Goal: Task Accomplishment & Management: Manage account settings

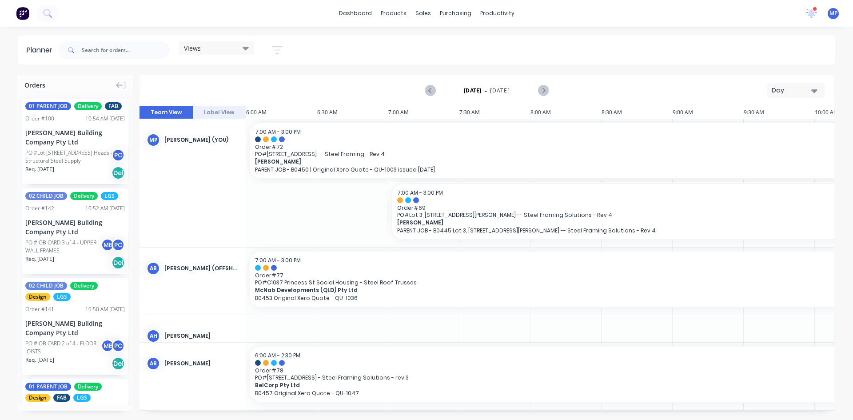
scroll to position [0, 624]
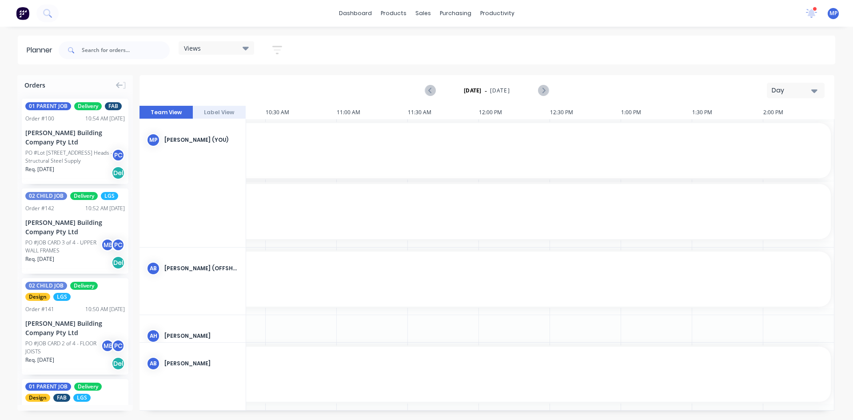
click at [249, 49] on icon at bounding box center [245, 48] width 6 height 10
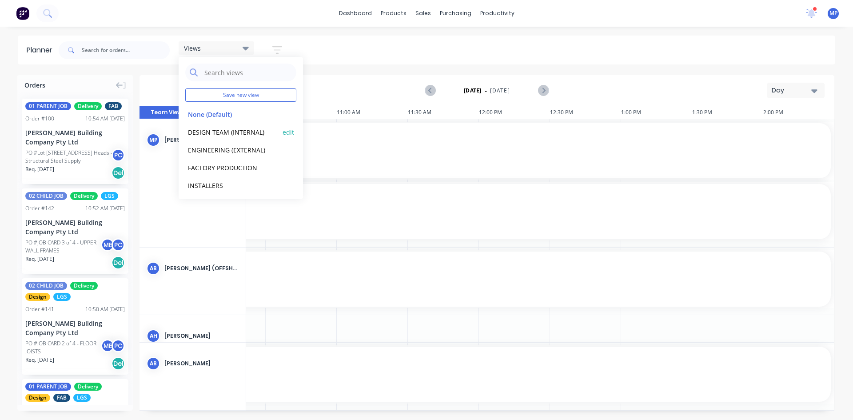
click at [242, 130] on button "DESIGN TEAM (INTERNAL)" at bounding box center [232, 132] width 95 height 10
click at [814, 91] on icon "button" at bounding box center [814, 91] width 6 height 4
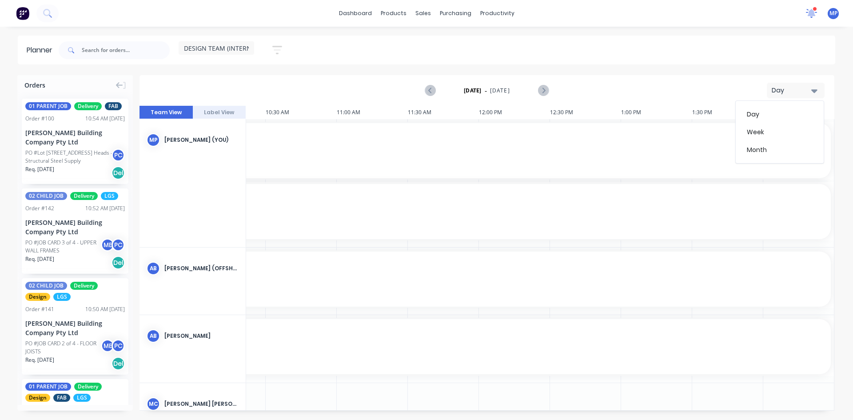
click at [811, 11] on icon at bounding box center [811, 12] width 8 height 7
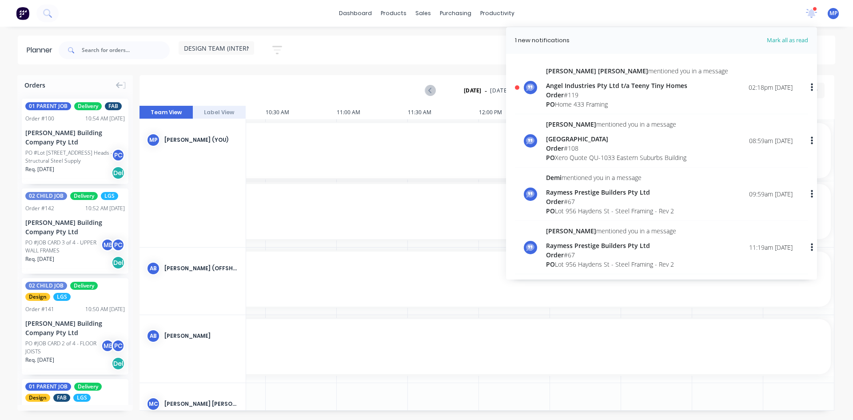
click at [578, 89] on div "Angel Industries Pty Ltd t/a Teeny Tiny Homes" at bounding box center [637, 85] width 182 height 9
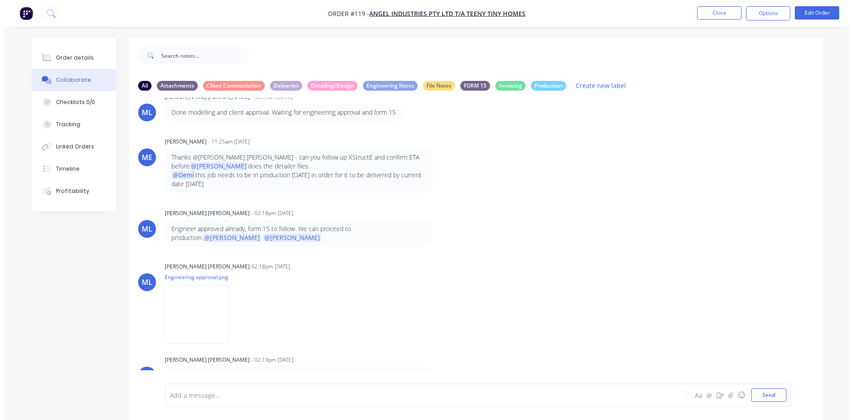
scroll to position [307, 0]
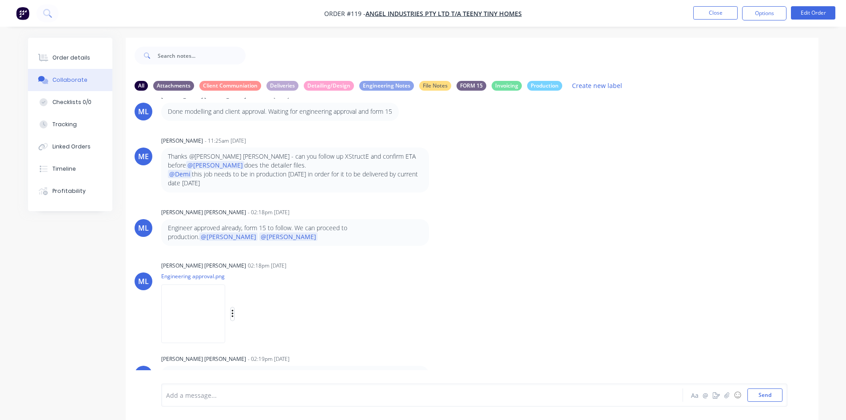
click at [232, 310] on icon "button" at bounding box center [232, 314] width 2 height 8
click at [516, 290] on div "ML [PERSON_NAME] [PERSON_NAME] 02:18pm [DATE] Engineering approval.png Labels D…" at bounding box center [472, 299] width 693 height 80
click at [442, 362] on div "ML [PERSON_NAME] [PERSON_NAME] - 02:19pm [DATE] @Demi and @[PERSON_NAME] FCP fi…" at bounding box center [472, 372] width 693 height 40
click at [616, 242] on div "ME [PERSON_NAME] - 11:04am [DATE] @[PERSON_NAME] @[PERSON_NAME] @[PERSON_NAME] …" at bounding box center [472, 241] width 693 height 286
click at [75, 80] on div "Collaborate" at bounding box center [69, 80] width 35 height 8
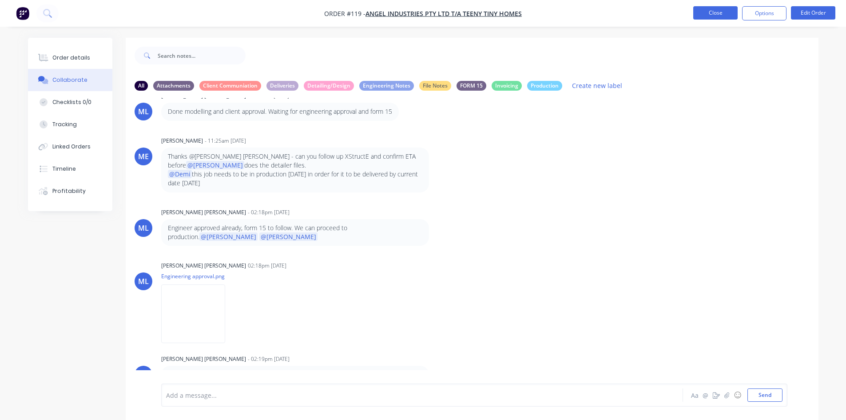
click at [712, 13] on button "Close" at bounding box center [715, 12] width 44 height 13
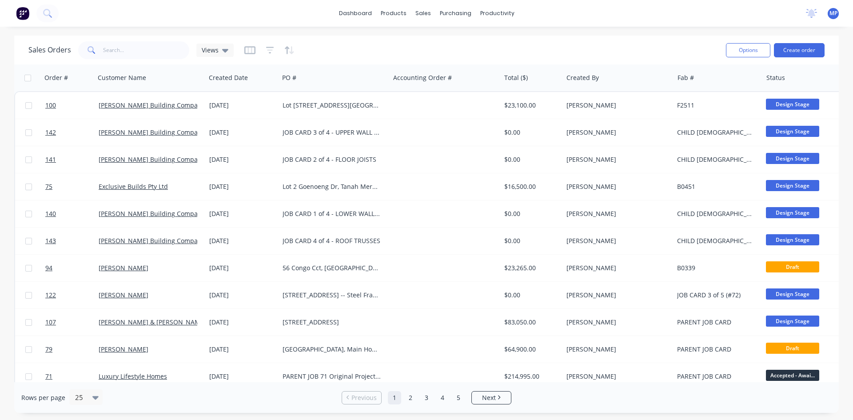
click at [22, 10] on img at bounding box center [22, 13] width 13 height 13
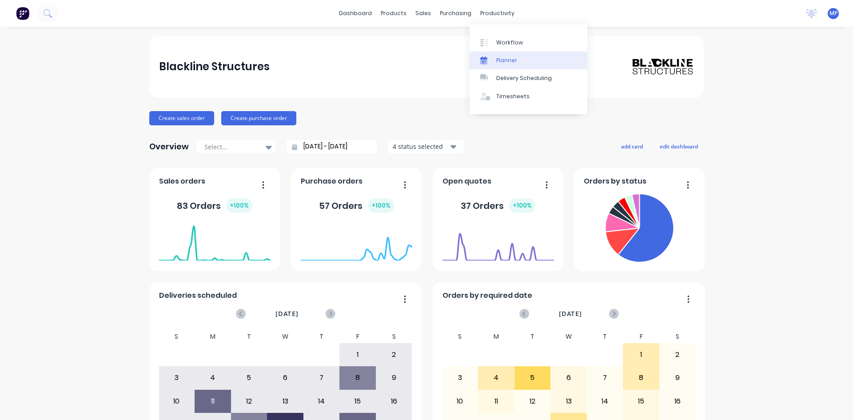
click at [501, 63] on div "Planner" at bounding box center [506, 60] width 21 height 8
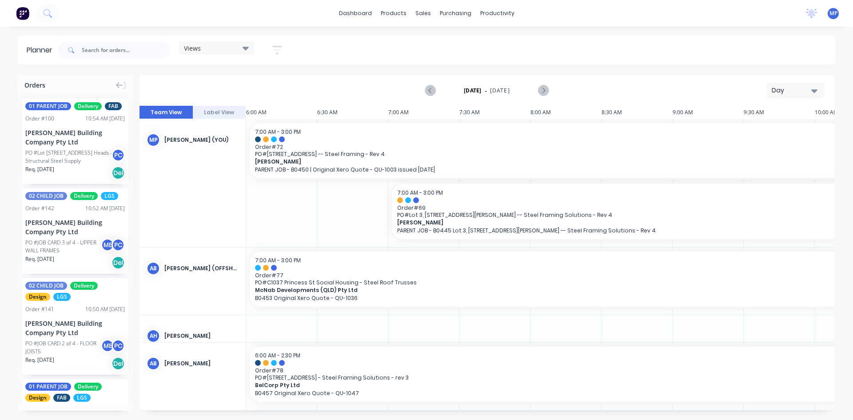
scroll to position [0, 624]
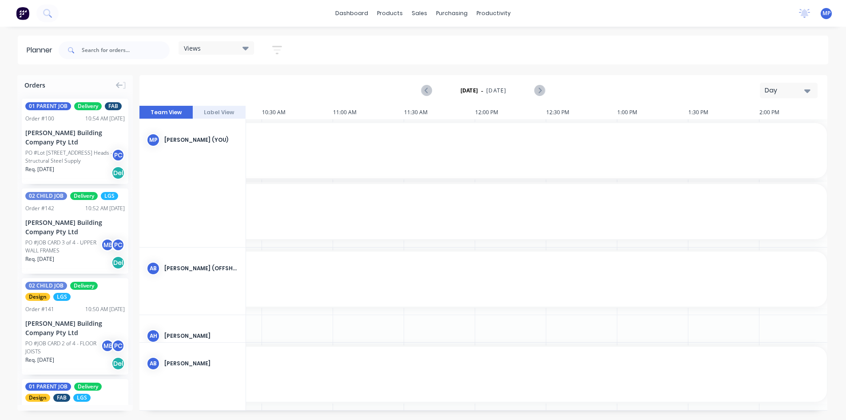
click at [210, 46] on div "Views" at bounding box center [216, 48] width 65 height 8
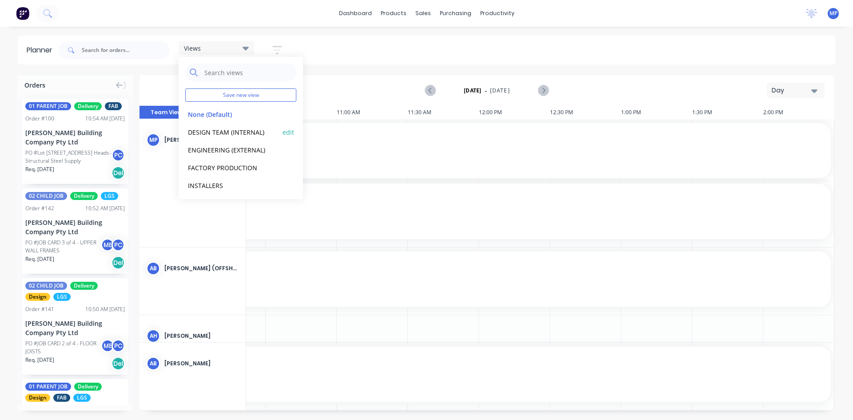
click at [211, 129] on button "DESIGN TEAM (INTERNAL)" at bounding box center [232, 132] width 95 height 10
click at [813, 93] on icon "button" at bounding box center [814, 91] width 6 height 10
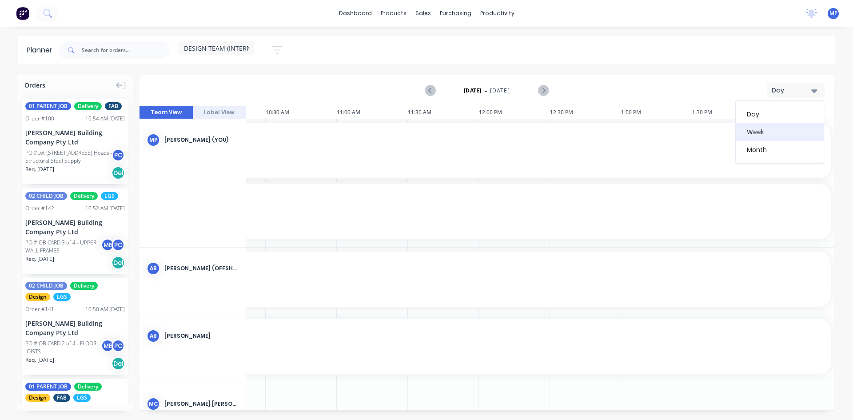
click at [771, 134] on div "Week" at bounding box center [779, 132] width 88 height 18
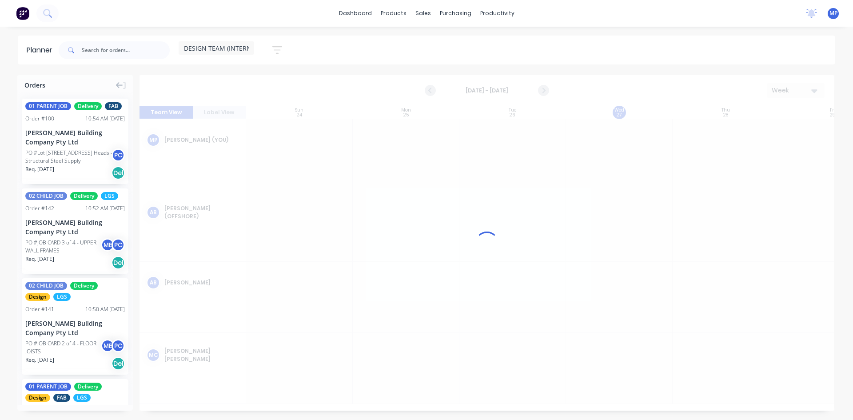
scroll to position [0, 0]
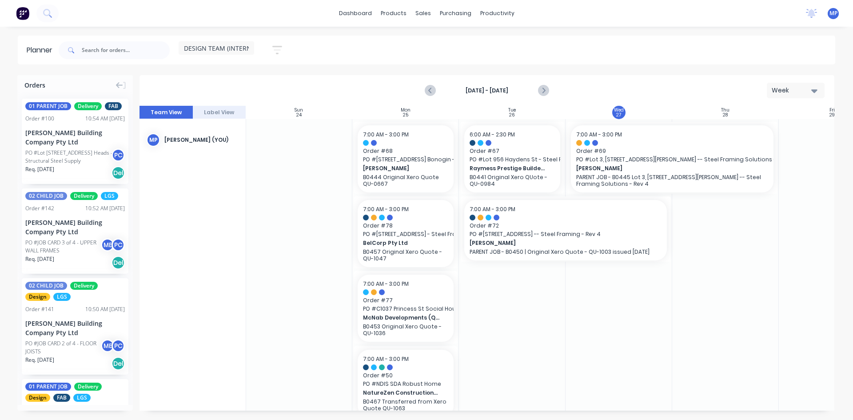
click at [813, 89] on icon "button" at bounding box center [814, 91] width 6 height 10
click at [543, 89] on icon "Next page" at bounding box center [543, 90] width 4 height 7
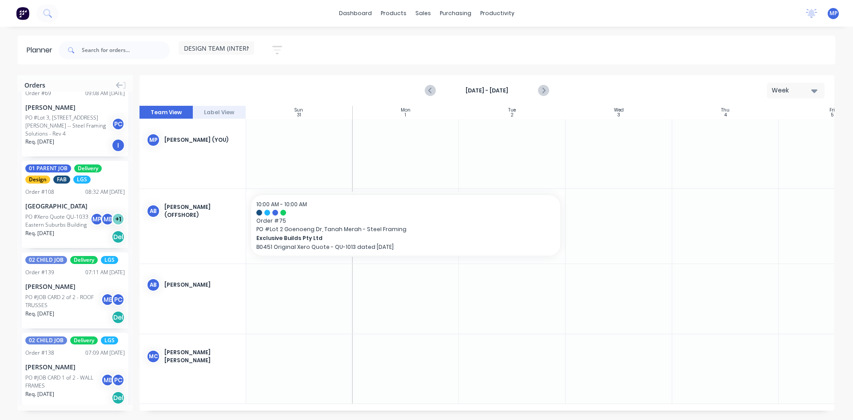
scroll to position [888, 0]
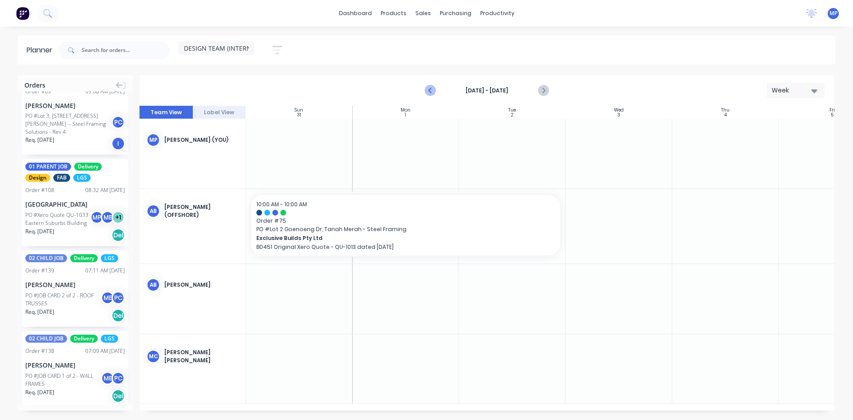
click at [429, 91] on icon "Previous page" at bounding box center [430, 90] width 11 height 11
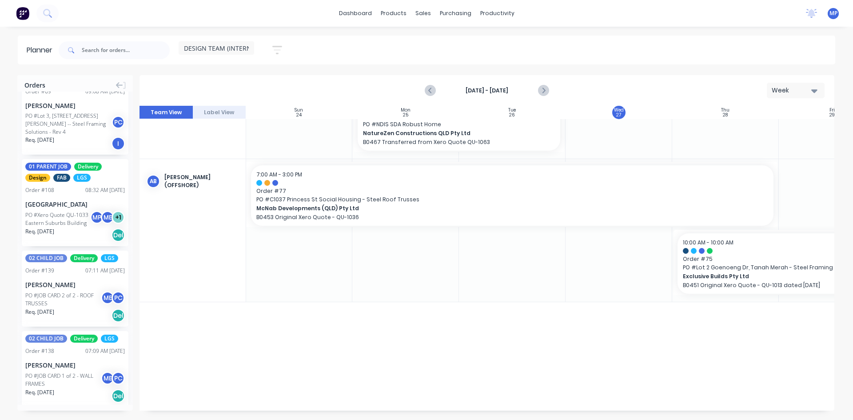
scroll to position [393, 0]
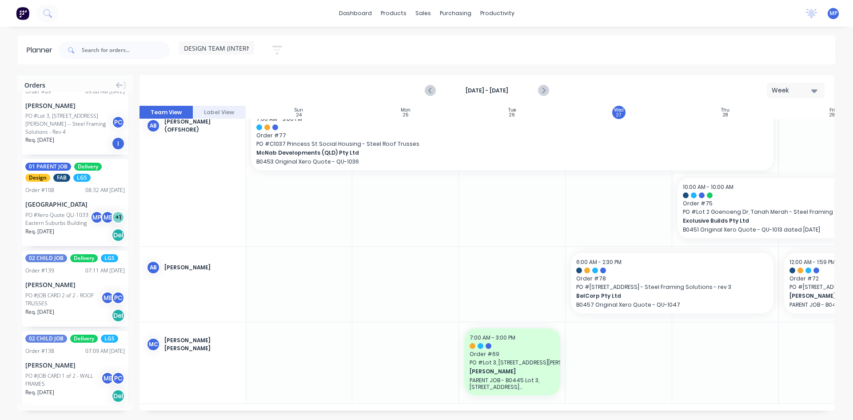
click at [214, 46] on span "DESIGN TEAM (INTERNAL)" at bounding box center [222, 48] width 76 height 9
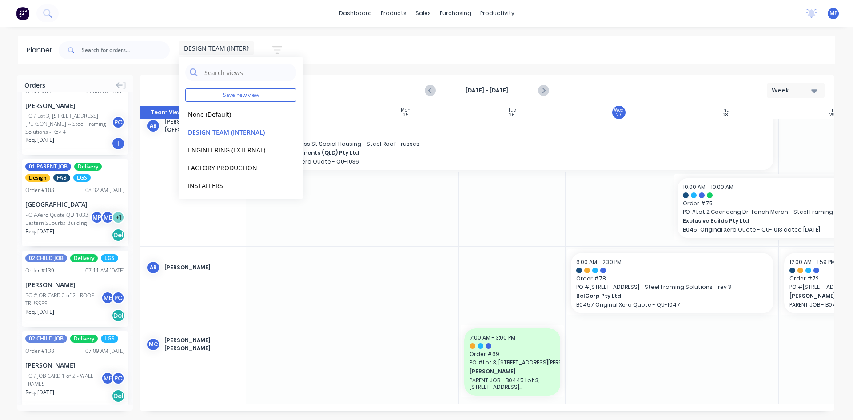
click at [278, 49] on icon "button" at bounding box center [277, 49] width 7 height 1
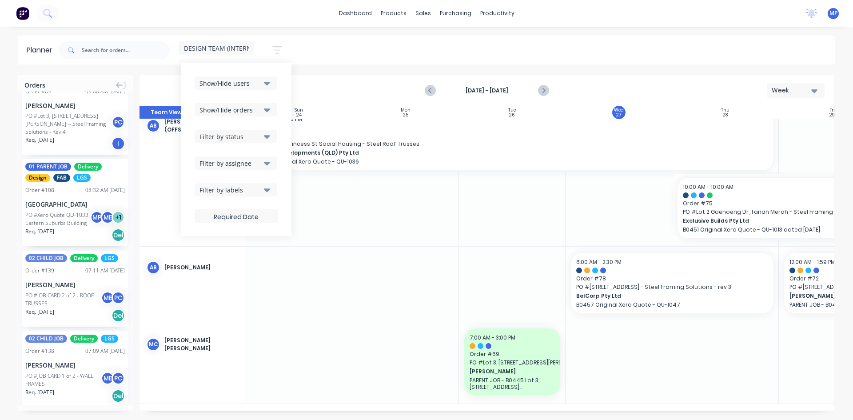
scroll to position [386, 0]
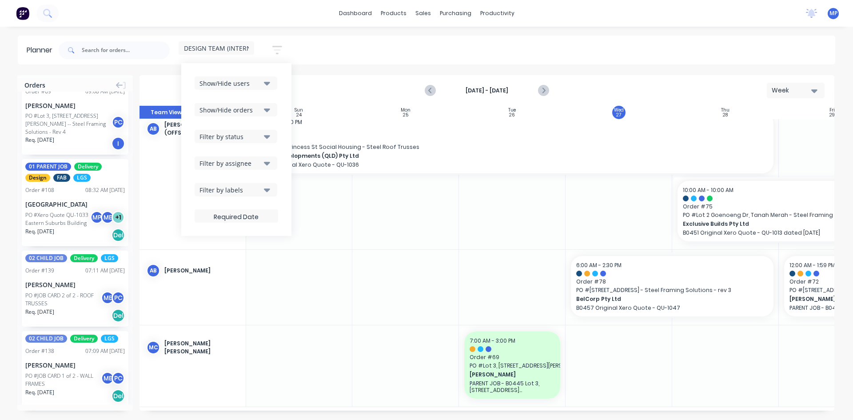
click at [239, 52] on span "DESIGN TEAM (INTERNAL)" at bounding box center [222, 48] width 76 height 9
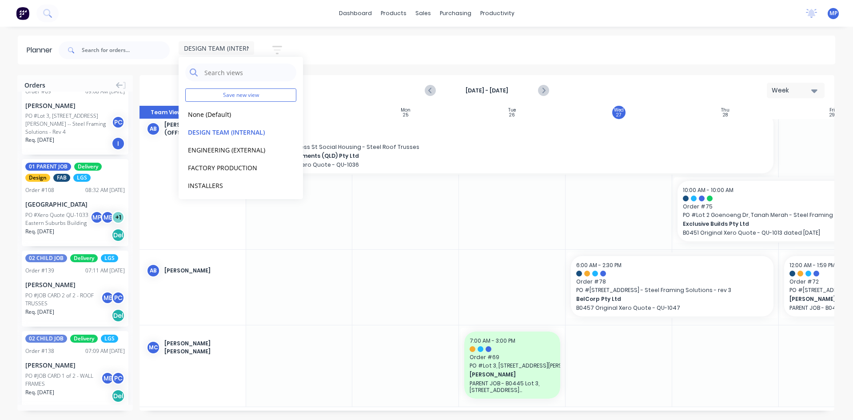
click at [365, 51] on div "DESIGN TEAM (INTERNAL) Save new view None (Default) edit DESIGN TEAM (INTERNAL)…" at bounding box center [446, 50] width 778 height 27
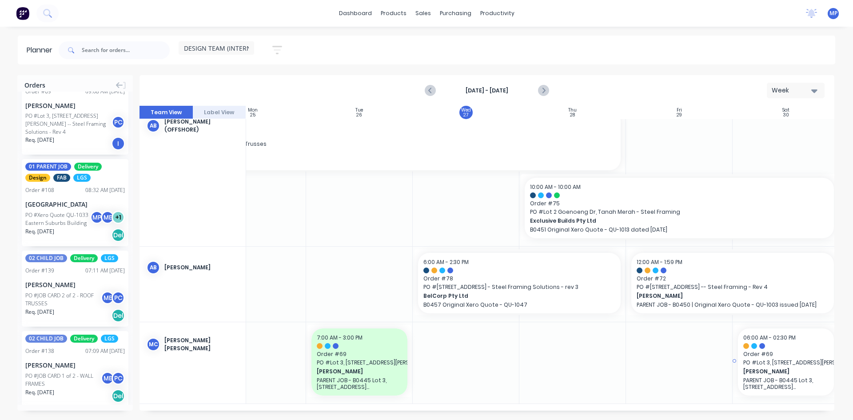
scroll to position [393, 162]
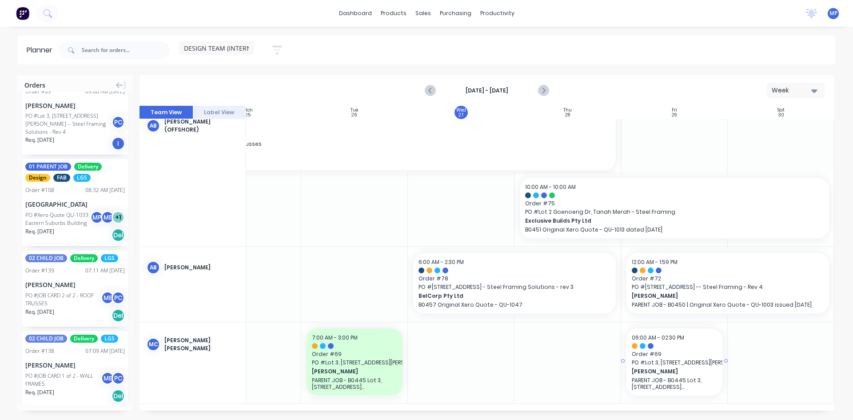
drag, startPoint x: 52, startPoint y: 131, endPoint x: 703, endPoint y: 357, distance: 689.5
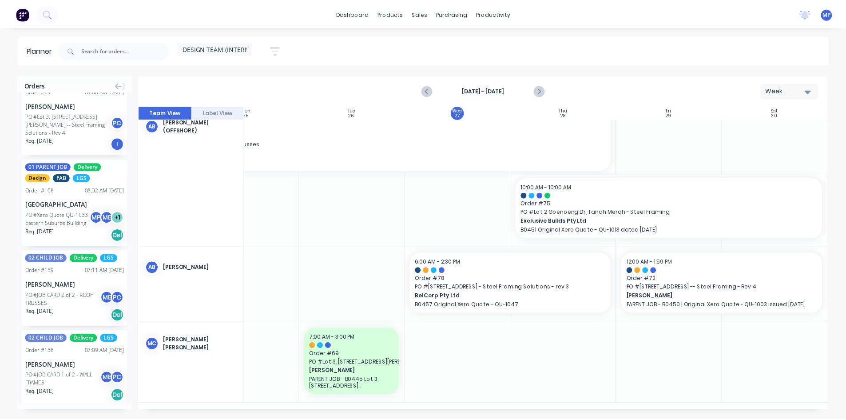
scroll to position [386, 162]
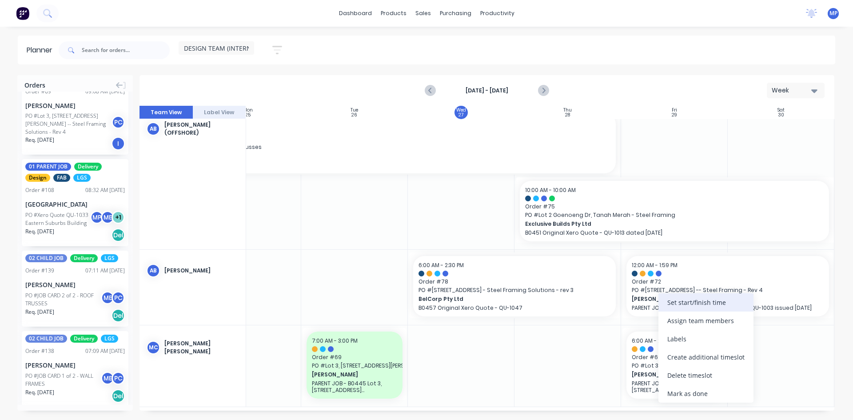
click at [689, 306] on div "Set start/finish time" at bounding box center [705, 302] width 95 height 18
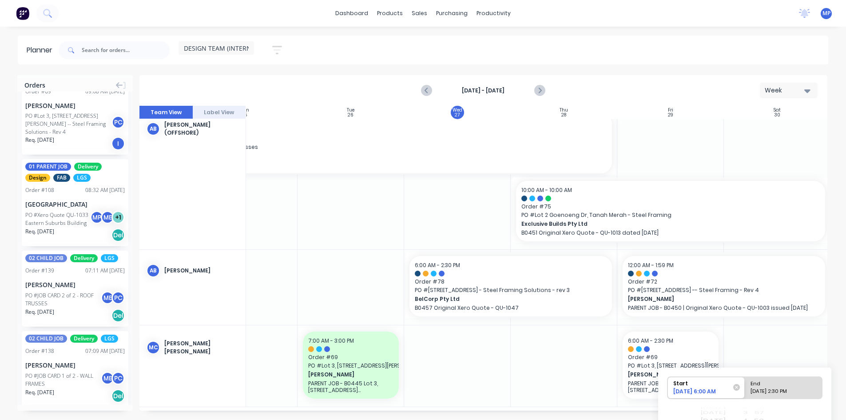
click at [719, 386] on div "Start" at bounding box center [702, 382] width 64 height 11
click at [668, 386] on input "Start [DATE] 6:00 AM" at bounding box center [667, 388] width 0 height 22
click at [718, 389] on div "[DATE] 6:00 AM" at bounding box center [702, 392] width 64 height 11
click at [668, 389] on input "Start [DATE] 6:00 AM" at bounding box center [667, 388] width 0 height 22
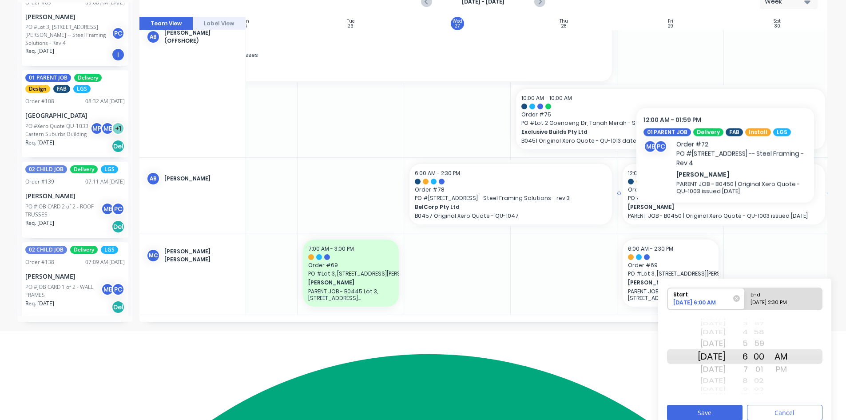
scroll to position [98, 0]
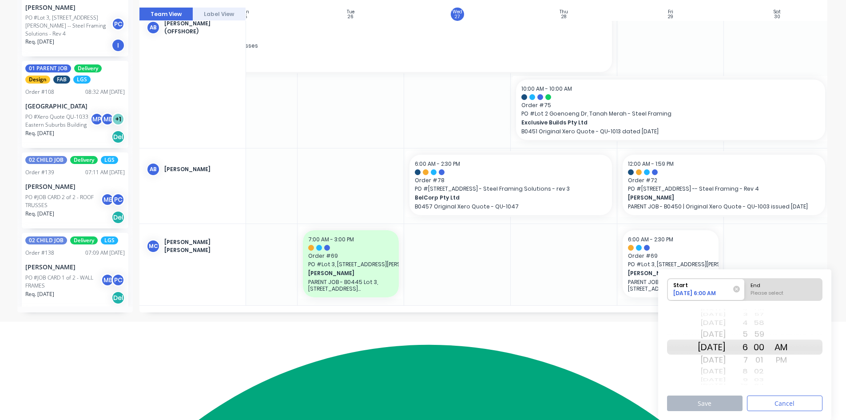
click at [776, 286] on div "End" at bounding box center [783, 283] width 72 height 11
click at [745, 286] on input "End Please select" at bounding box center [745, 289] width 0 height 22
radio input "true"
click at [791, 286] on div "End" at bounding box center [783, 283] width 72 height 11
click at [745, 286] on input "End Please select" at bounding box center [745, 289] width 0 height 22
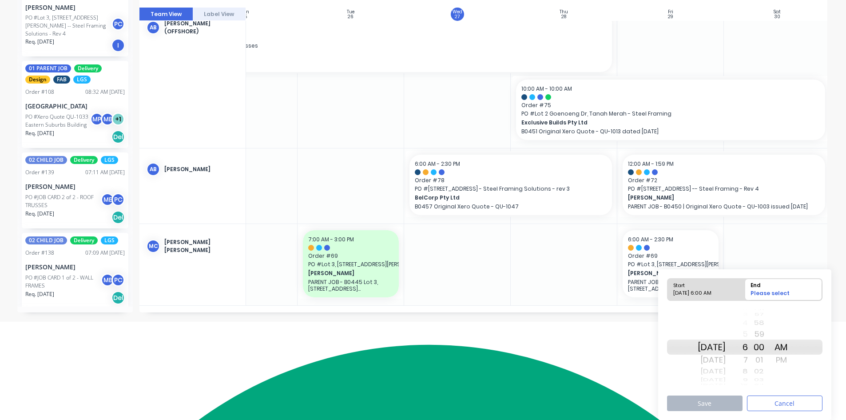
click at [748, 317] on div "4" at bounding box center [737, 323] width 22 height 12
click at [748, 325] on div "4" at bounding box center [737, 323] width 22 height 12
click at [748, 317] on div "4" at bounding box center [737, 323] width 22 height 12
click at [792, 356] on div "PM" at bounding box center [781, 360] width 22 height 14
click at [748, 313] on div "3" at bounding box center [737, 314] width 22 height 8
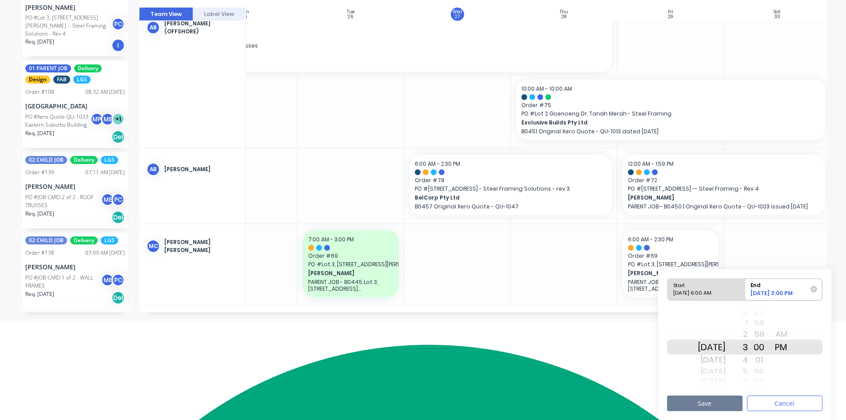
drag, startPoint x: 720, startPoint y: 401, endPoint x: 718, endPoint y: 299, distance: 102.2
click at [716, 308] on div "Start [DATE] 6:00 AM End [DATE] 3:00 PM [DATE] [DATE] [DATE] [DATE] [DATE] [DAT…" at bounding box center [744, 344] width 173 height 151
click at [719, 292] on div "[DATE] 6:00 AM" at bounding box center [702, 294] width 64 height 11
click at [668, 292] on input "Start [DATE] 6:00 AM" at bounding box center [667, 289] width 0 height 22
radio input "true"
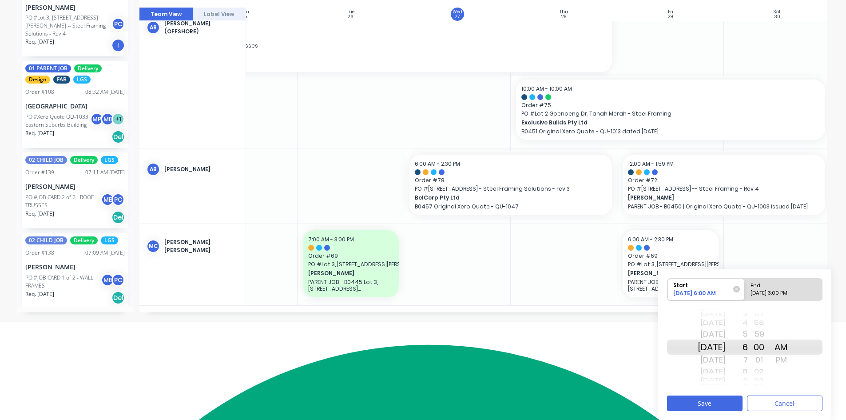
click at [760, 361] on div "01" at bounding box center [759, 360] width 22 height 14
click at [748, 360] on div "7" at bounding box center [737, 360] width 22 height 14
click at [770, 335] on div "00" at bounding box center [759, 334] width 22 height 14
click at [721, 404] on button "Save" at bounding box center [704, 403] width 75 height 16
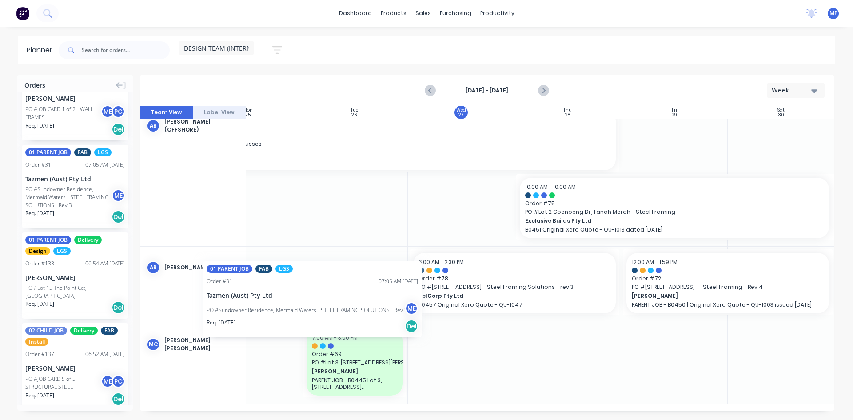
scroll to position [393, 155]
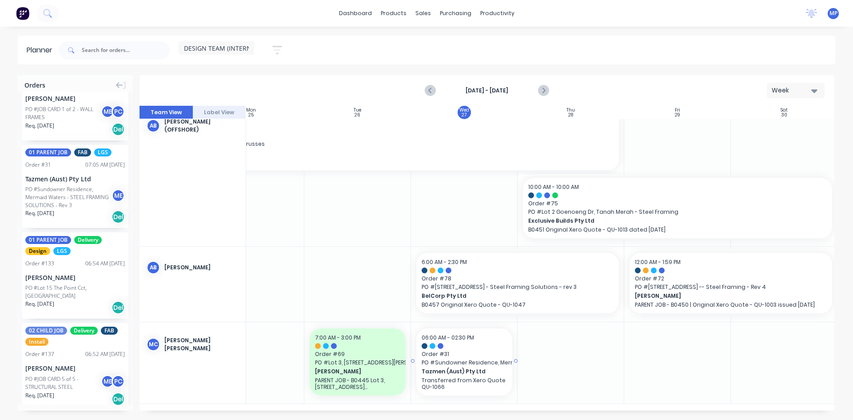
drag, startPoint x: 54, startPoint y: 205, endPoint x: 482, endPoint y: 364, distance: 456.5
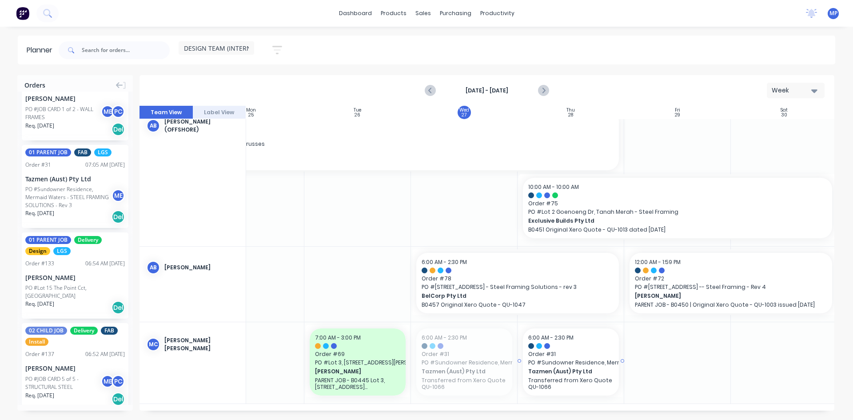
drag, startPoint x: 462, startPoint y: 359, endPoint x: 590, endPoint y: 369, distance: 128.3
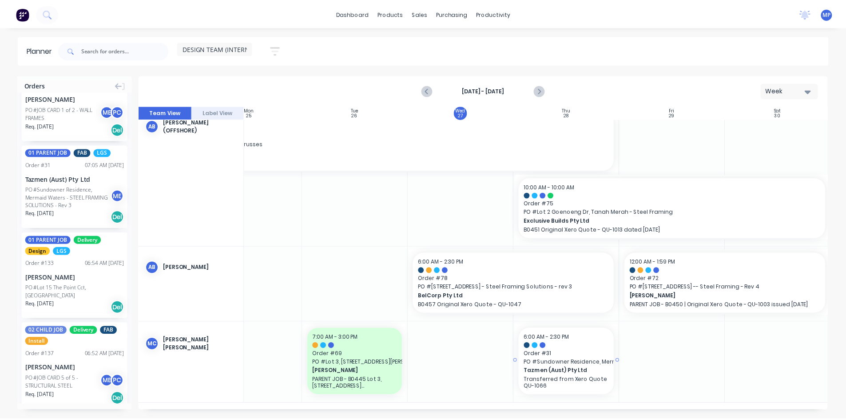
scroll to position [386, 155]
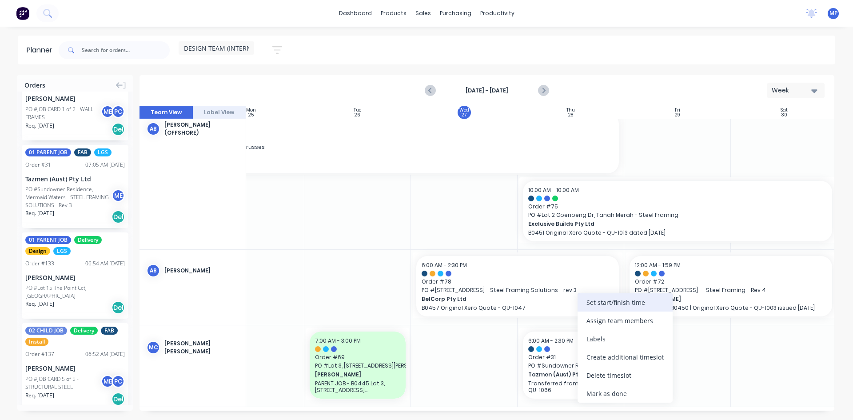
click at [616, 302] on div "Set start/finish time" at bounding box center [624, 302] width 95 height 18
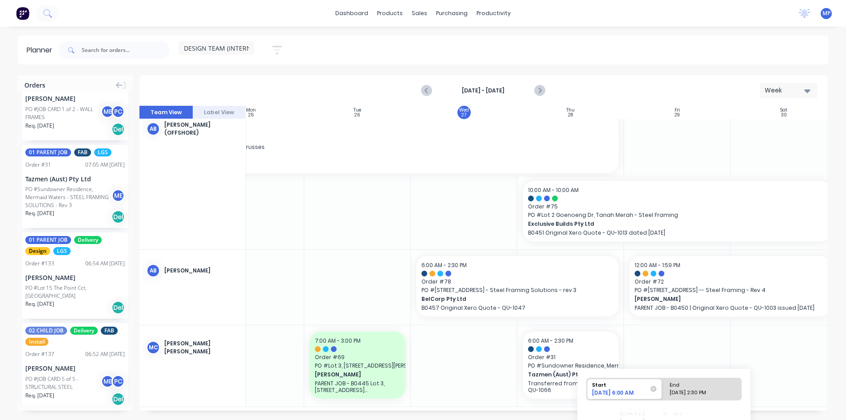
click at [629, 392] on div "[DATE] 6:00 AM" at bounding box center [620, 394] width 63 height 10
click at [587, 392] on input "Start [DATE] 6:00 AM" at bounding box center [587, 389] width 0 height 22
click at [629, 392] on div "[DATE] 6:00 AM" at bounding box center [621, 394] width 64 height 11
click at [587, 392] on input "Start [DATE] 6:00 AM" at bounding box center [587, 389] width 0 height 22
click at [629, 392] on div "[DATE] 6:00 AM" at bounding box center [621, 394] width 64 height 11
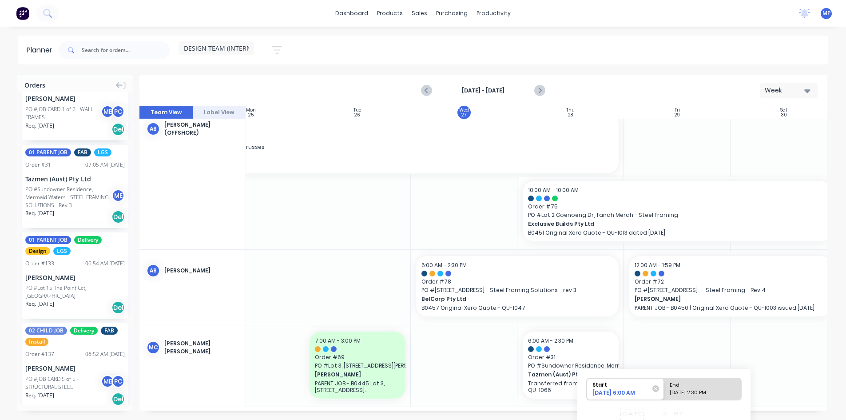
click at [587, 392] on input "Start [DATE] 6:00 AM" at bounding box center [587, 389] width 0 height 22
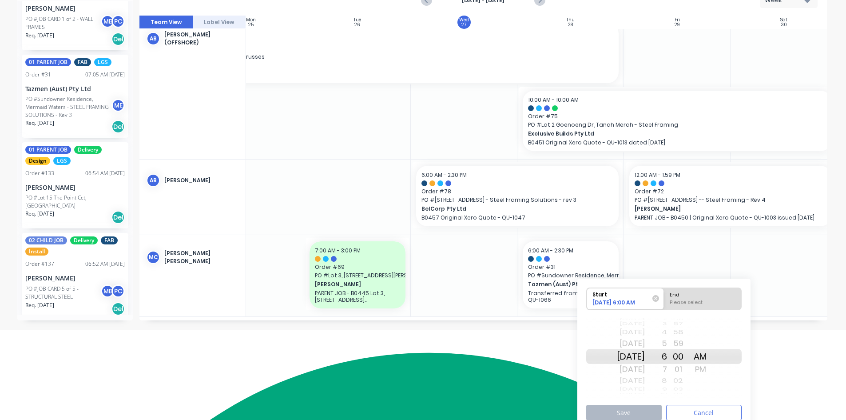
scroll to position [99, 0]
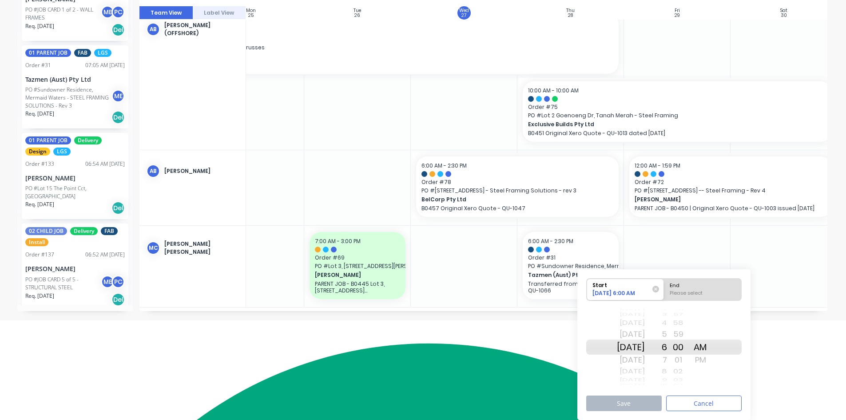
click at [645, 361] on div "[DATE]" at bounding box center [631, 360] width 28 height 14
click at [667, 362] on div "7" at bounding box center [656, 360] width 22 height 14
click at [695, 292] on div "Please select" at bounding box center [703, 294] width 72 height 11
click at [664, 292] on input "End Please select" at bounding box center [664, 289] width 0 height 22
radio input "true"
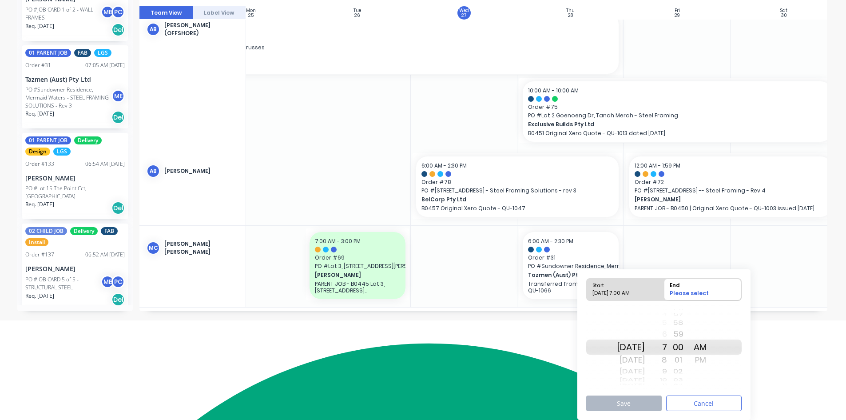
click at [711, 360] on div "PM" at bounding box center [700, 360] width 22 height 14
click at [667, 308] on div "3 4 5 6 7 8 9 10 11 12 1 2 3 4 5 6 7 8 9 10 11 12 1 2 3 4 5 6 7 8 9 10 11 12 1 …" at bounding box center [656, 347] width 22 height 84
click at [667, 314] on div "4" at bounding box center [656, 314] width 22 height 8
click at [667, 335] on div "3" at bounding box center [656, 334] width 22 height 14
click at [637, 400] on button "Save" at bounding box center [623, 403] width 75 height 16
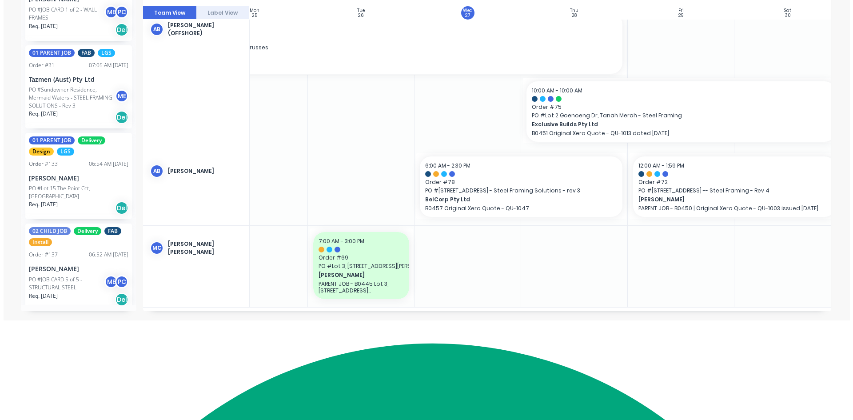
scroll to position [0, 0]
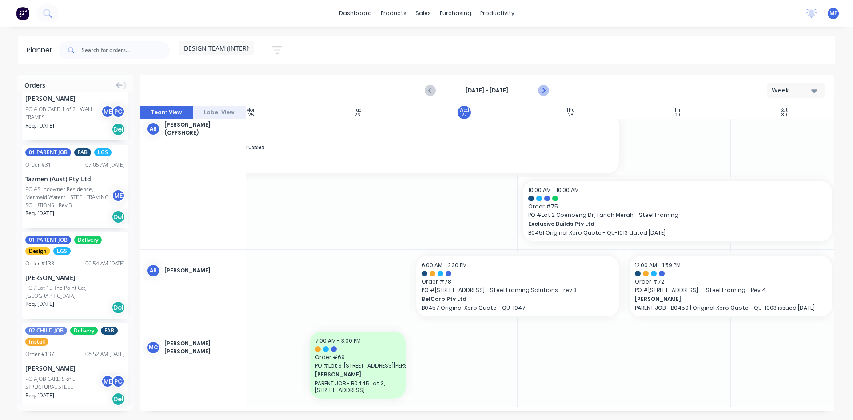
click at [542, 87] on icon "Next page" at bounding box center [542, 90] width 11 height 11
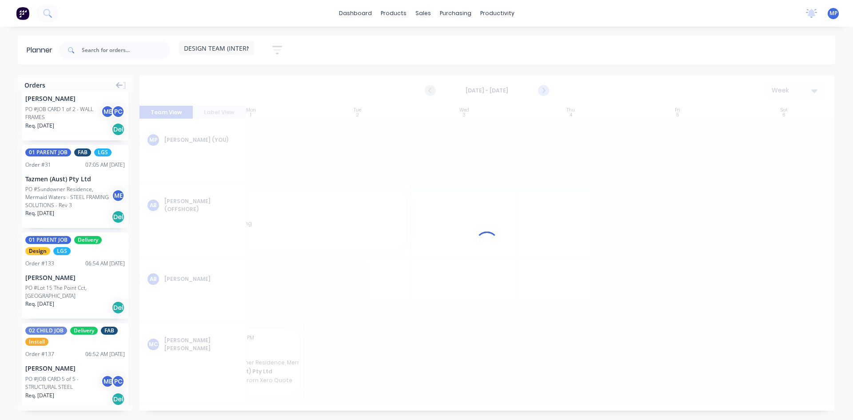
scroll to position [0, 155]
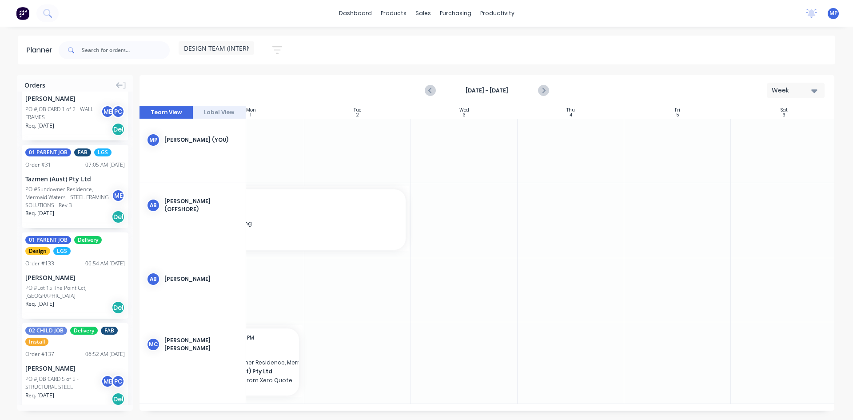
drag, startPoint x: 388, startPoint y: 410, endPoint x: 287, endPoint y: 409, distance: 100.4
click at [284, 414] on div "Orders 01 PARENT JOB Delivery FAB Order # 100 10:54 AM [DATE] [PERSON_NAME] Bui…" at bounding box center [426, 247] width 853 height 344
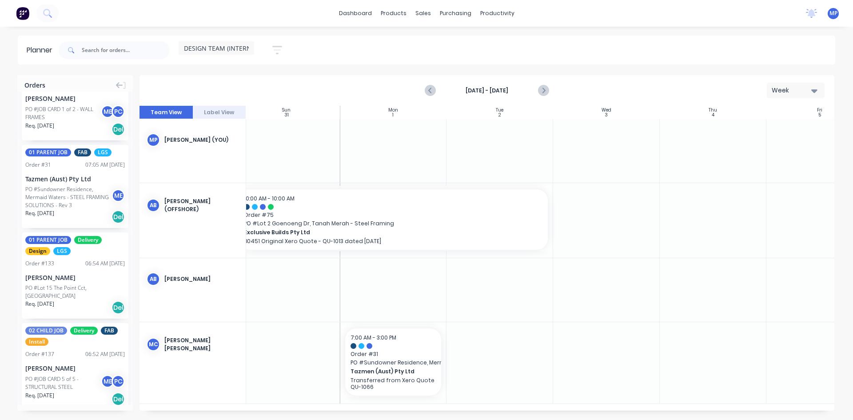
scroll to position [0, 0]
click at [433, 89] on icon "Previous page" at bounding box center [430, 90] width 11 height 11
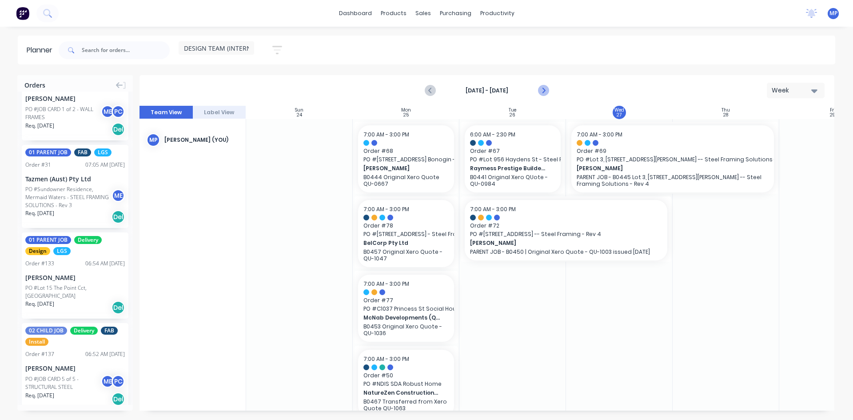
click at [543, 91] on icon "Next page" at bounding box center [542, 90] width 11 height 11
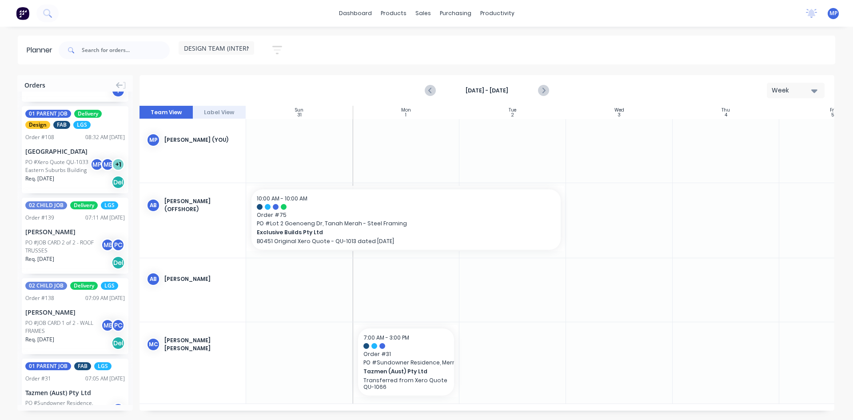
scroll to position [977, 0]
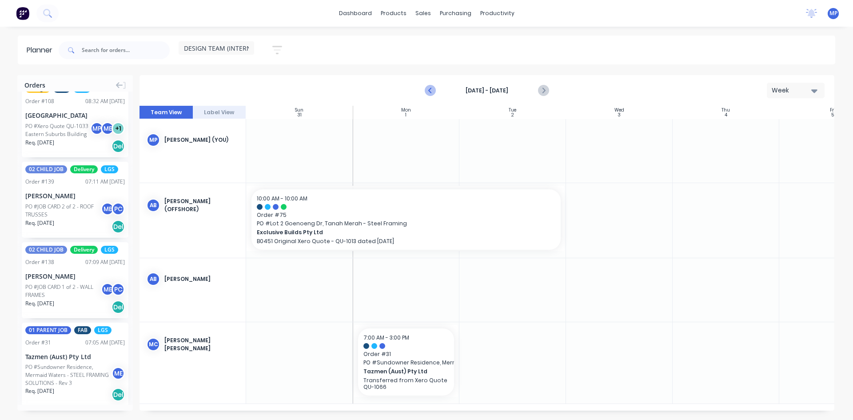
click at [430, 88] on icon "Previous page" at bounding box center [430, 90] width 11 height 11
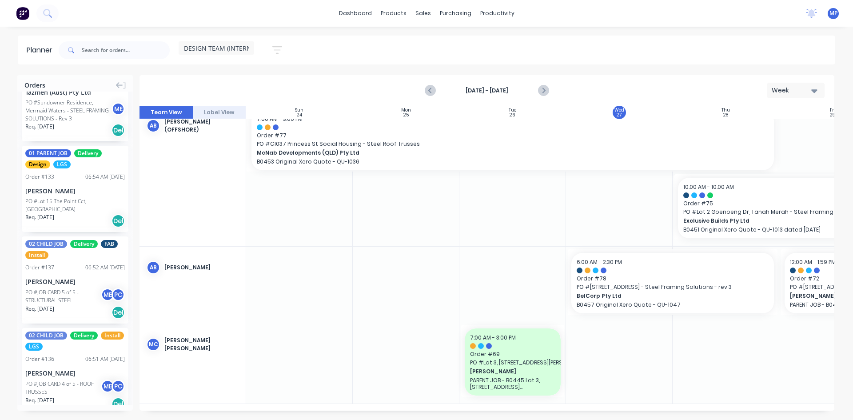
scroll to position [1243, 0]
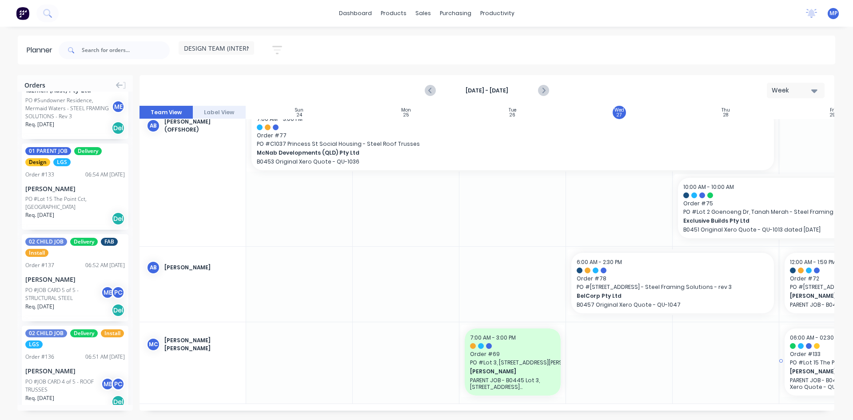
drag, startPoint x: 52, startPoint y: 208, endPoint x: 795, endPoint y: 369, distance: 760.5
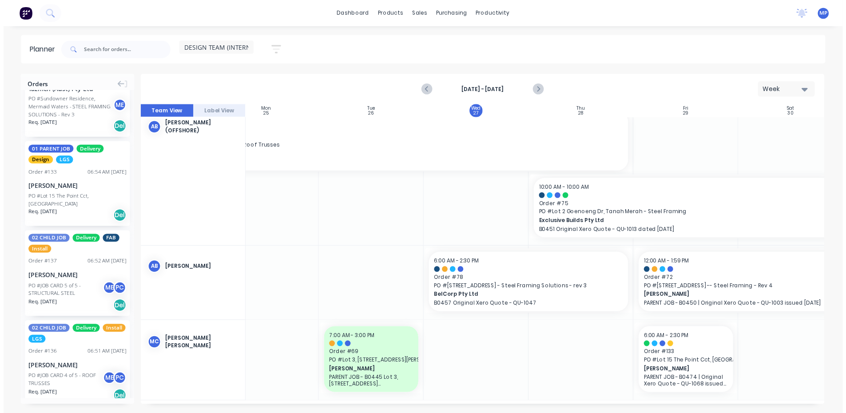
scroll to position [386, 162]
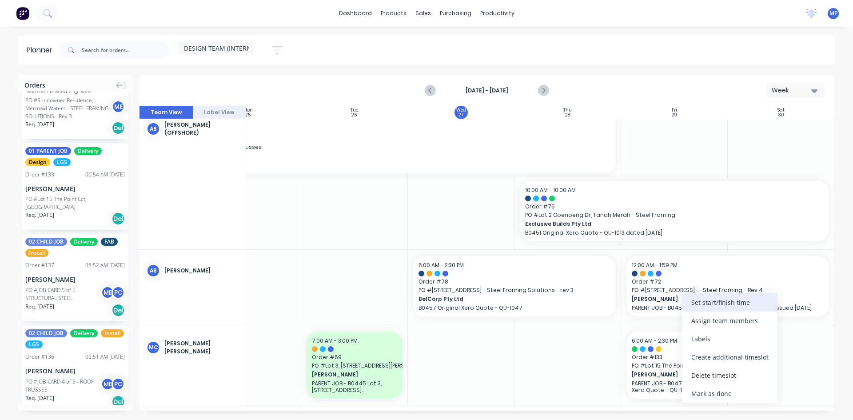
click at [718, 298] on div "Set start/finish time" at bounding box center [729, 302] width 95 height 18
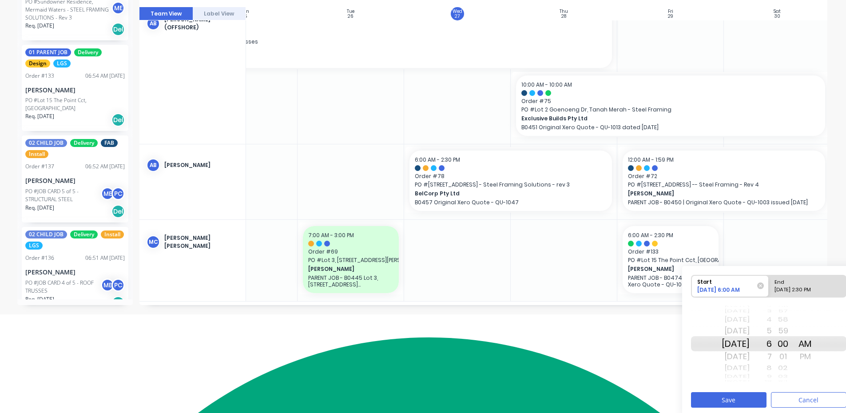
scroll to position [102, 0]
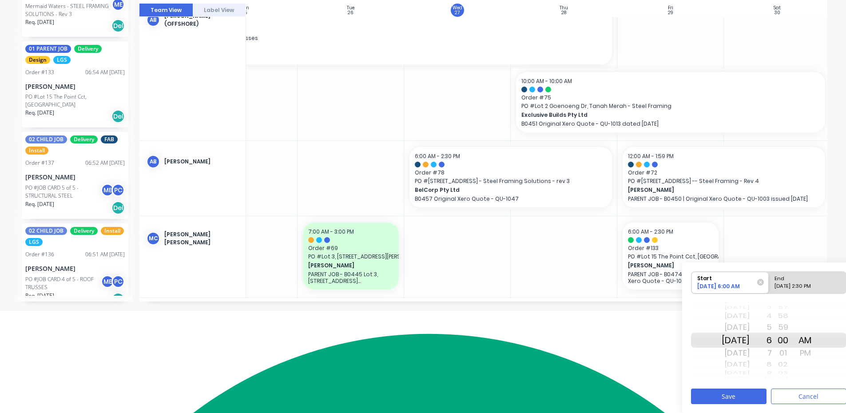
click at [785, 355] on div "01" at bounding box center [783, 353] width 22 height 14
click at [794, 328] on div "00" at bounding box center [783, 327] width 22 height 14
click at [772, 352] on div "7" at bounding box center [761, 353] width 22 height 14
click at [814, 287] on div "[DATE] 2:30 PM" at bounding box center [803, 287] width 64 height 11
click at [769, 287] on input "End [DATE] 2:30 PM" at bounding box center [769, 283] width 0 height 22
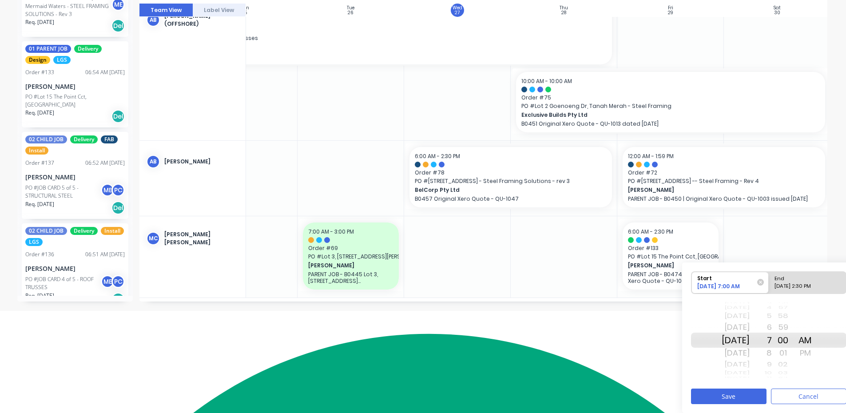
radio input "true"
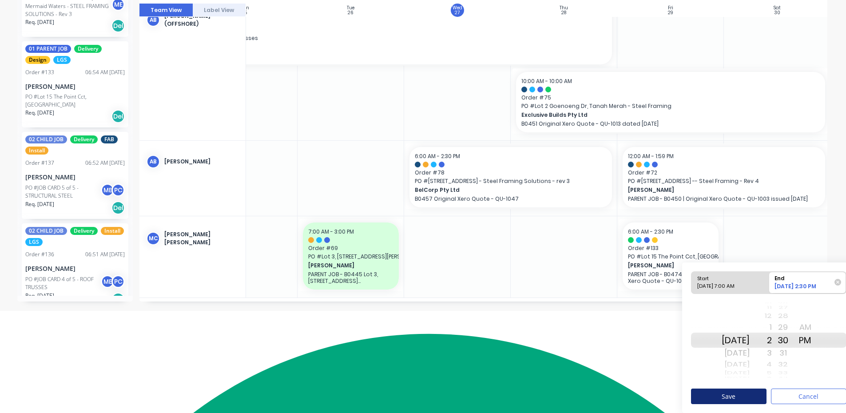
click at [749, 399] on button "Save" at bounding box center [728, 397] width 75 height 16
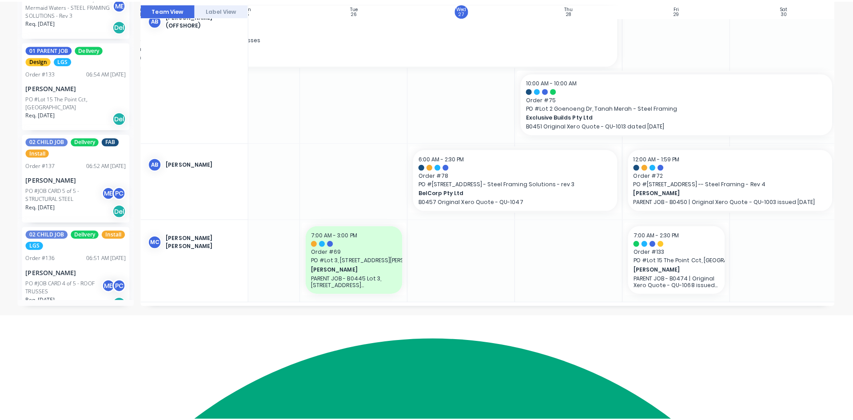
scroll to position [386, 162]
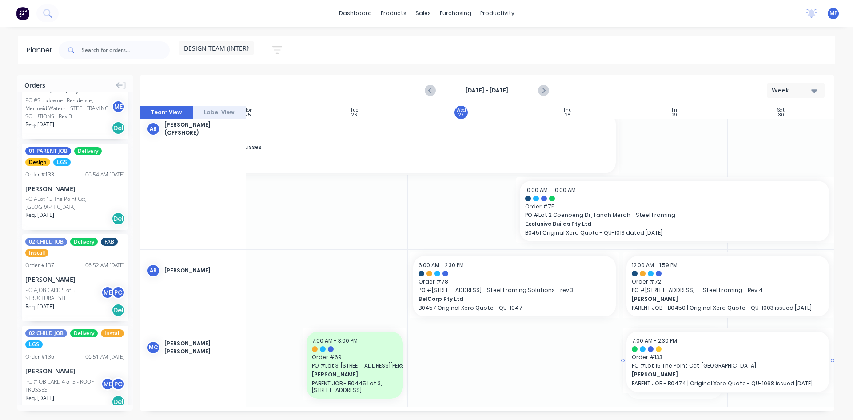
drag, startPoint x: 722, startPoint y: 363, endPoint x: 787, endPoint y: 368, distance: 64.6
click at [569, 360] on div at bounding box center [567, 365] width 107 height 81
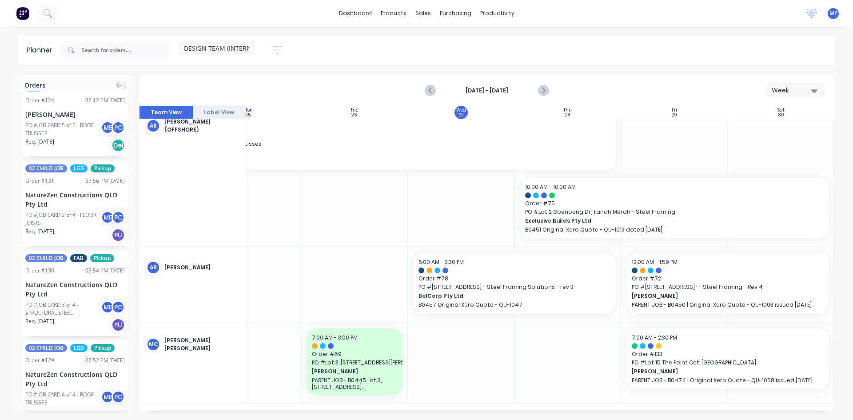
scroll to position [2398, 0]
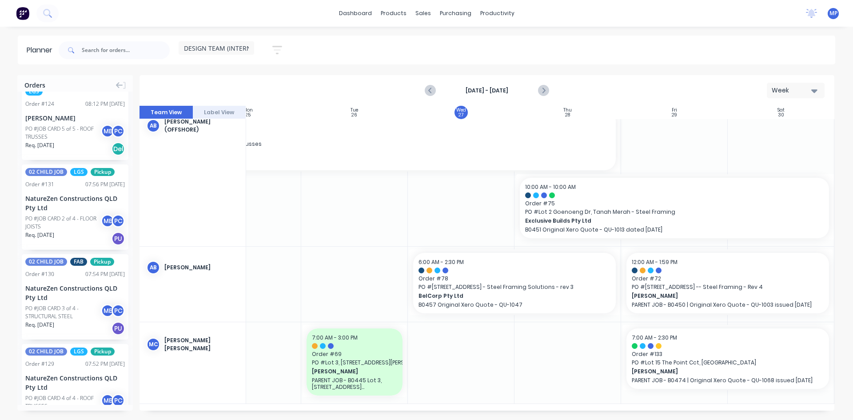
click at [84, 230] on div "PO #JOB CARD 2 of 4 - FLOOR JOISTS" at bounding box center [64, 223] width 78 height 16
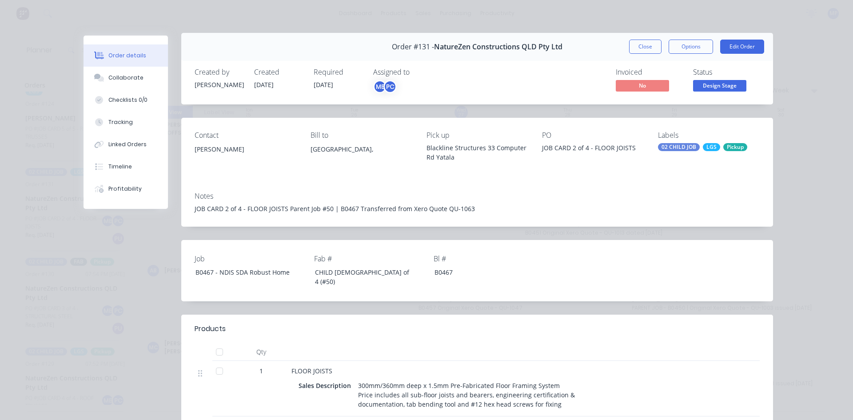
scroll to position [0, 0]
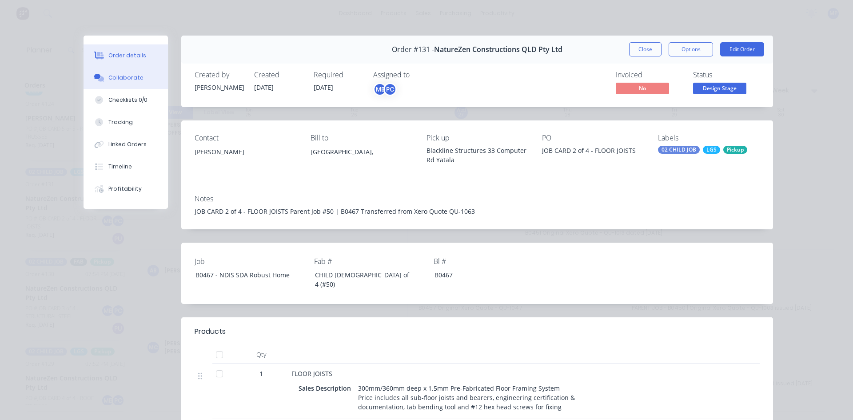
click at [119, 78] on div "Collaborate" at bounding box center [125, 78] width 35 height 8
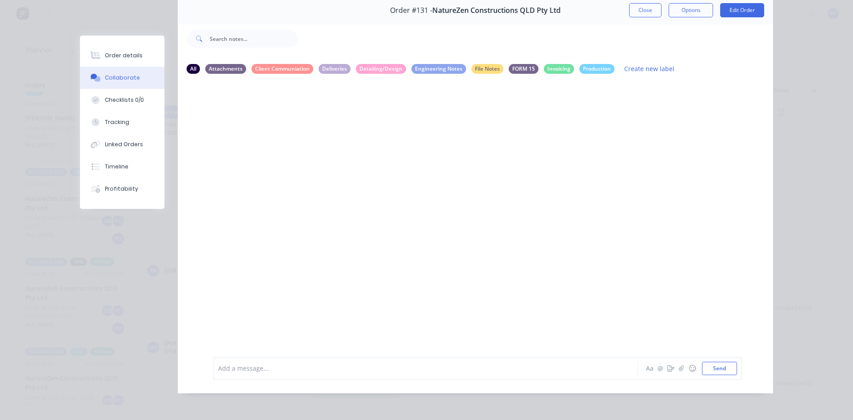
scroll to position [40, 0]
click at [345, 364] on div at bounding box center [412, 366] width 389 height 9
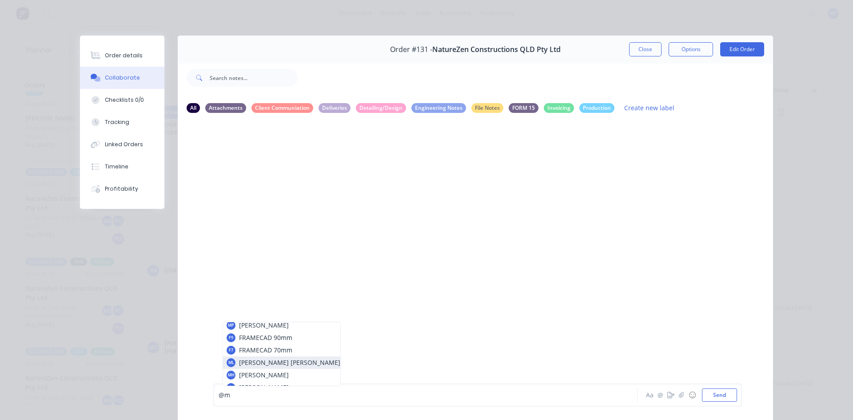
scroll to position [36, 0]
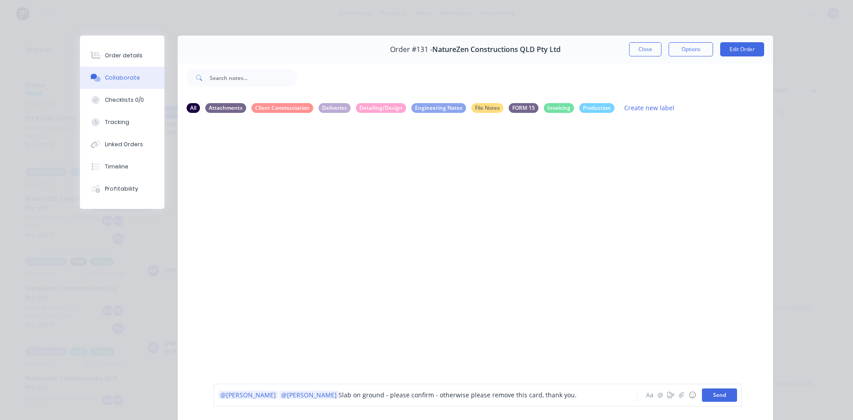
click at [725, 393] on button "Send" at bounding box center [719, 394] width 35 height 13
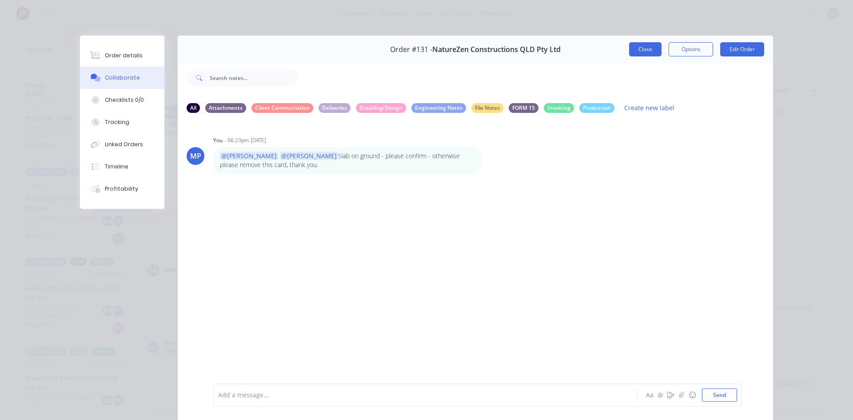
click at [644, 51] on button "Close" at bounding box center [645, 49] width 32 height 14
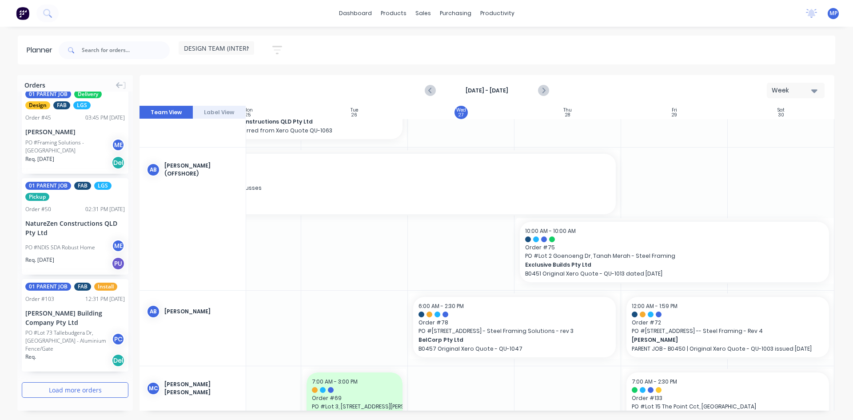
scroll to position [342, 162]
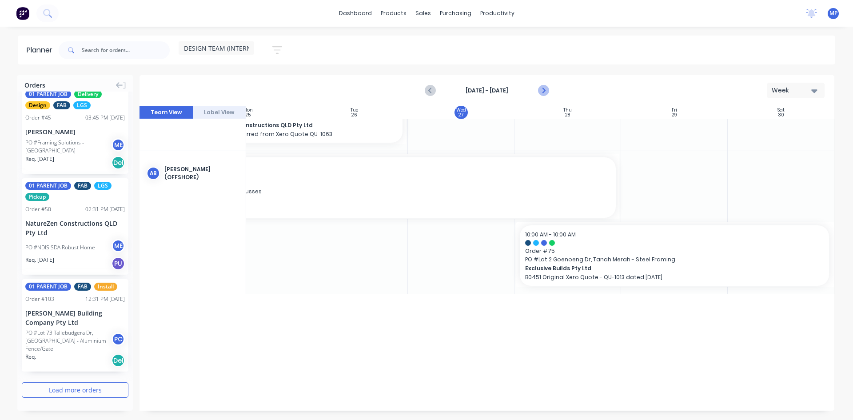
click at [546, 91] on icon "Next page" at bounding box center [542, 90] width 11 height 11
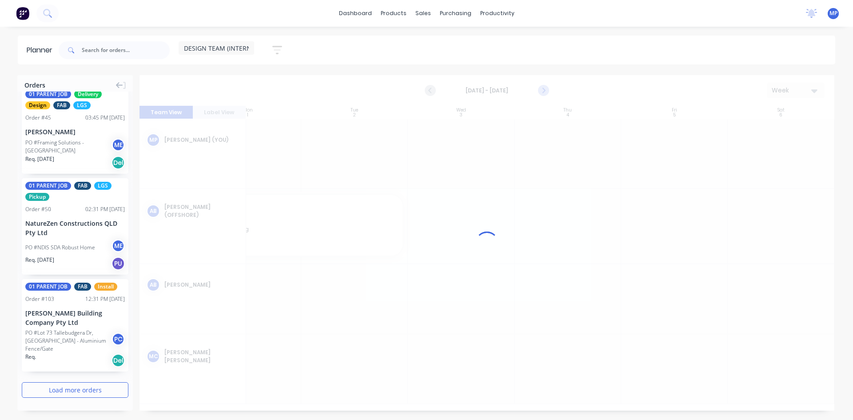
scroll to position [0, 158]
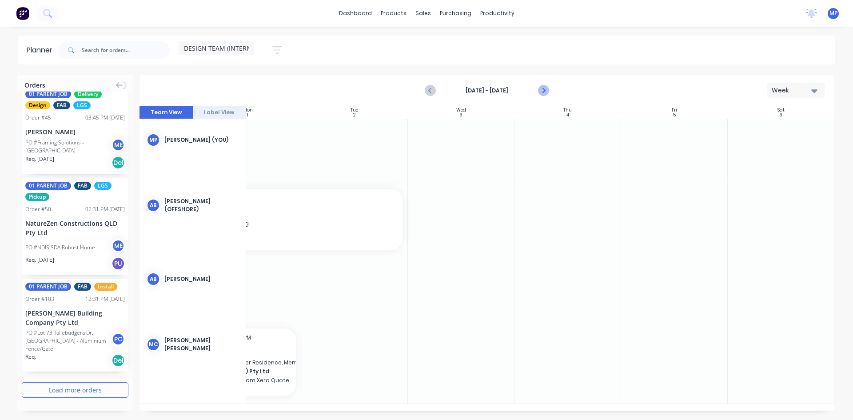
click at [546, 91] on icon "Next page" at bounding box center [542, 90] width 11 height 11
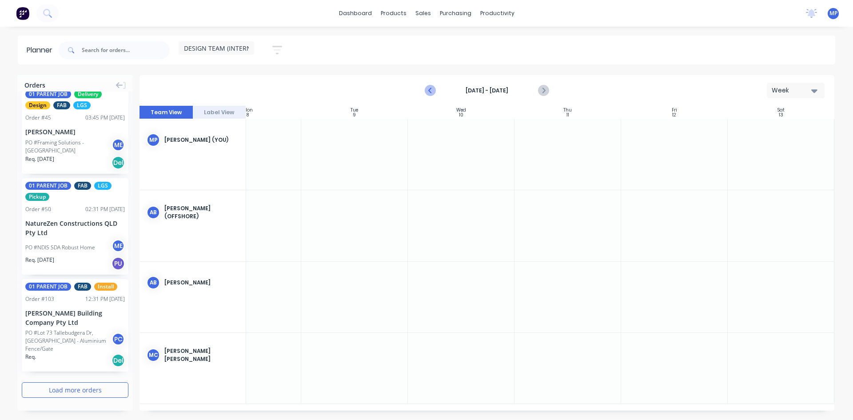
click at [427, 91] on icon "Previous page" at bounding box center [430, 90] width 11 height 11
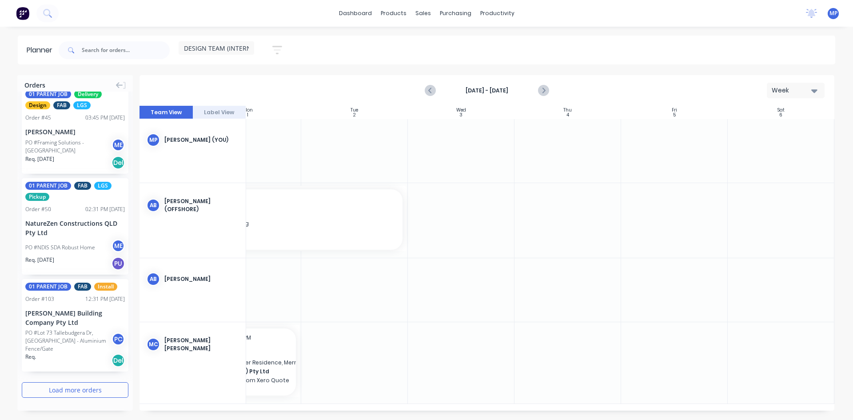
click at [78, 231] on div "NatureZen Constructions QLD Pty Ltd" at bounding box center [74, 227] width 99 height 19
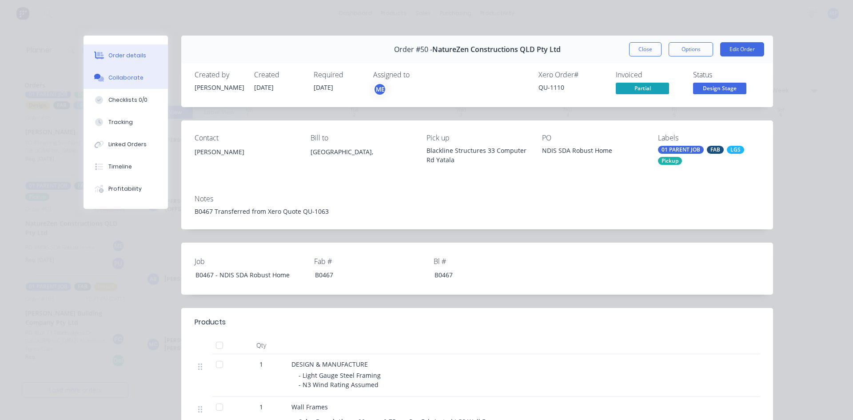
click at [124, 77] on div "Collaborate" at bounding box center [125, 78] width 35 height 8
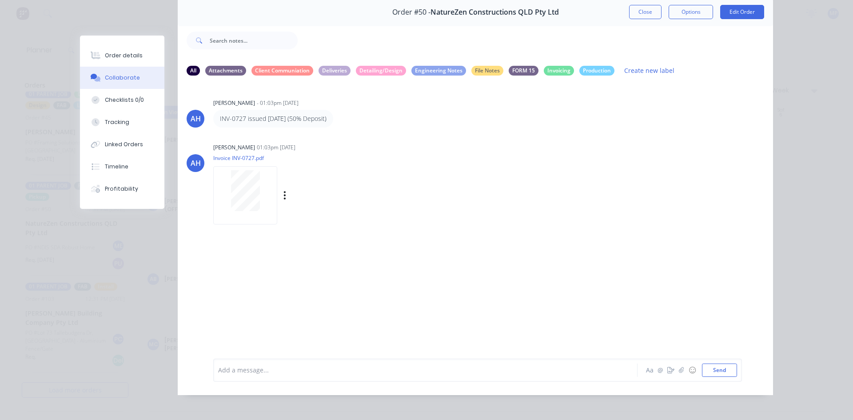
scroll to position [40, 0]
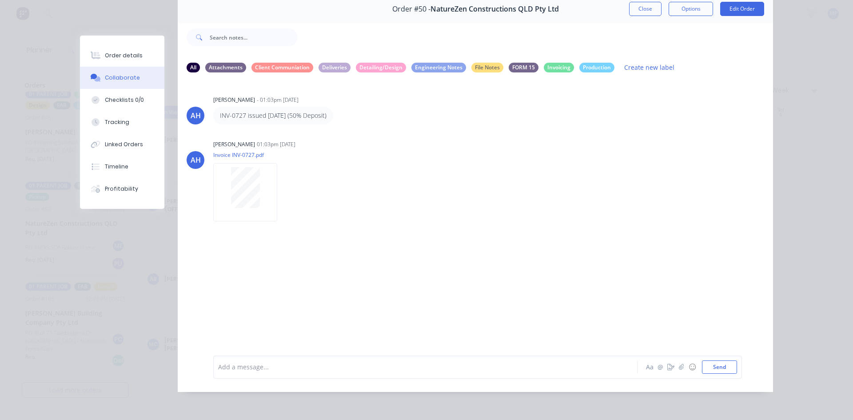
click at [371, 370] on div at bounding box center [412, 366] width 389 height 9
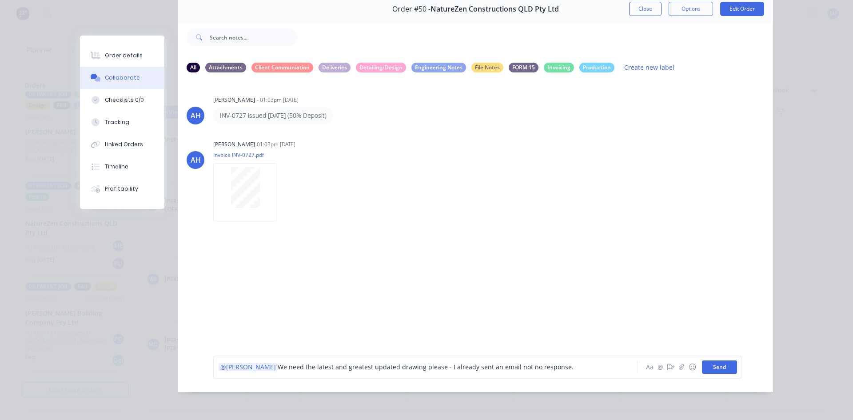
click at [715, 364] on button "Send" at bounding box center [719, 366] width 35 height 13
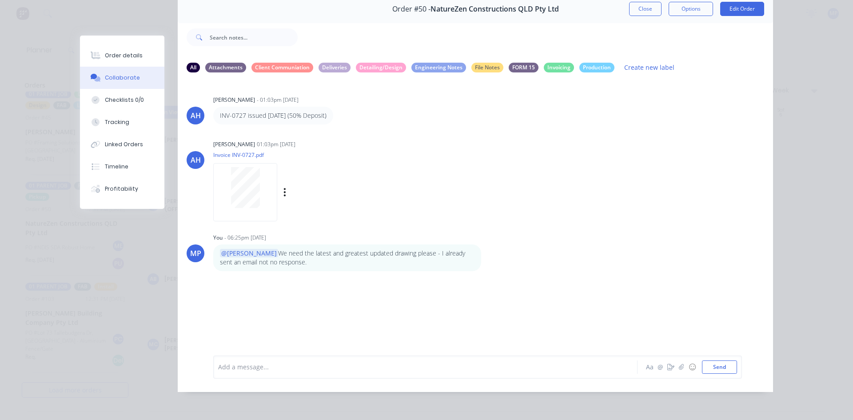
click at [530, 169] on div "AH [PERSON_NAME] 01:03pm [DATE] Invoice INV-0727.pdf Labels Download" at bounding box center [475, 178] width 595 height 80
click at [122, 78] on div "Collaborate" at bounding box center [122, 78] width 35 height 8
click at [639, 8] on button "Close" at bounding box center [645, 9] width 32 height 14
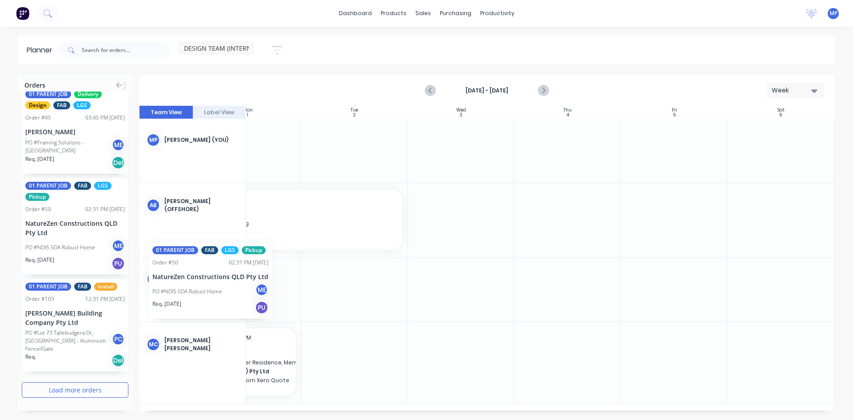
scroll to position [0, 156]
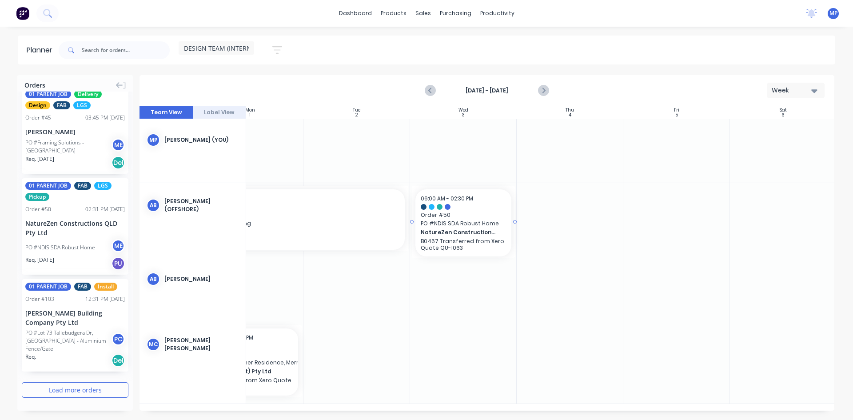
drag, startPoint x: 52, startPoint y: 232, endPoint x: 466, endPoint y: 213, distance: 414.3
drag, startPoint x: 515, startPoint y: 217, endPoint x: 608, endPoint y: 215, distance: 92.8
click at [698, 216] on div at bounding box center [676, 220] width 107 height 75
drag, startPoint x: 621, startPoint y: 216, endPoint x: 683, endPoint y: 215, distance: 62.6
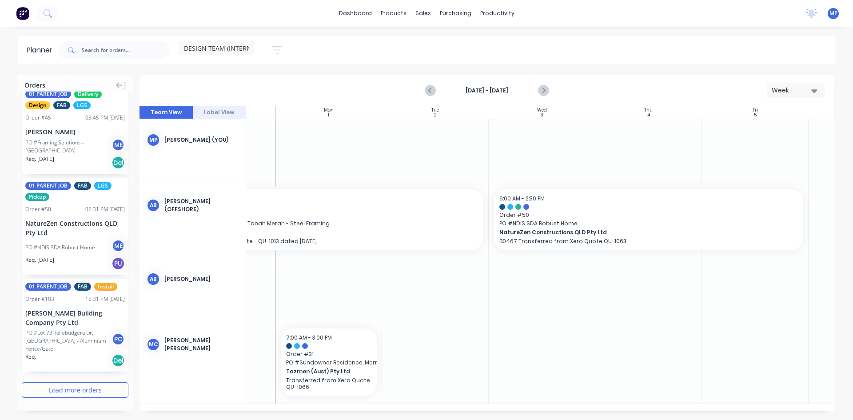
scroll to position [0, 103]
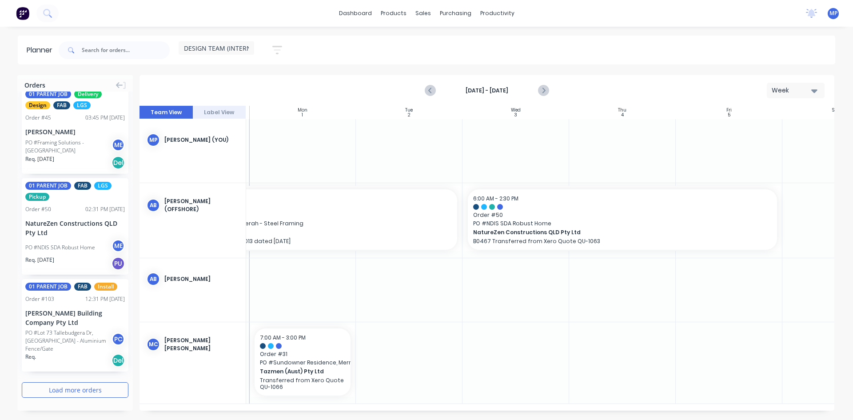
click at [70, 393] on button "Load more orders" at bounding box center [75, 390] width 107 height 16
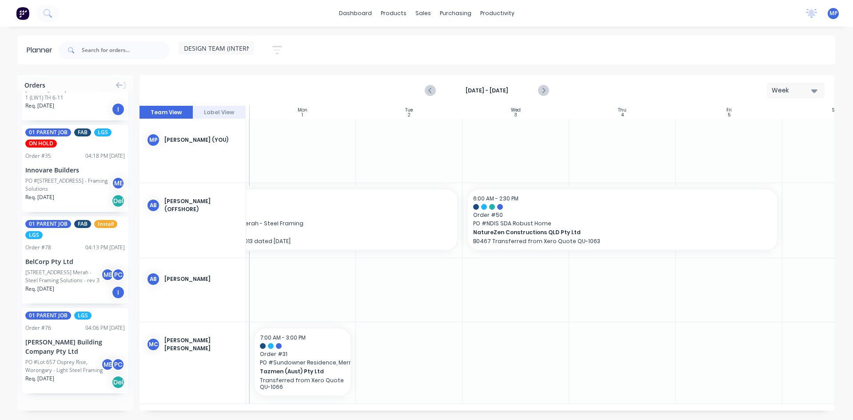
scroll to position [2614, 0]
drag, startPoint x: 397, startPoint y: 412, endPoint x: 369, endPoint y: 413, distance: 27.6
click at [369, 413] on div "Orders 01 PARENT JOB Delivery FAB Order # 100 10:54 AM [DATE] [PERSON_NAME] Bui…" at bounding box center [426, 247] width 853 height 344
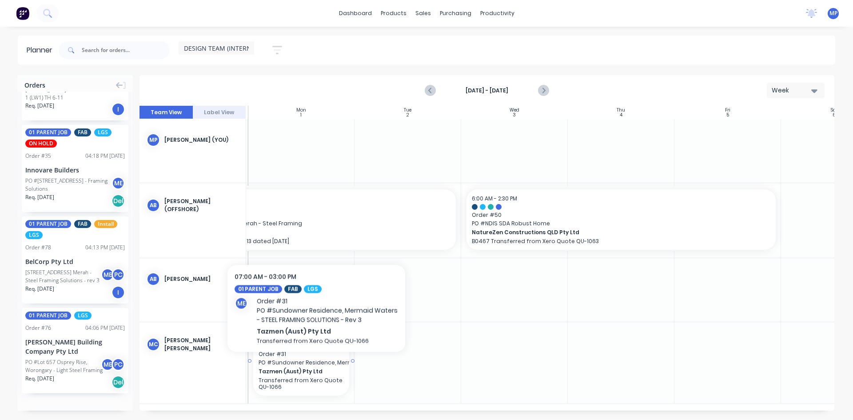
click at [316, 367] on span "Tazmen (Aust) Pty Ltd" at bounding box center [296, 371] width 77 height 8
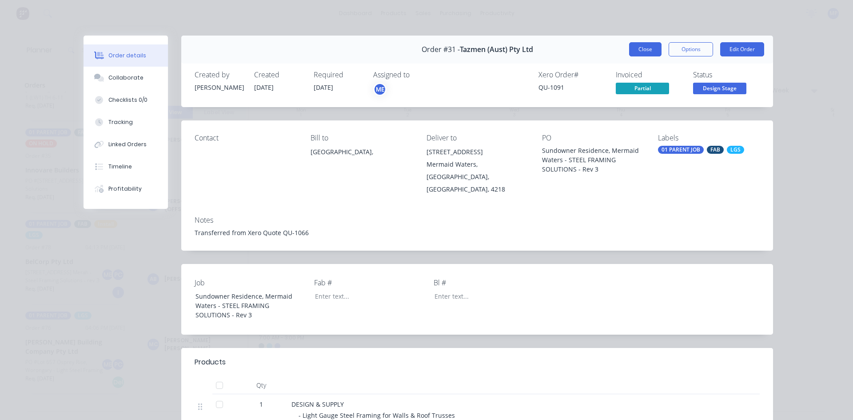
click at [649, 48] on button "Close" at bounding box center [645, 49] width 32 height 14
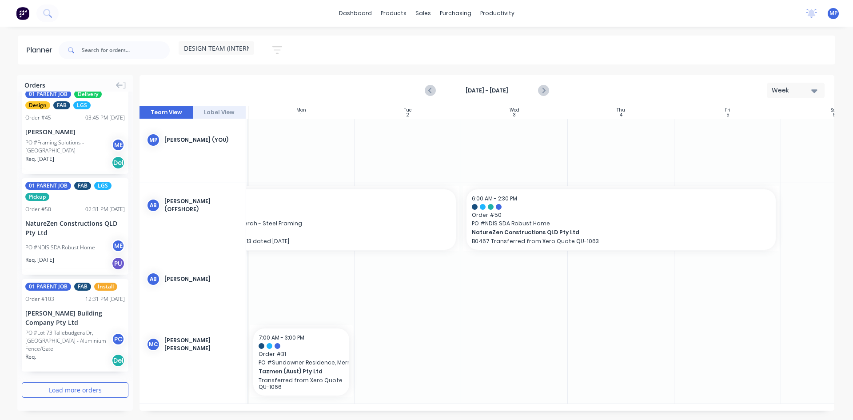
scroll to position [1598, 0]
drag, startPoint x: 354, startPoint y: 358, endPoint x: 413, endPoint y: 357, distance: 59.5
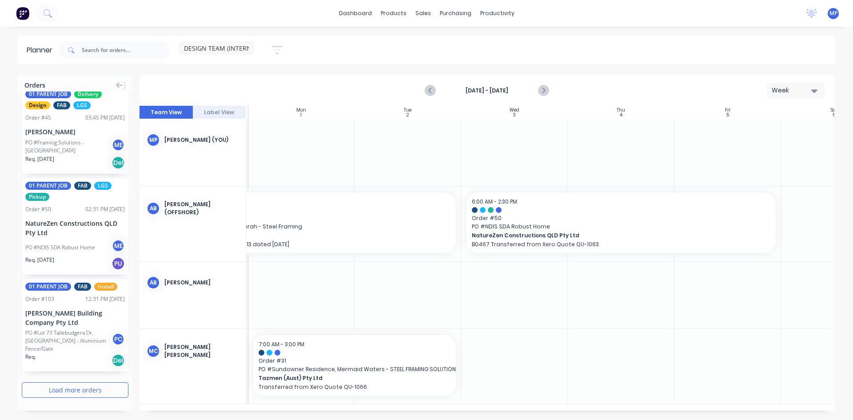
click at [512, 298] on div at bounding box center [514, 295] width 107 height 67
click at [73, 395] on button "Load more orders" at bounding box center [75, 390] width 107 height 16
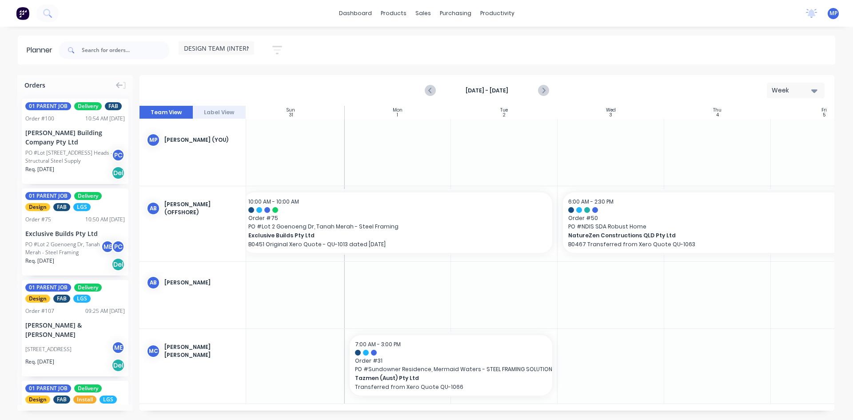
scroll to position [0, 0]
click at [429, 92] on icon "Previous page" at bounding box center [430, 90] width 11 height 11
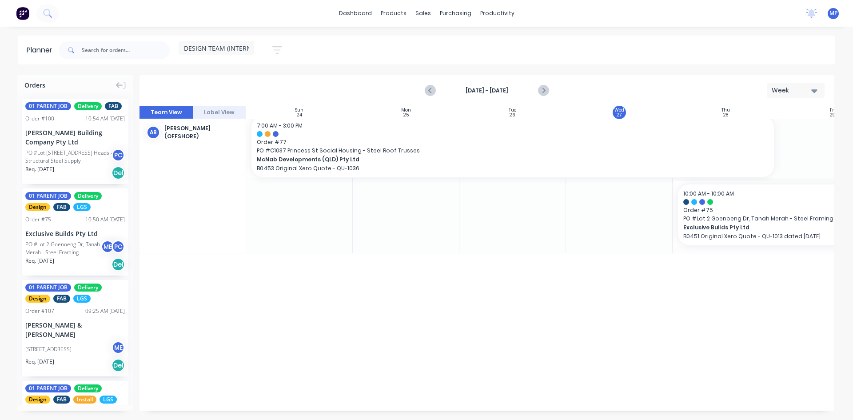
scroll to position [393, 0]
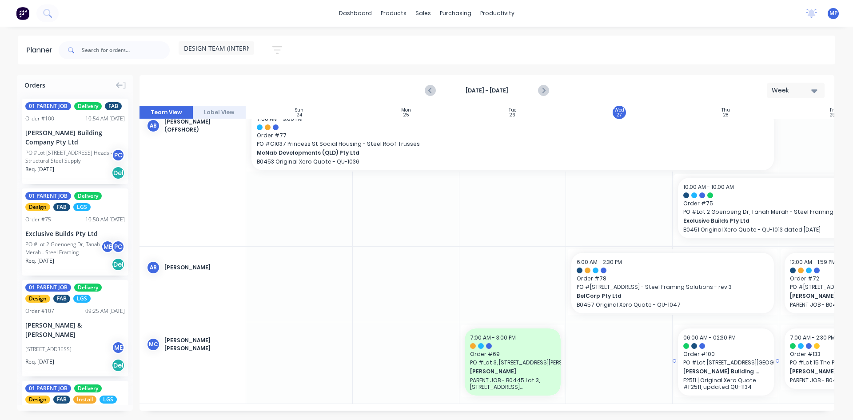
drag, startPoint x: 57, startPoint y: 161, endPoint x: 695, endPoint y: 346, distance: 664.6
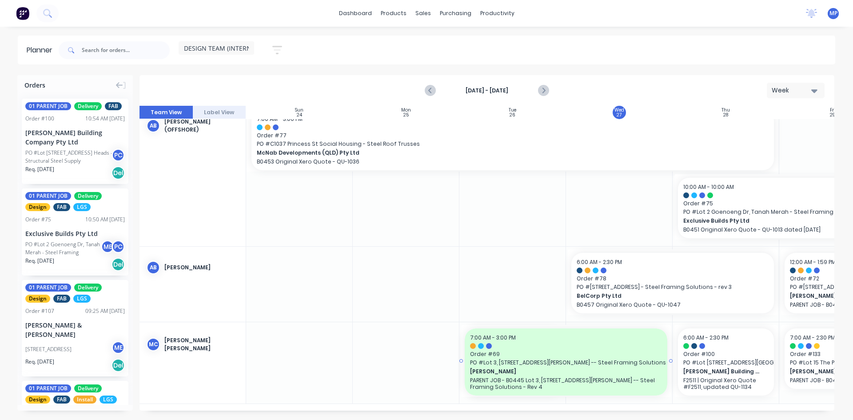
drag, startPoint x: 564, startPoint y: 356, endPoint x: 593, endPoint y: 358, distance: 28.9
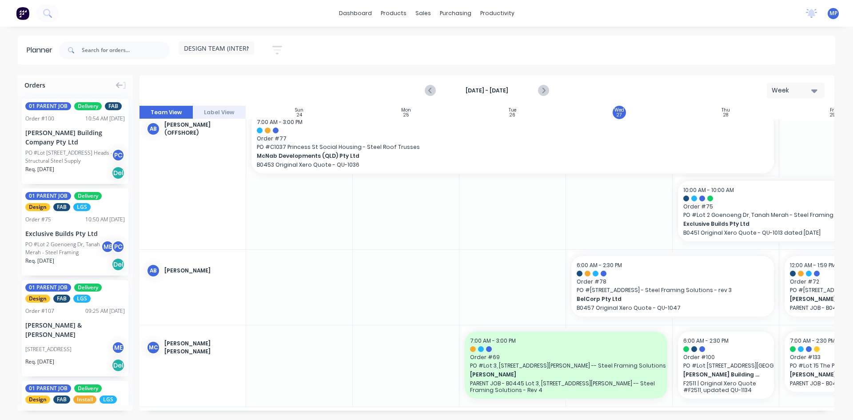
click at [521, 200] on div at bounding box center [512, 178] width 107 height 143
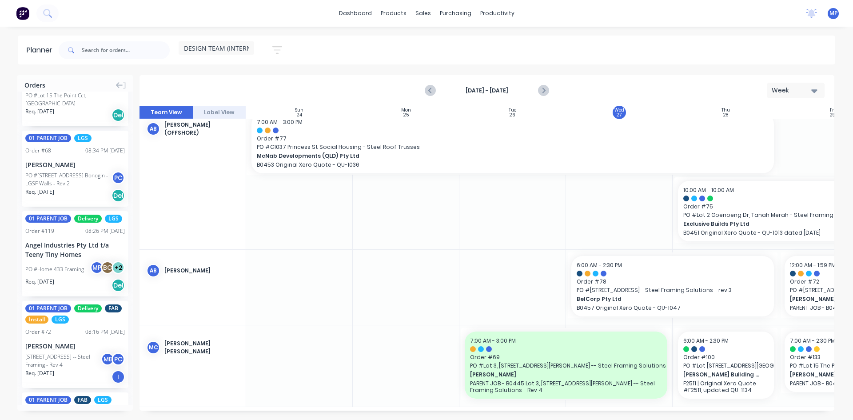
scroll to position [711, 0]
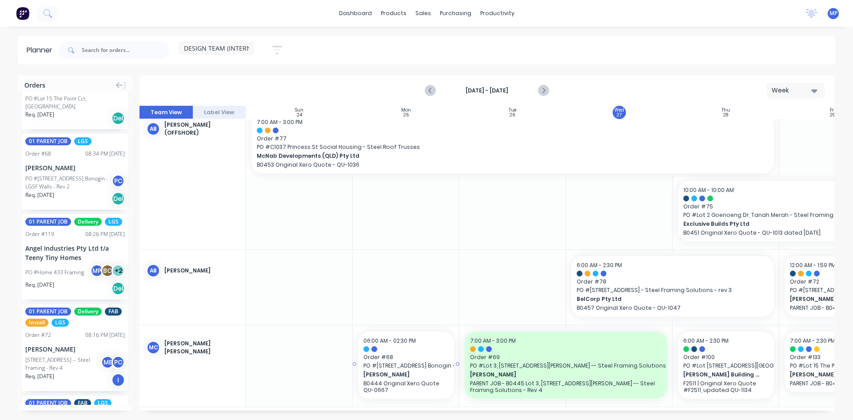
drag, startPoint x: 55, startPoint y: 178, endPoint x: 398, endPoint y: 349, distance: 383.5
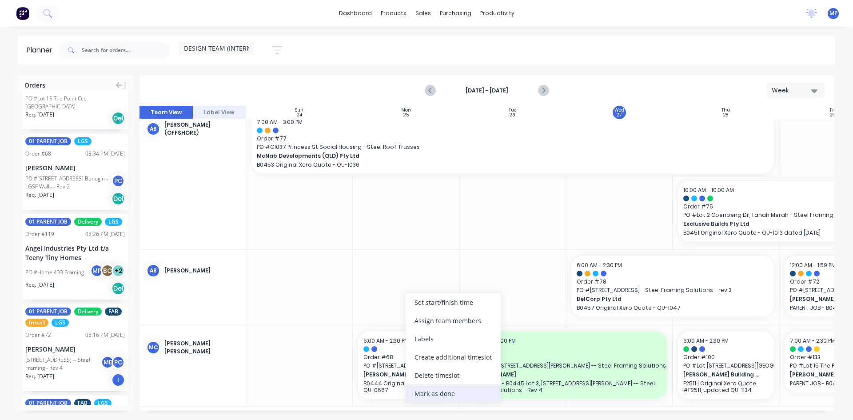
click at [437, 393] on div "Mark as done" at bounding box center [452, 393] width 95 height 18
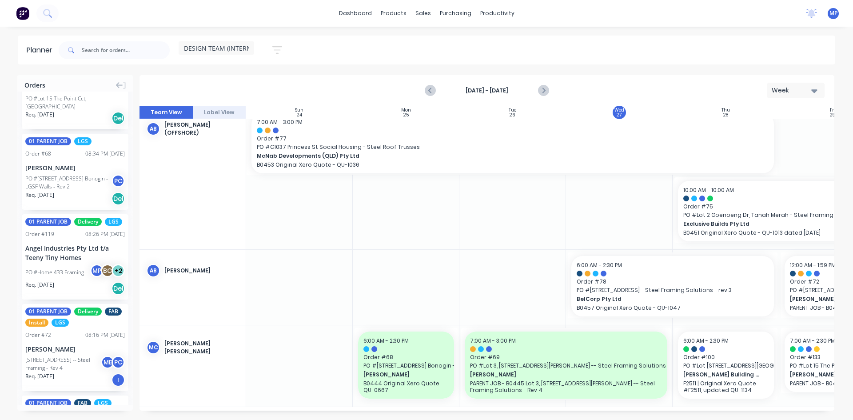
click at [419, 220] on div at bounding box center [406, 178] width 107 height 143
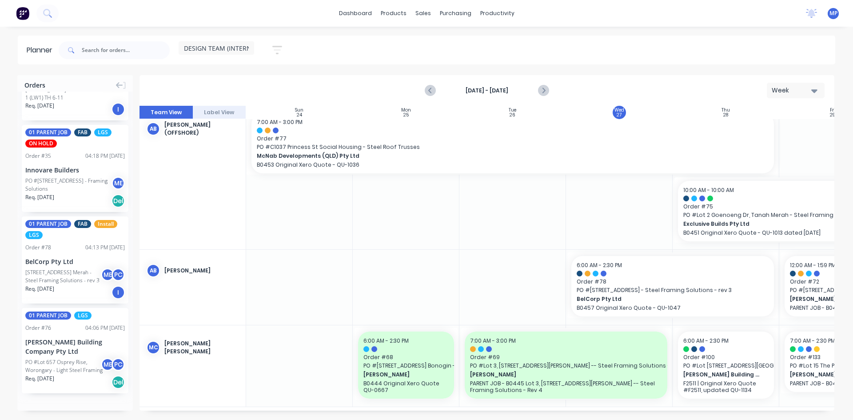
scroll to position [2614, 0]
drag, startPoint x: 60, startPoint y: 338, endPoint x: 386, endPoint y: 278, distance: 331.1
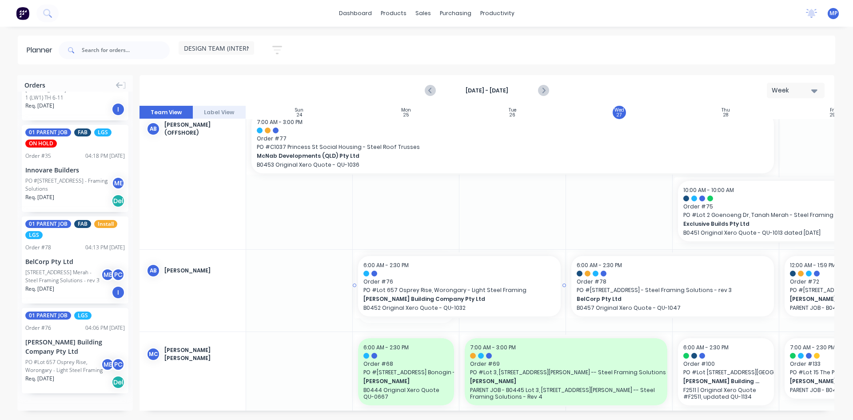
drag, startPoint x: 457, startPoint y: 289, endPoint x: 537, endPoint y: 291, distance: 80.9
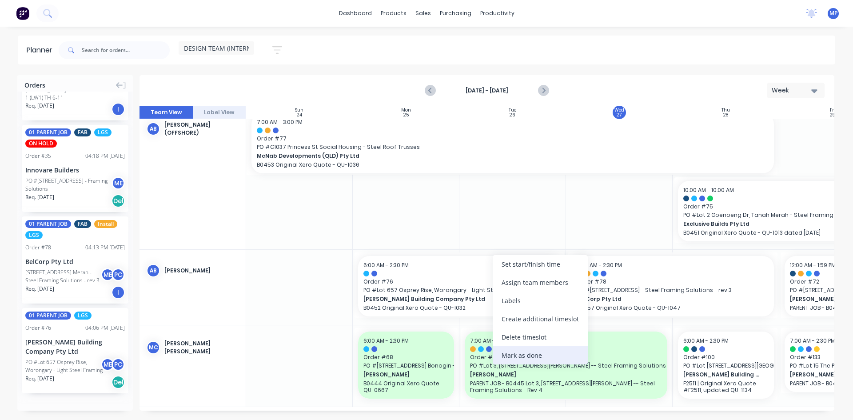
click at [526, 355] on div "Mark as done" at bounding box center [540, 355] width 95 height 18
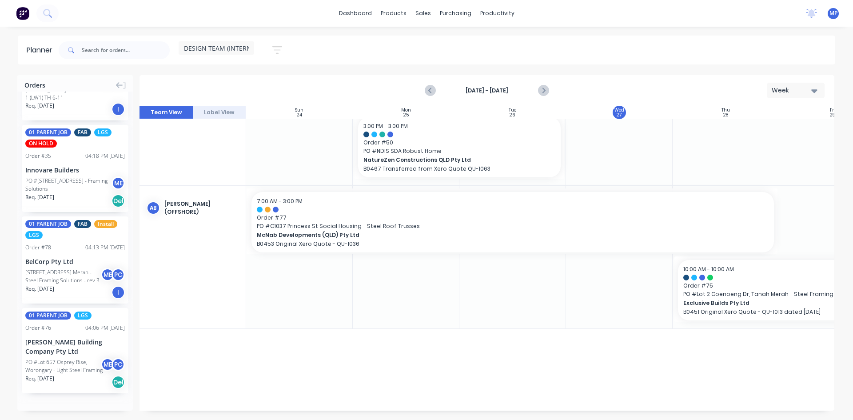
scroll to position [304, 0]
click at [429, 93] on icon "Previous page" at bounding box center [430, 90] width 11 height 11
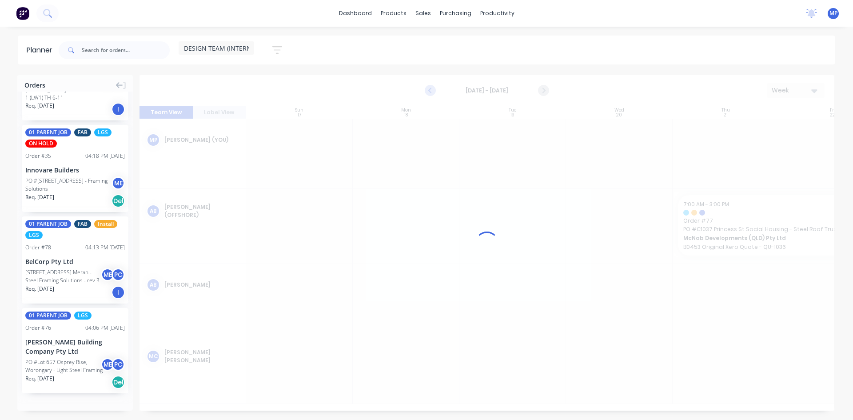
scroll to position [0, 0]
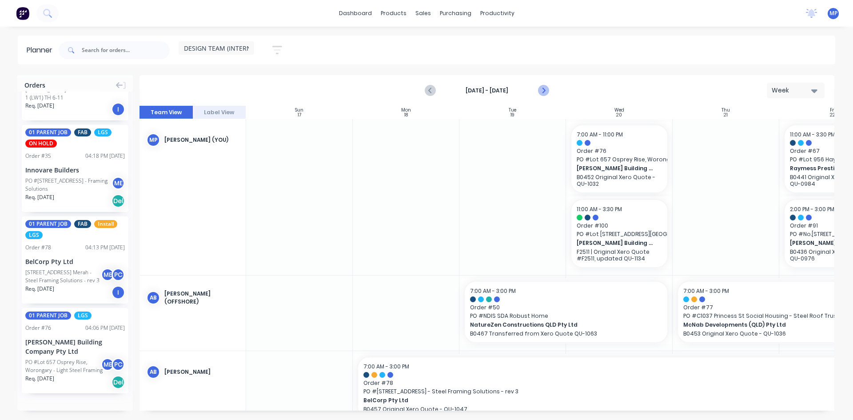
click at [542, 90] on icon "Next page" at bounding box center [542, 90] width 11 height 11
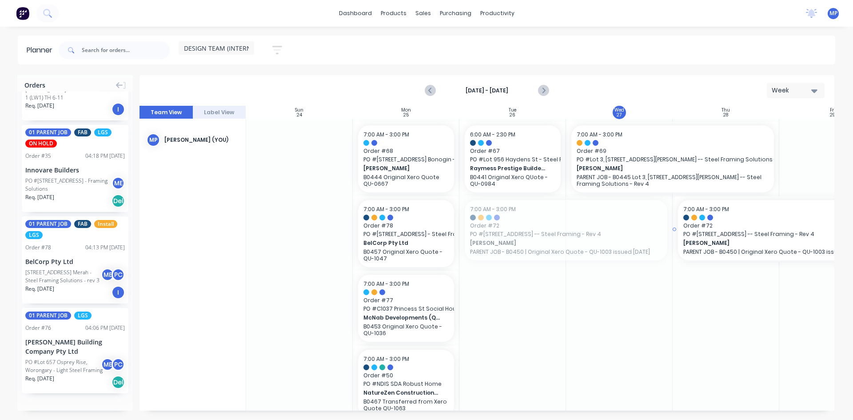
drag, startPoint x: 517, startPoint y: 234, endPoint x: 712, endPoint y: 242, distance: 195.1
drag, startPoint x: 396, startPoint y: 234, endPoint x: 701, endPoint y: 316, distance: 316.4
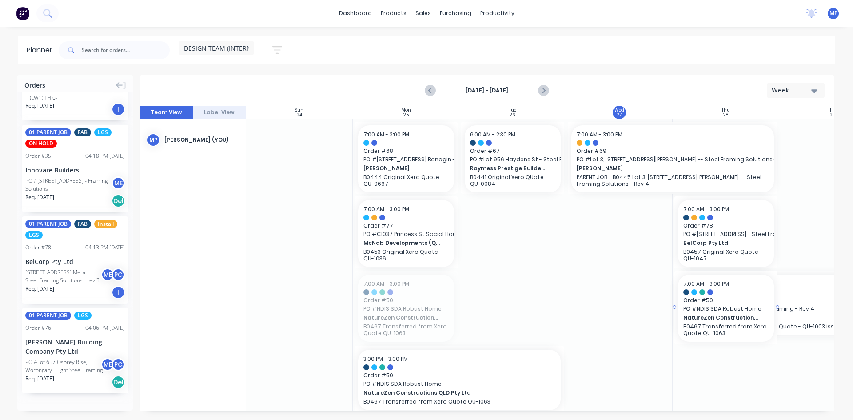
drag, startPoint x: 395, startPoint y: 320, endPoint x: 701, endPoint y: 345, distance: 307.0
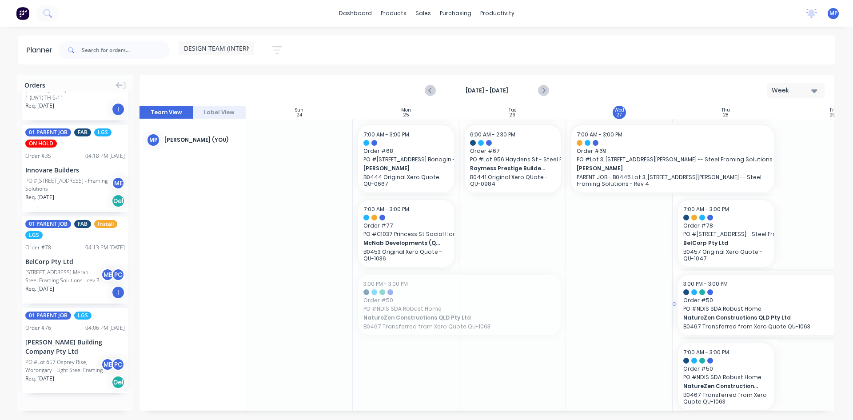
drag, startPoint x: 392, startPoint y: 304, endPoint x: 722, endPoint y: 296, distance: 329.6
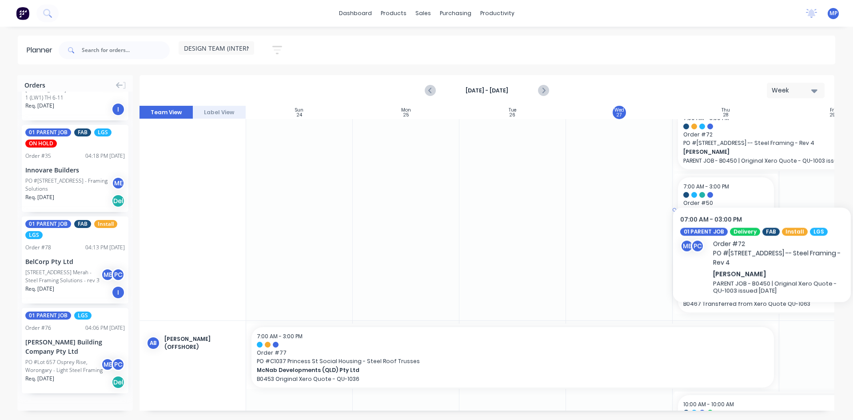
scroll to position [178, 0]
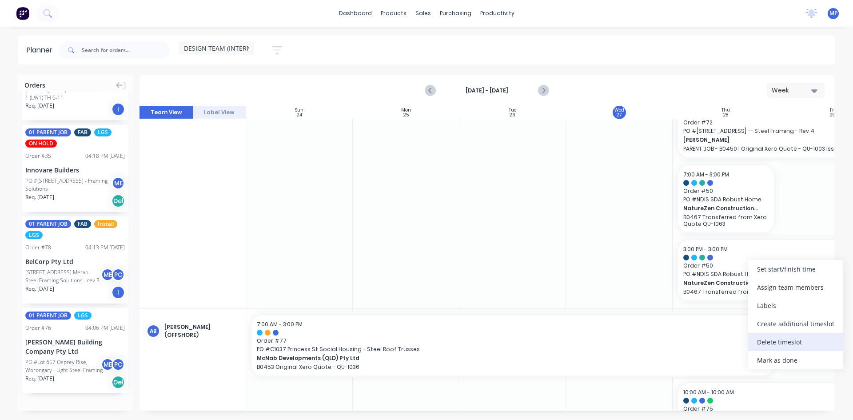
click at [782, 342] on div "Delete timeslot" at bounding box center [795, 342] width 95 height 18
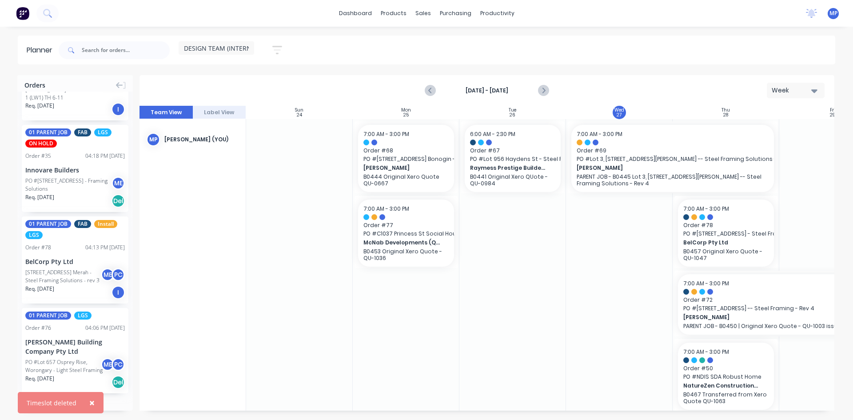
scroll to position [0, 0]
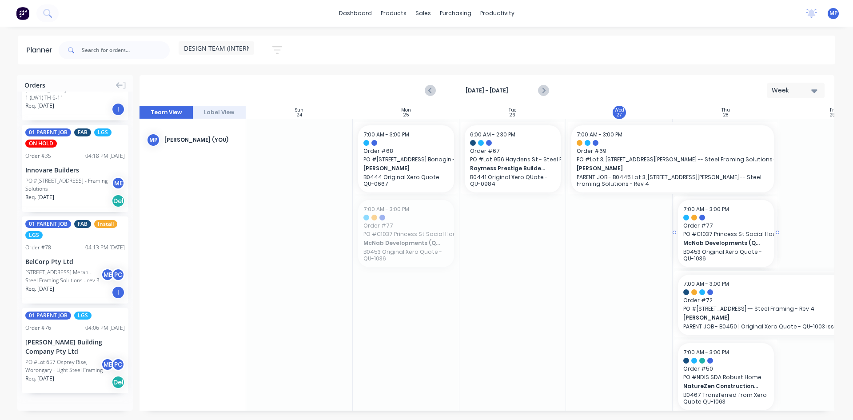
drag, startPoint x: 402, startPoint y: 230, endPoint x: 699, endPoint y: 226, distance: 296.7
drag, startPoint x: 406, startPoint y: 165, endPoint x: 429, endPoint y: 176, distance: 25.8
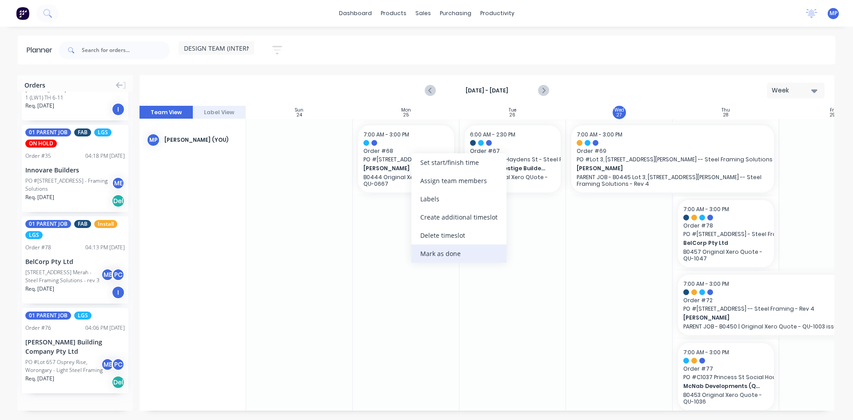
click at [446, 252] on div "Mark as done" at bounding box center [458, 253] width 95 height 18
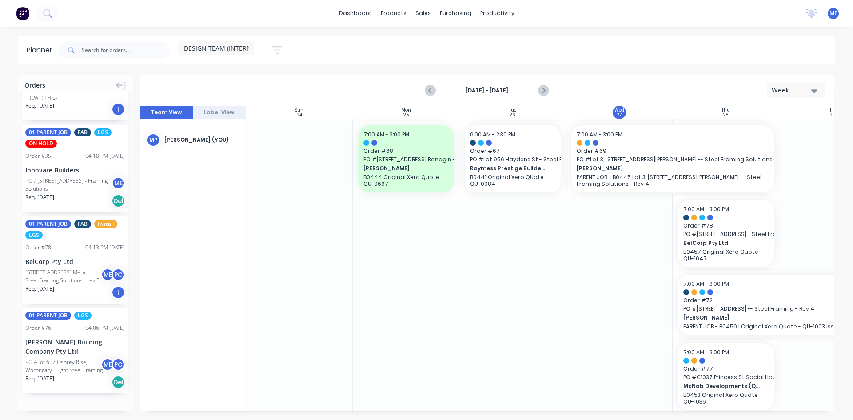
click at [404, 213] on div at bounding box center [406, 305] width 107 height 373
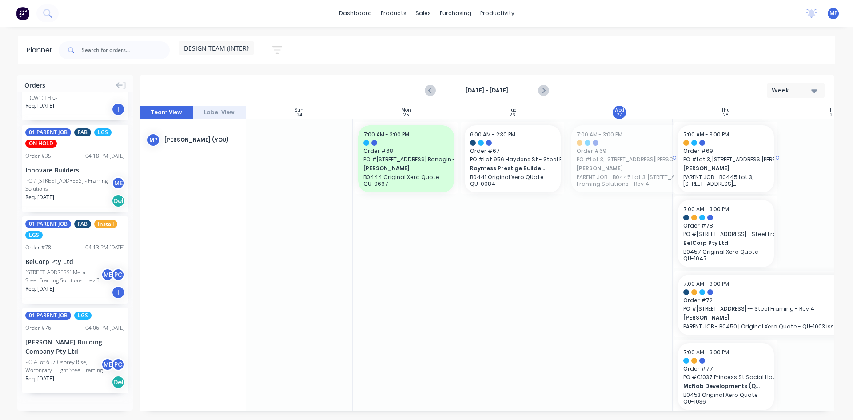
drag, startPoint x: 568, startPoint y: 156, endPoint x: 685, endPoint y: 164, distance: 116.6
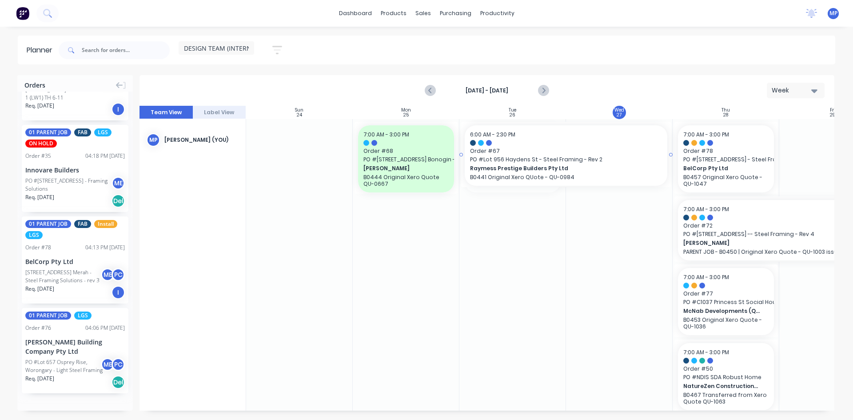
drag, startPoint x: 564, startPoint y: 156, endPoint x: 632, endPoint y: 162, distance: 68.2
click at [616, 236] on div at bounding box center [619, 305] width 107 height 373
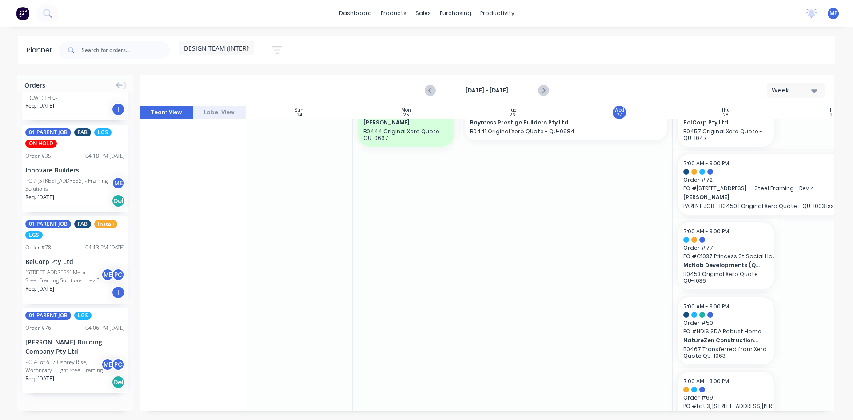
scroll to position [44, 0]
drag, startPoint x: 48, startPoint y: 353, endPoint x: 600, endPoint y: 206, distance: 571.7
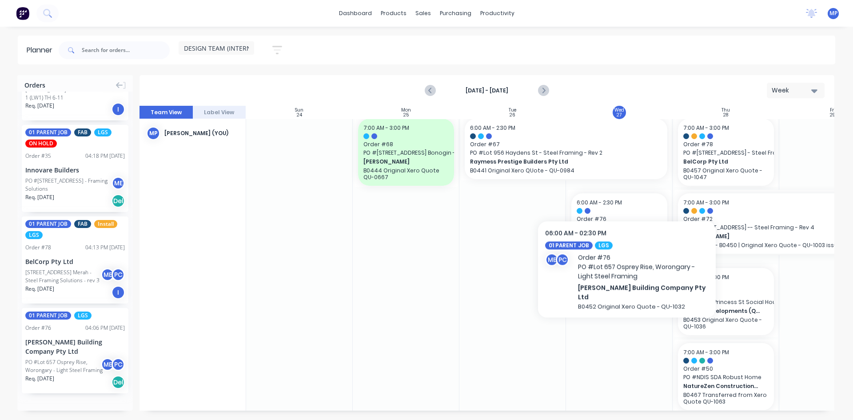
scroll to position [0, 0]
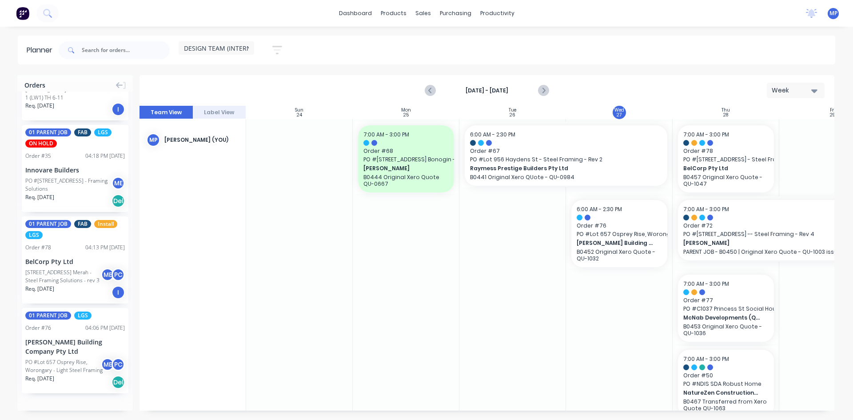
click at [509, 238] on div at bounding box center [512, 309] width 107 height 380
click at [209, 206] on div "MP [PERSON_NAME] (You)" at bounding box center [192, 309] width 107 height 381
click at [290, 202] on div at bounding box center [299, 309] width 107 height 380
click at [54, 162] on div "01 PARENT JOB FAB LGS ON HOLD Order # 35 04:18 PM [DATE] Innovare Builders PO #…" at bounding box center [75, 168] width 107 height 87
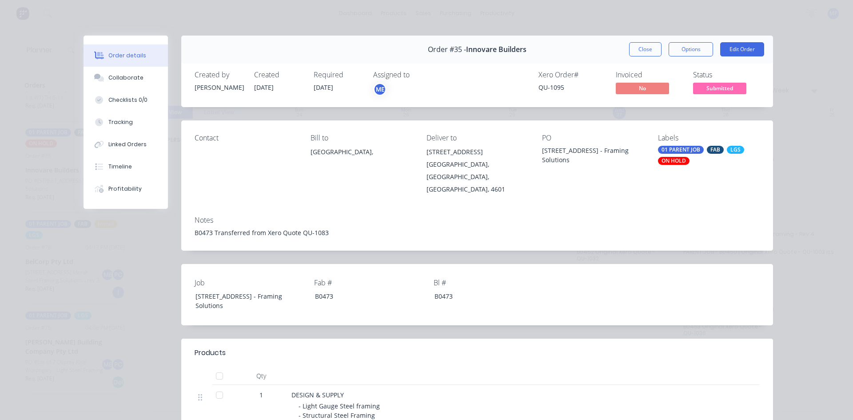
click at [652, 48] on button "Close" at bounding box center [645, 49] width 32 height 14
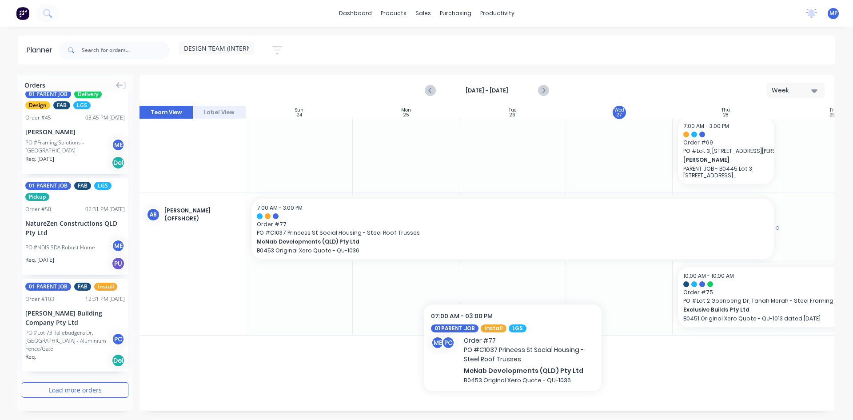
scroll to position [311, 0]
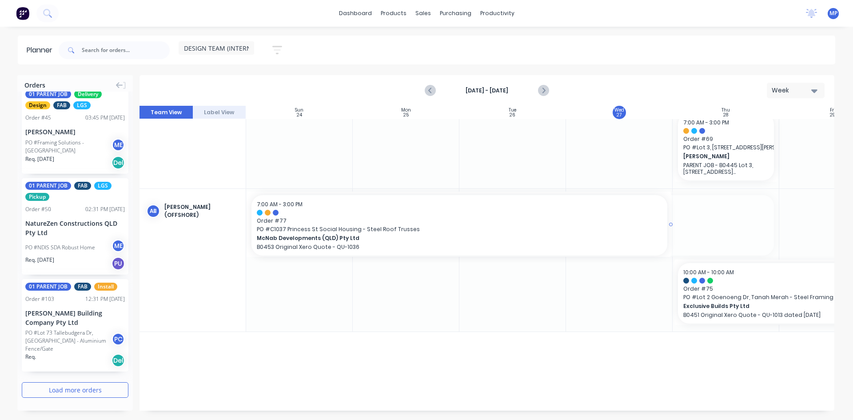
drag, startPoint x: 778, startPoint y: 223, endPoint x: 667, endPoint y: 224, distance: 110.6
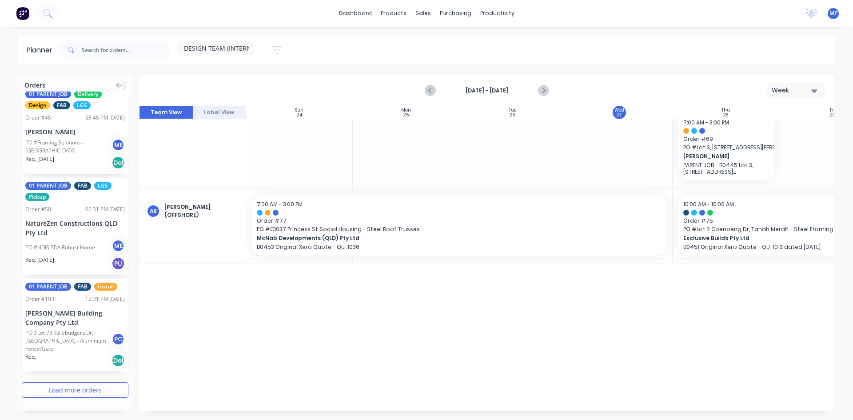
click at [710, 290] on div "7:00 AM - 3:00 PM Order # [GEOGRAPHIC_DATA][STREET_ADDRESS] Bonogin - LGSF Wall…" at bounding box center [619, 114] width 746 height 613
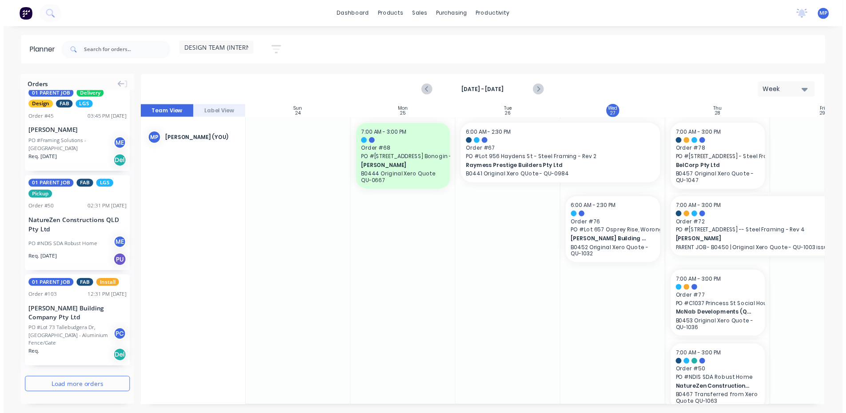
scroll to position [0, 0]
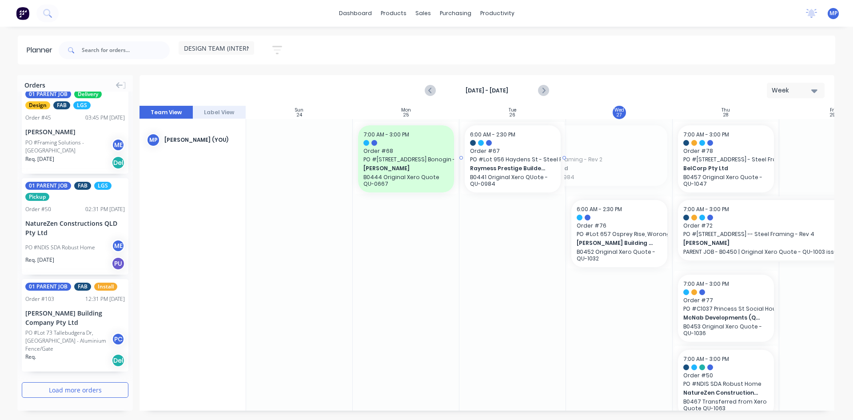
drag, startPoint x: 671, startPoint y: 154, endPoint x: 549, endPoint y: 155, distance: 121.7
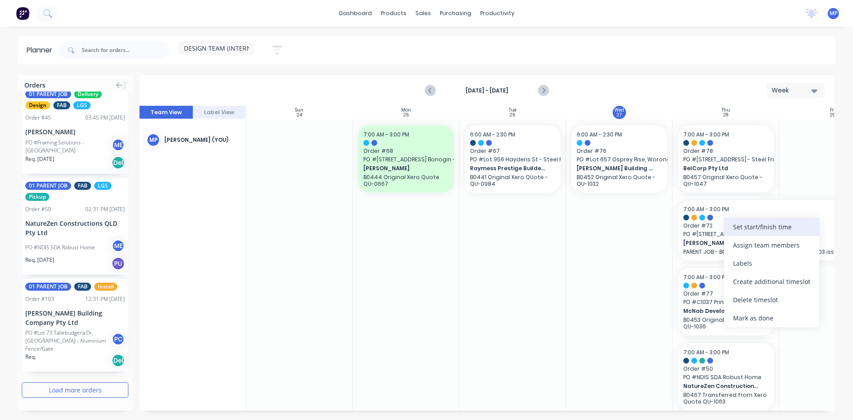
click at [759, 225] on div "Set start/finish time" at bounding box center [771, 227] width 95 height 18
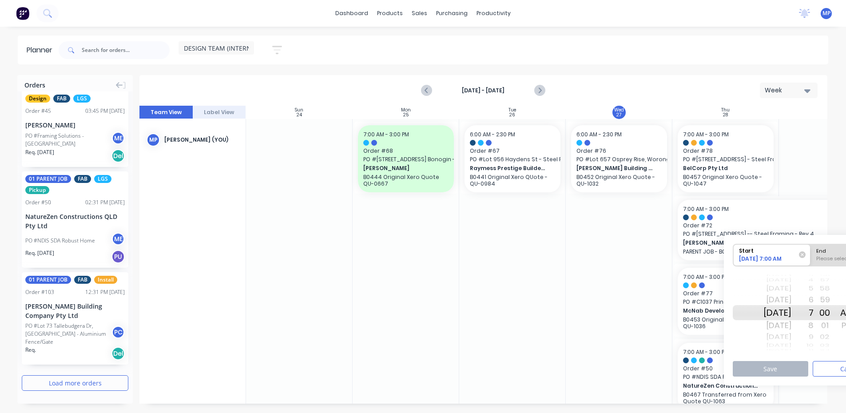
click at [787, 326] on div "[DATE]" at bounding box center [777, 325] width 28 height 14
click at [836, 254] on div "End" at bounding box center [849, 249] width 72 height 11
click at [811, 254] on input "End Please select" at bounding box center [810, 255] width 0 height 22
radio input "true"
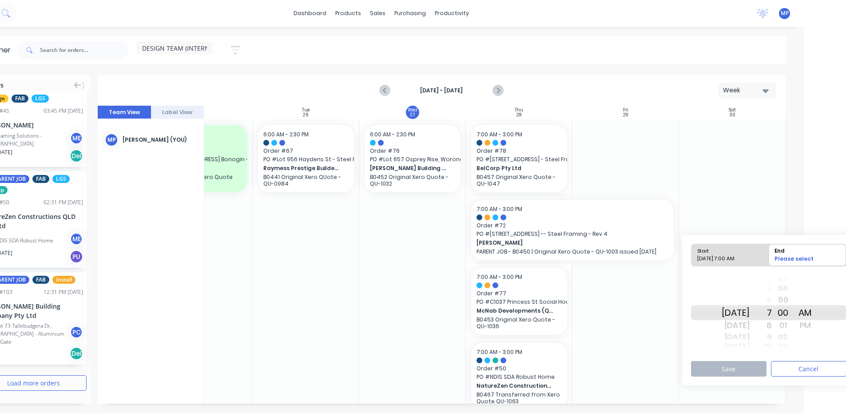
scroll to position [0, 51]
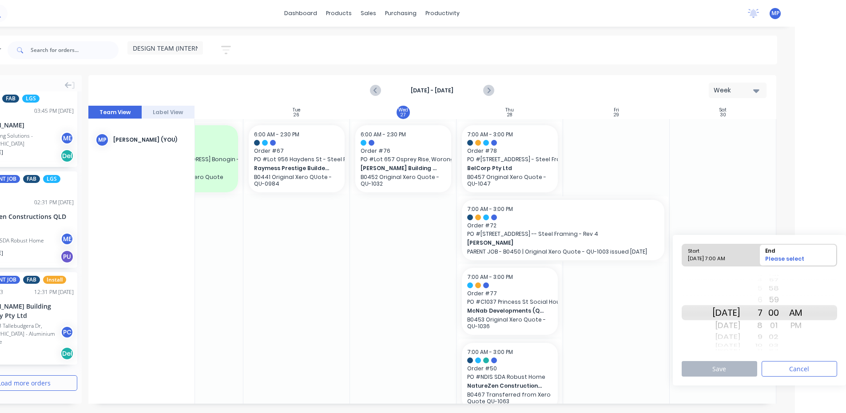
click at [807, 327] on div "PM" at bounding box center [796, 325] width 22 height 14
click at [738, 370] on button "Save" at bounding box center [719, 369] width 75 height 16
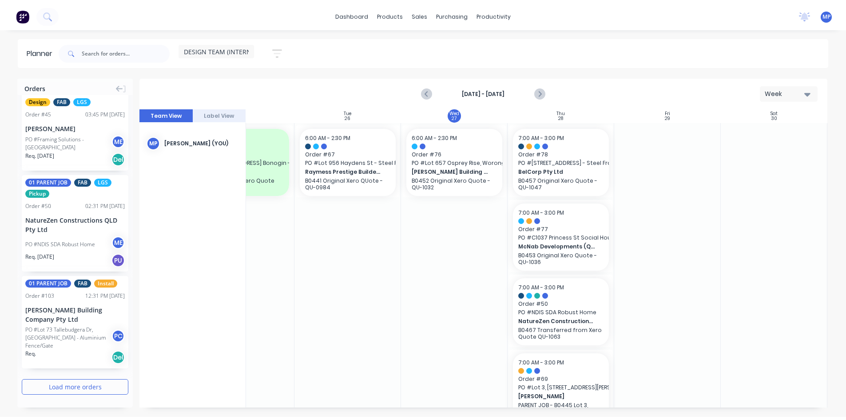
scroll to position [0, 162]
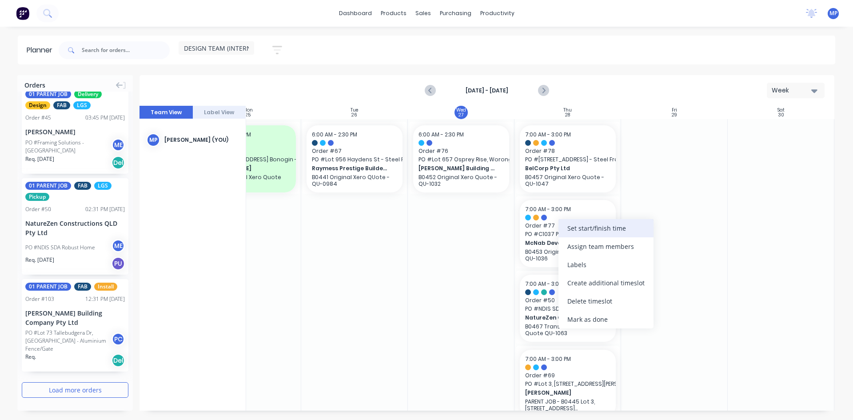
click at [591, 230] on div "Set start/finish time" at bounding box center [605, 228] width 95 height 18
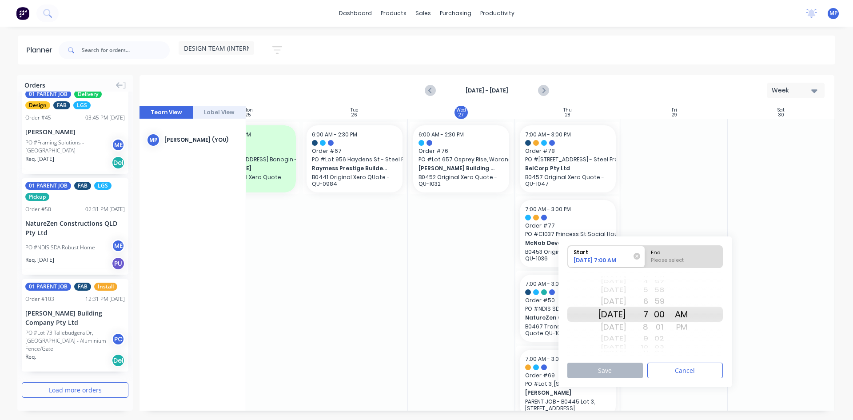
click at [626, 329] on div "[DATE]" at bounding box center [612, 327] width 28 height 14
click at [679, 258] on div "Please select" at bounding box center [684, 261] width 72 height 11
click at [645, 258] on input "End Please select" at bounding box center [645, 257] width 0 height 22
radio input "true"
click at [692, 327] on div "PM" at bounding box center [681, 327] width 22 height 14
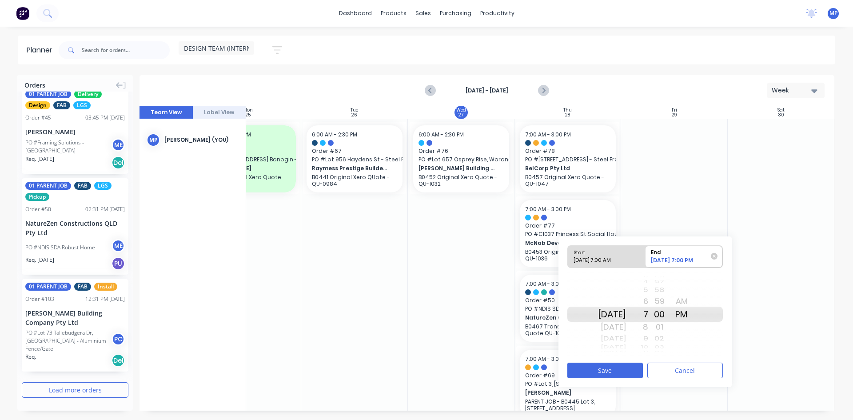
click at [648, 278] on div "4" at bounding box center [637, 282] width 22 height 8
click at [648, 300] on div "3" at bounding box center [637, 301] width 22 height 14
click at [619, 364] on button "Save" at bounding box center [604, 370] width 75 height 16
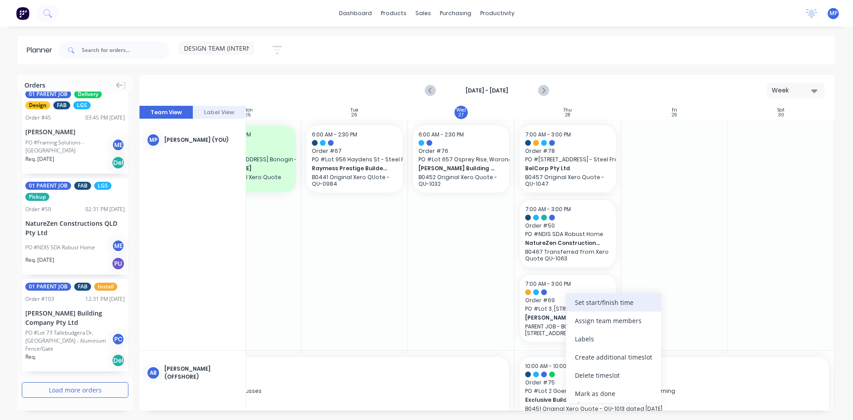
click at [610, 301] on div "Set start/finish time" at bounding box center [613, 302] width 95 height 18
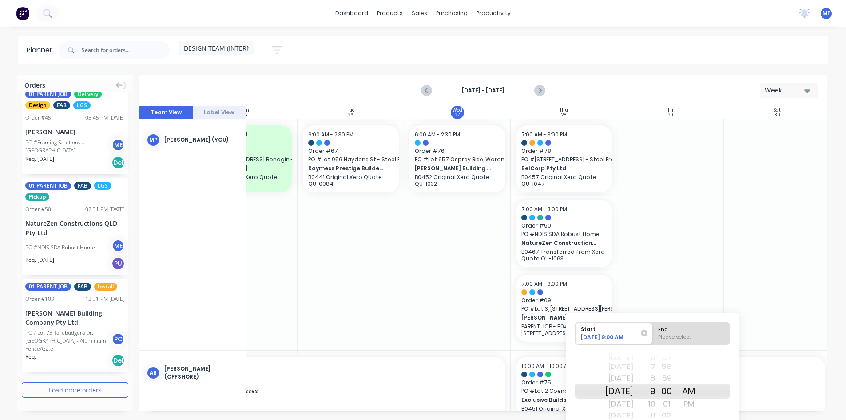
click at [630, 405] on div "[DATE]" at bounding box center [619, 404] width 28 height 14
click at [655, 366] on div "7" at bounding box center [644, 367] width 22 height 12
click at [695, 333] on div "End" at bounding box center [691, 327] width 72 height 11
click at [653, 333] on input "End Please select" at bounding box center [652, 333] width 0 height 22
radio input "true"
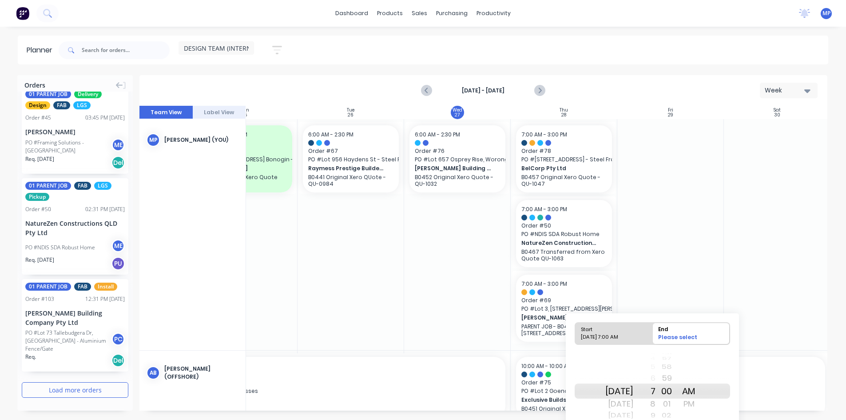
click at [700, 401] on div "PM" at bounding box center [689, 404] width 22 height 14
click at [669, 357] on div "57" at bounding box center [666, 358] width 22 height 8
click at [678, 380] on div "56" at bounding box center [666, 378] width 22 height 14
click at [678, 405] on div "57" at bounding box center [666, 404] width 22 height 14
click at [655, 370] on div "5" at bounding box center [644, 367] width 22 height 12
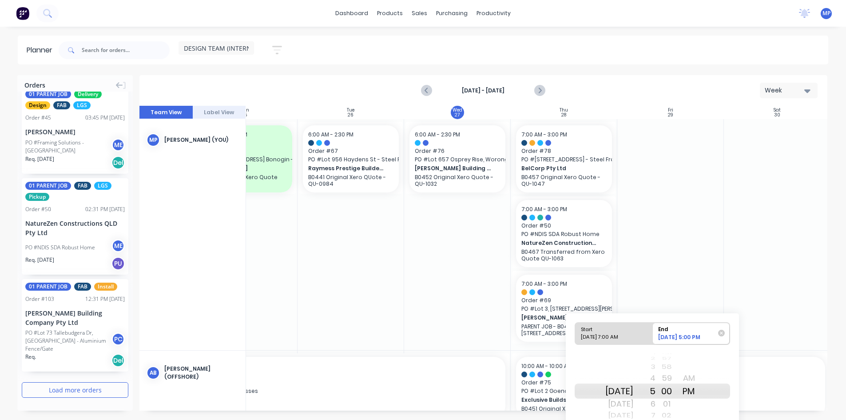
click at [655, 367] on div "3" at bounding box center [644, 367] width 22 height 12
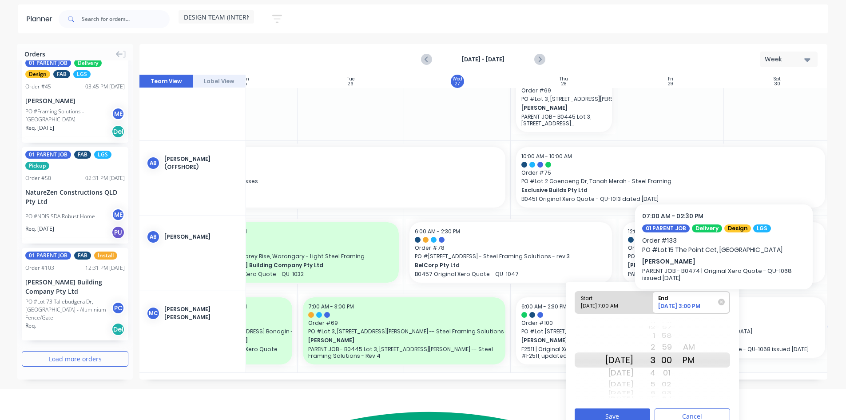
scroll to position [44, 0]
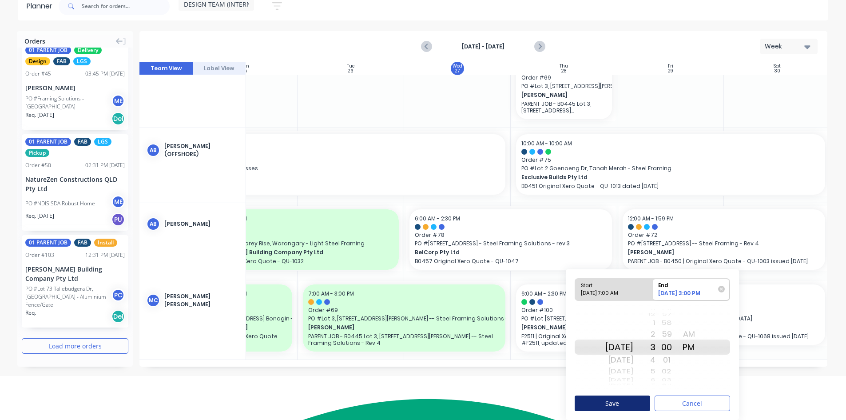
click at [631, 401] on button "Save" at bounding box center [612, 403] width 75 height 16
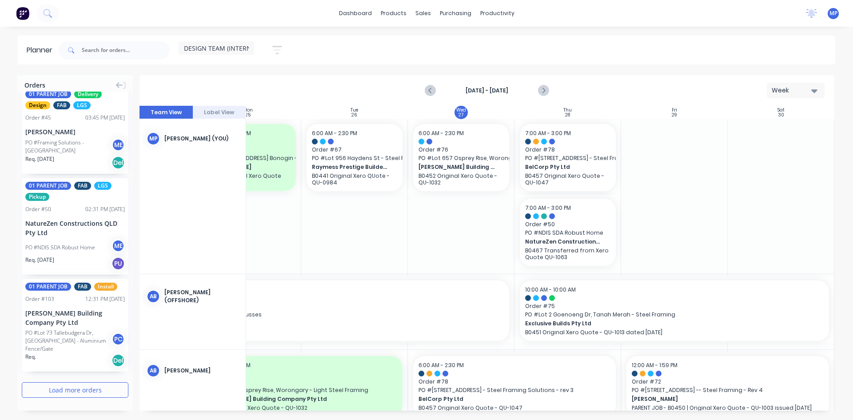
scroll to position [0, 162]
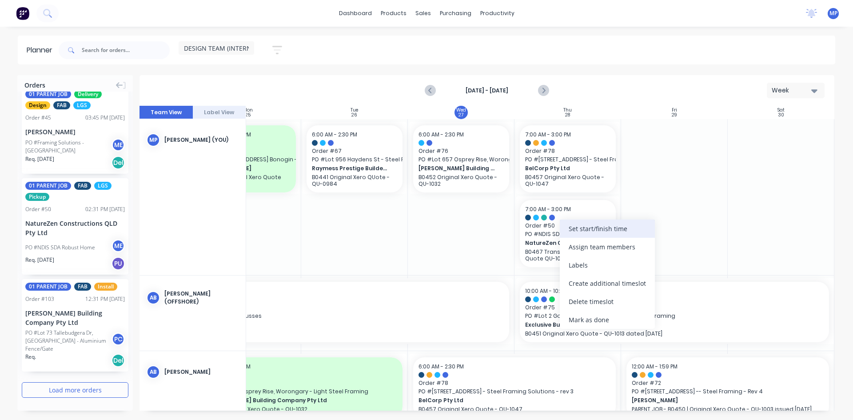
click at [598, 232] on div "Set start/finish time" at bounding box center [607, 228] width 95 height 18
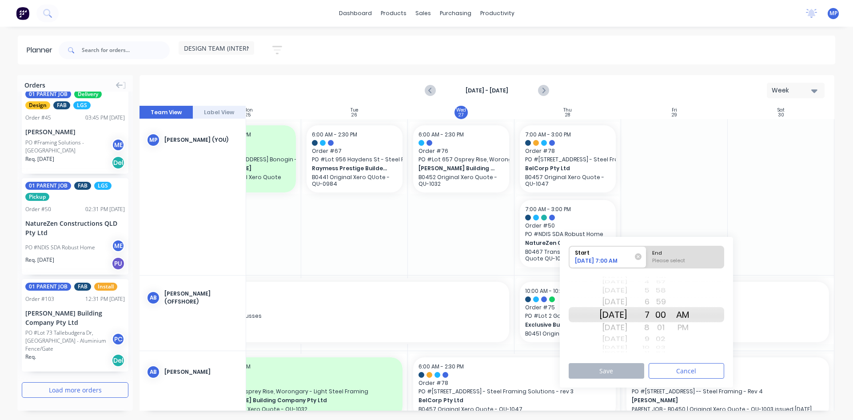
click at [627, 303] on div "[DATE]" at bounding box center [613, 301] width 28 height 14
click at [675, 259] on div "Please select" at bounding box center [685, 262] width 72 height 11
click at [647, 259] on input "End Please select" at bounding box center [646, 257] width 0 height 22
radio input "true"
click at [694, 329] on div "PM" at bounding box center [682, 327] width 22 height 14
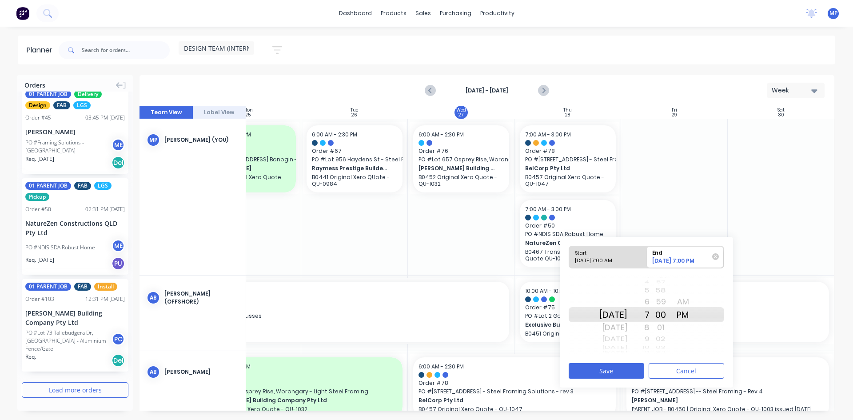
click at [649, 286] on div "5" at bounding box center [638, 291] width 22 height 12
click at [649, 292] on div "3" at bounding box center [638, 291] width 22 height 12
click at [621, 369] on button "Save" at bounding box center [605, 371] width 75 height 16
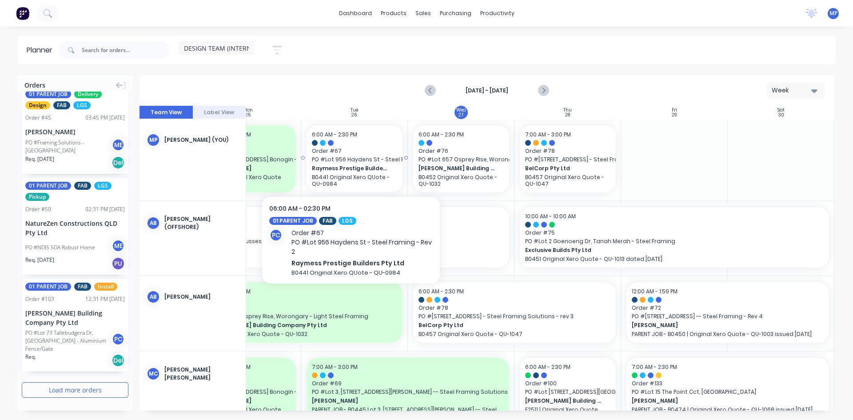
click at [367, 171] on span "Raymess Prestige Builders Pty Ltd" at bounding box center [350, 168] width 77 height 8
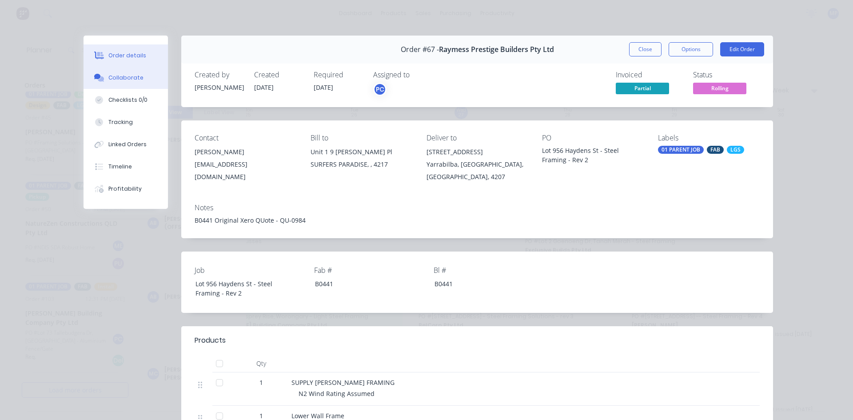
click at [131, 78] on div "Collaborate" at bounding box center [125, 78] width 35 height 8
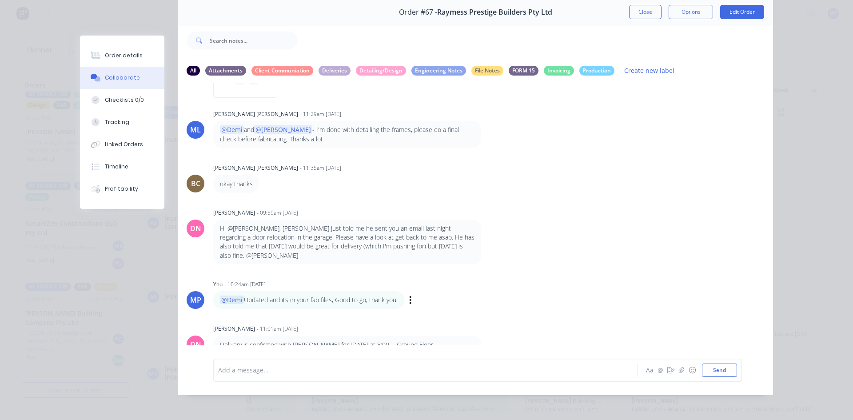
scroll to position [40, 0]
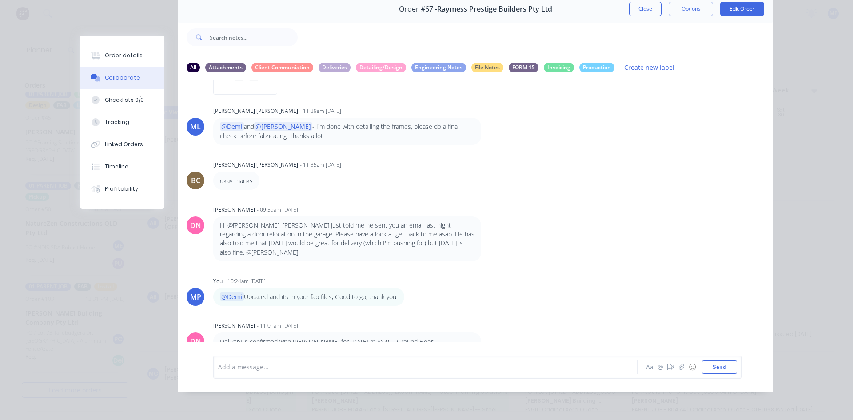
click at [569, 206] on div "DN [PERSON_NAME] - 09:59am [DATE] Hi @[PERSON_NAME], [PERSON_NAME] just told me…" at bounding box center [475, 232] width 595 height 58
click at [644, 11] on button "Close" at bounding box center [645, 9] width 32 height 14
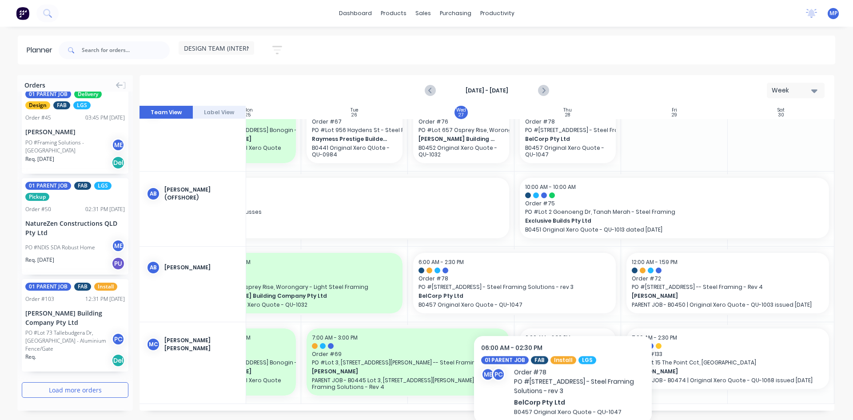
scroll to position [26, 162]
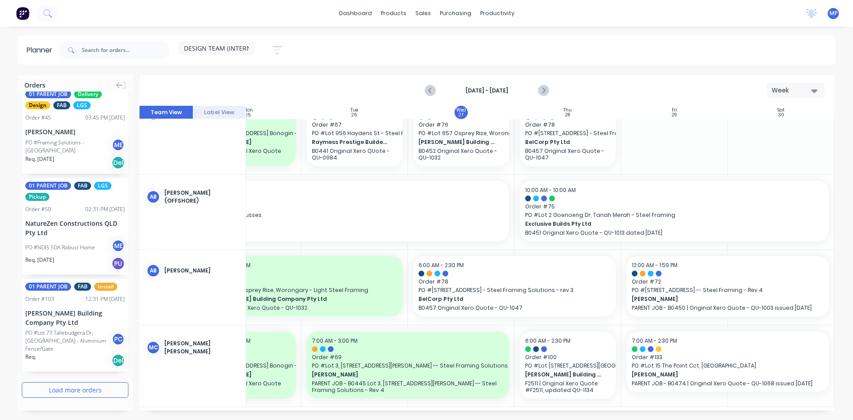
drag, startPoint x: 516, startPoint y: 410, endPoint x: 306, endPoint y: 405, distance: 210.6
click at [307, 405] on div "Orders 01 PARENT JOB Delivery FAB Order # 100 10:54 AM [DATE] [PERSON_NAME] Bui…" at bounding box center [426, 247] width 853 height 344
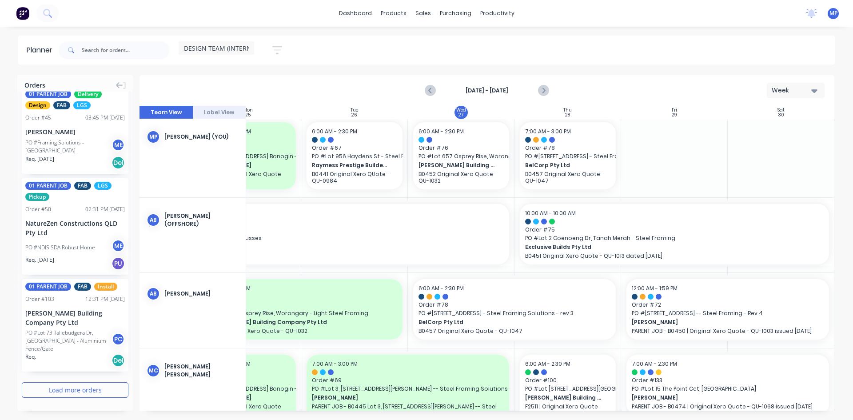
scroll to position [0, 162]
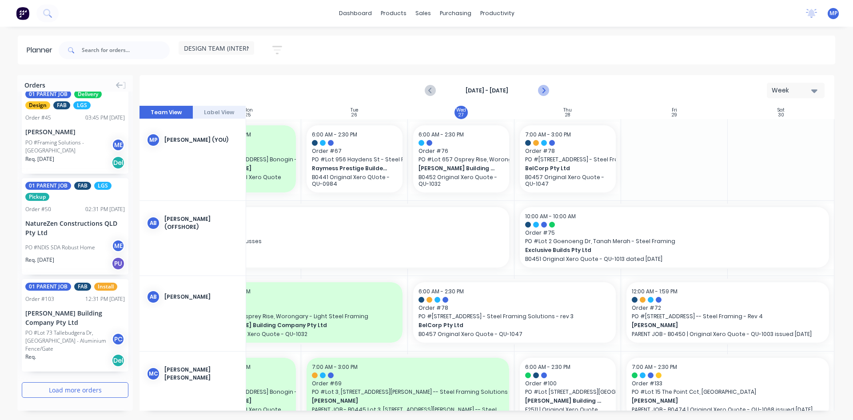
click at [543, 89] on icon "Next page" at bounding box center [543, 90] width 4 height 7
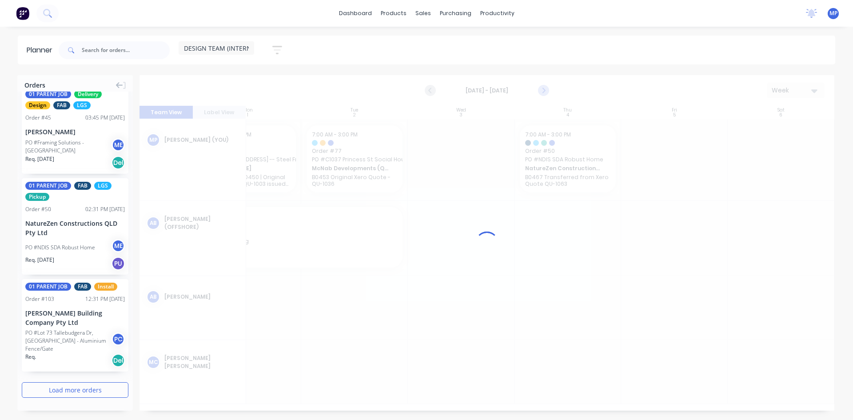
scroll to position [0, 158]
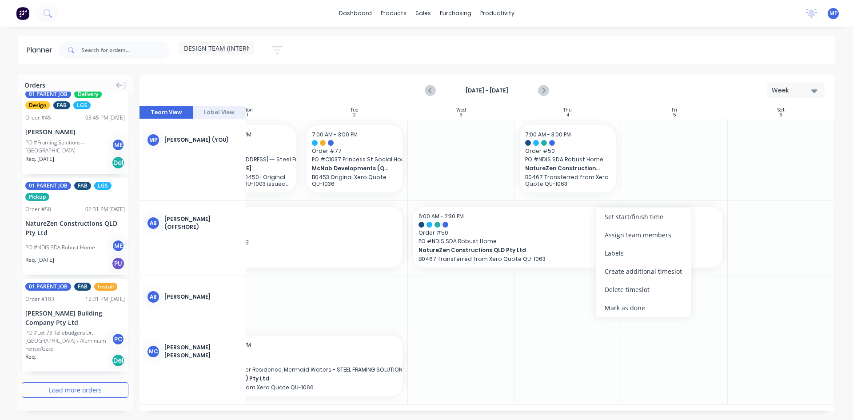
click at [494, 303] on div at bounding box center [461, 302] width 107 height 53
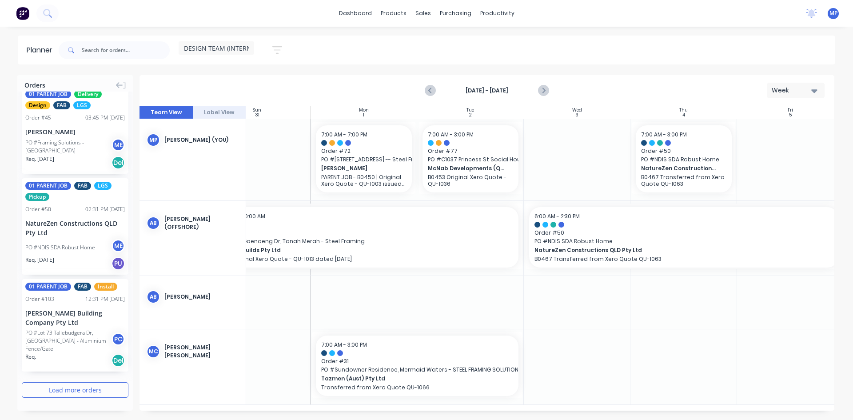
scroll to position [0, 0]
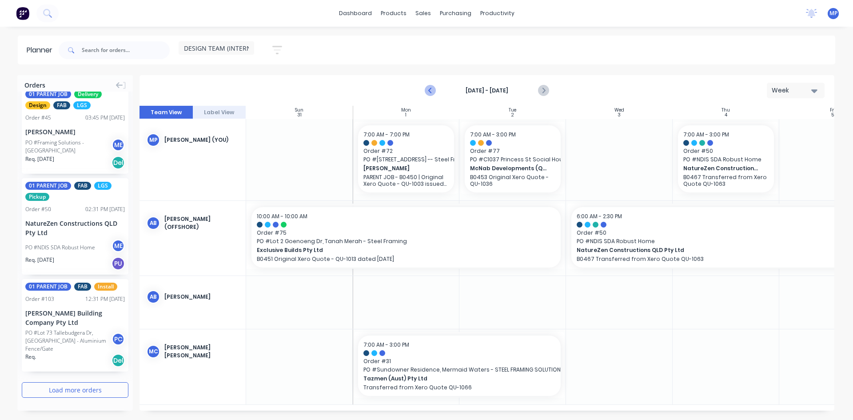
click at [430, 90] on icon "Previous page" at bounding box center [431, 90] width 4 height 7
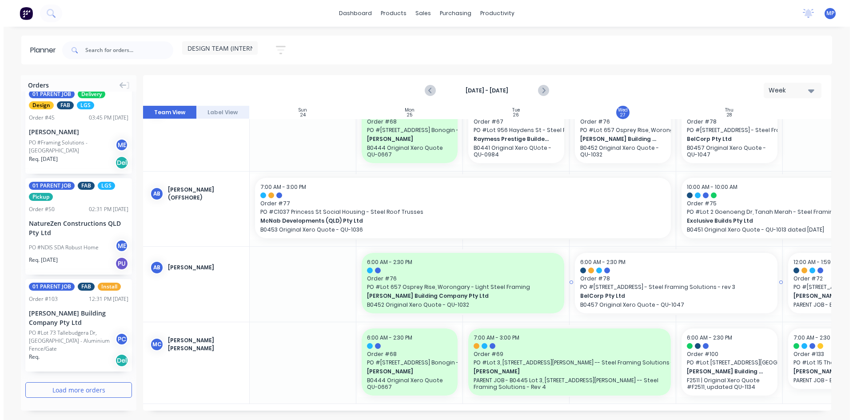
scroll to position [26, 0]
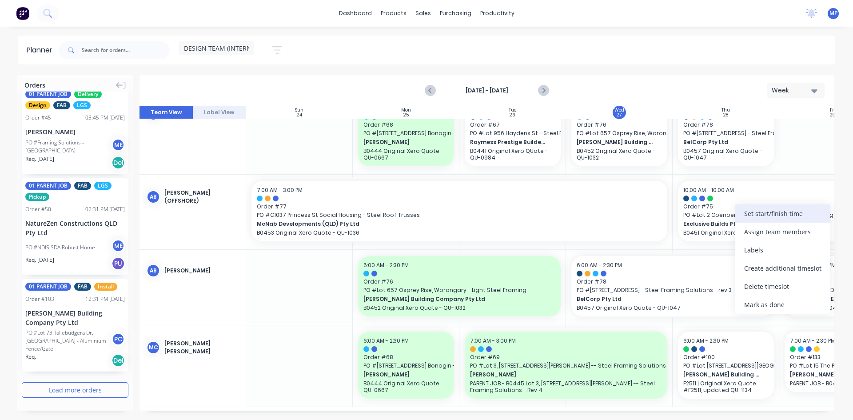
click at [763, 210] on div "Set start/finish time" at bounding box center [782, 213] width 95 height 18
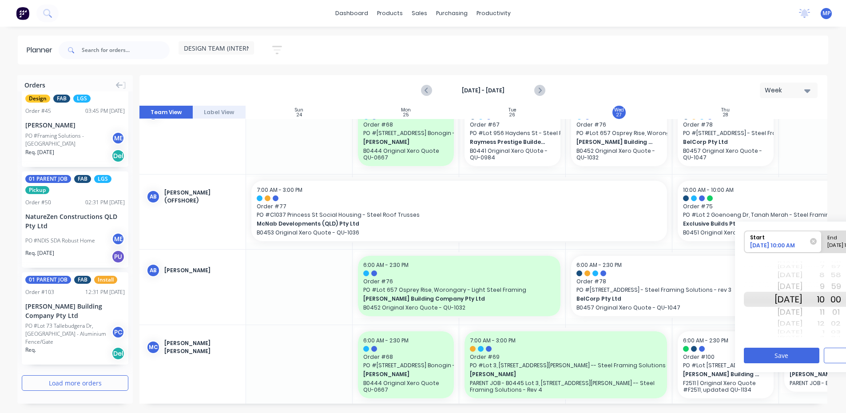
click at [802, 314] on div "[DATE]" at bounding box center [789, 312] width 28 height 14
click at [783, 358] on button "Save" at bounding box center [781, 356] width 75 height 16
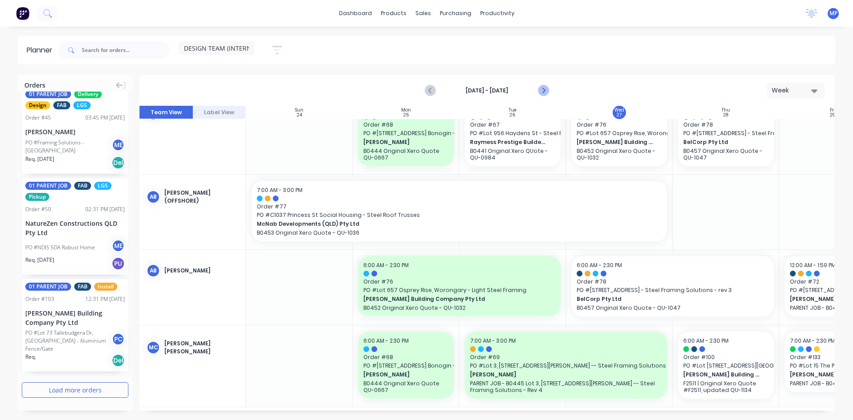
click at [546, 88] on icon "Next page" at bounding box center [542, 90] width 11 height 11
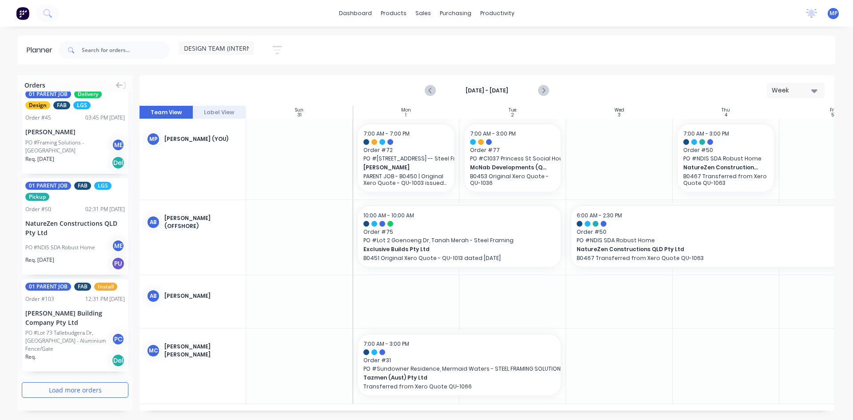
scroll to position [0, 0]
drag, startPoint x: 417, startPoint y: 410, endPoint x: 660, endPoint y: 407, distance: 243.8
click at [665, 407] on div "Orders 01 PARENT JOB Delivery FAB Order # 100 10:54 AM [DATE] [PERSON_NAME] Bui…" at bounding box center [426, 247] width 853 height 344
drag, startPoint x: 654, startPoint y: 406, endPoint x: 419, endPoint y: 401, distance: 234.5
click at [422, 409] on div "Sun 31 [DATE] Mon 1 [DATE] Tue 2 [DATE] Wed 3 [DATE] Thu 4 [DATE] Fri 5 [DATE] …" at bounding box center [486, 258] width 695 height 305
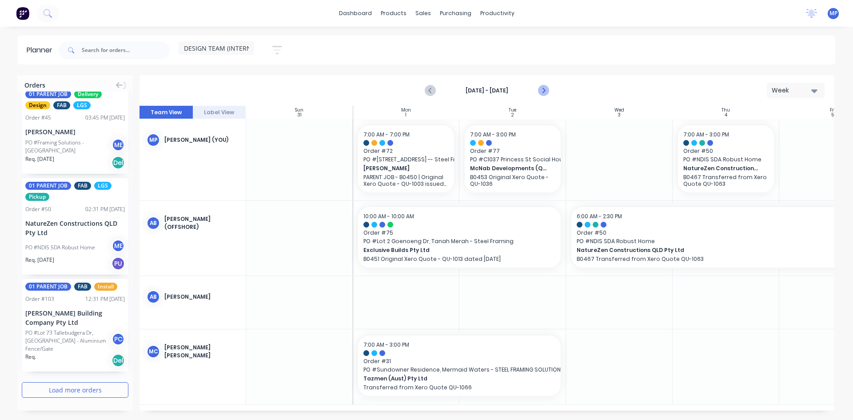
click at [540, 88] on icon "Next page" at bounding box center [542, 90] width 11 height 11
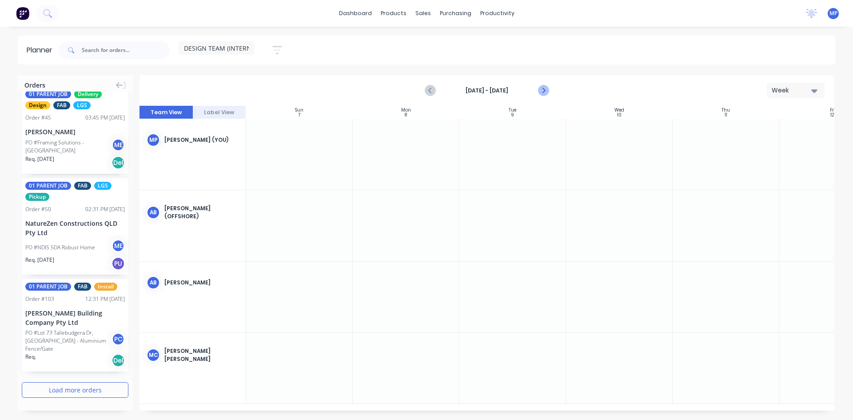
click at [540, 89] on icon "Next page" at bounding box center [542, 90] width 11 height 11
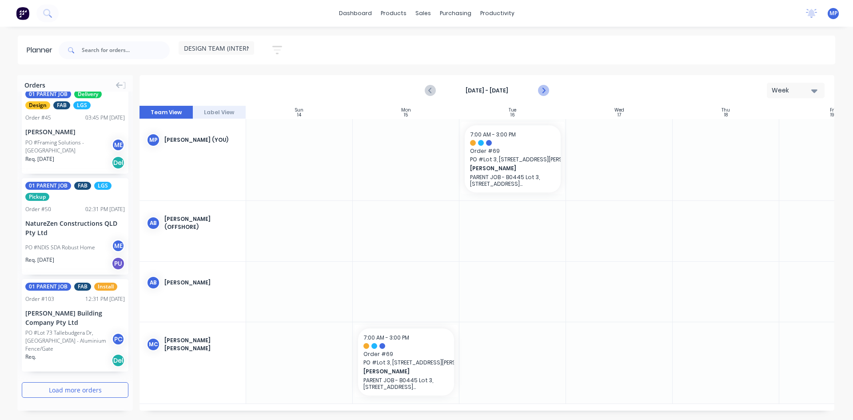
click at [540, 89] on icon "Next page" at bounding box center [542, 90] width 11 height 11
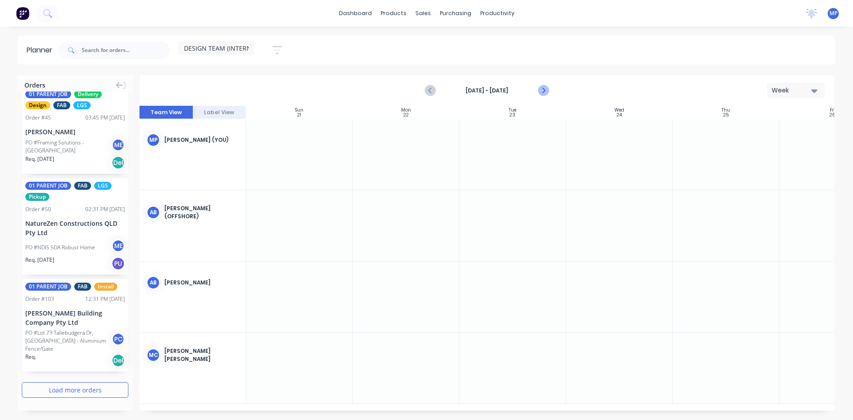
click at [540, 89] on icon "Next page" at bounding box center [542, 90] width 11 height 11
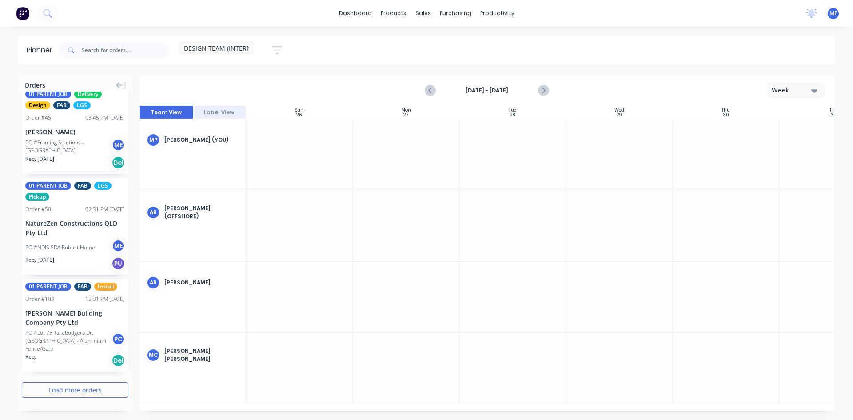
click at [816, 92] on icon "button" at bounding box center [814, 91] width 6 height 10
click at [773, 146] on div "Month" at bounding box center [779, 150] width 88 height 18
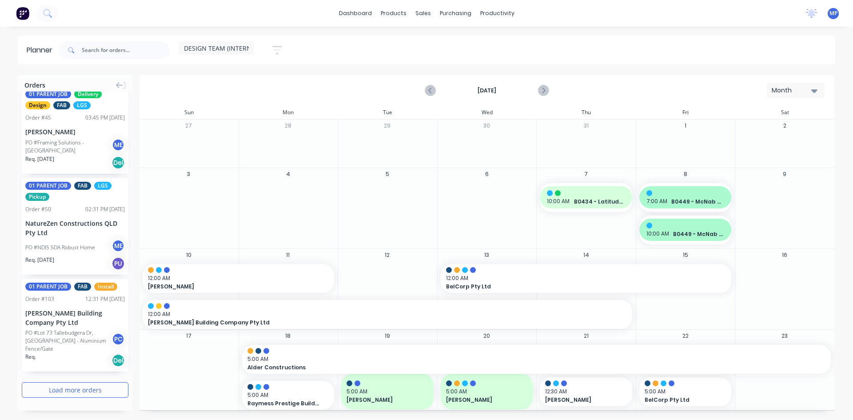
click at [250, 51] on span "DESIGN TEAM (INTERNAL)" at bounding box center [222, 48] width 76 height 9
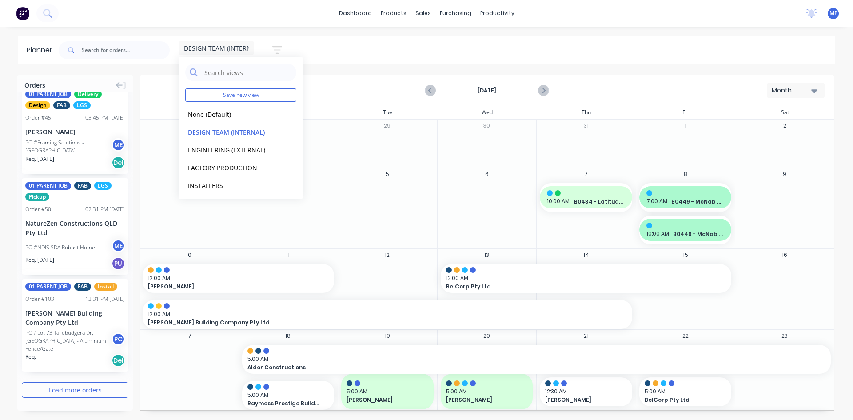
click at [274, 49] on icon "button" at bounding box center [277, 49] width 10 height 11
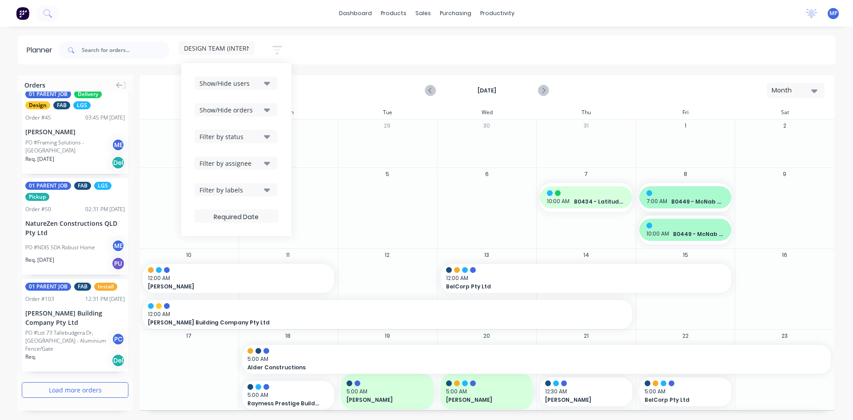
click at [261, 83] on div "Show/Hide users" at bounding box center [230, 83] width 62 height 9
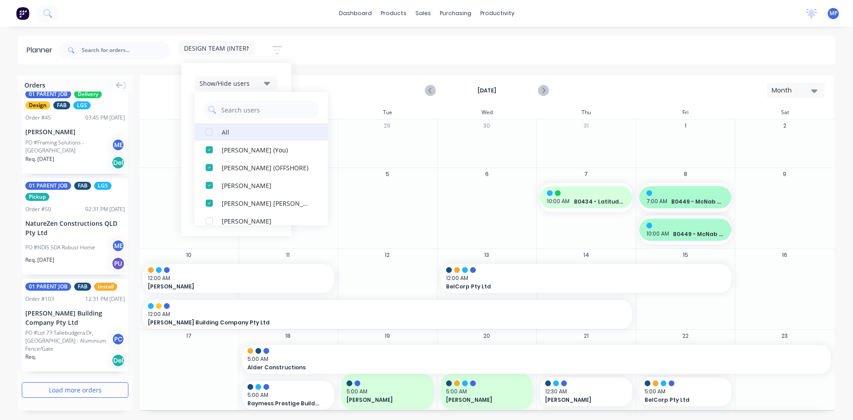
click at [227, 135] on div "All" at bounding box center [266, 131] width 89 height 9
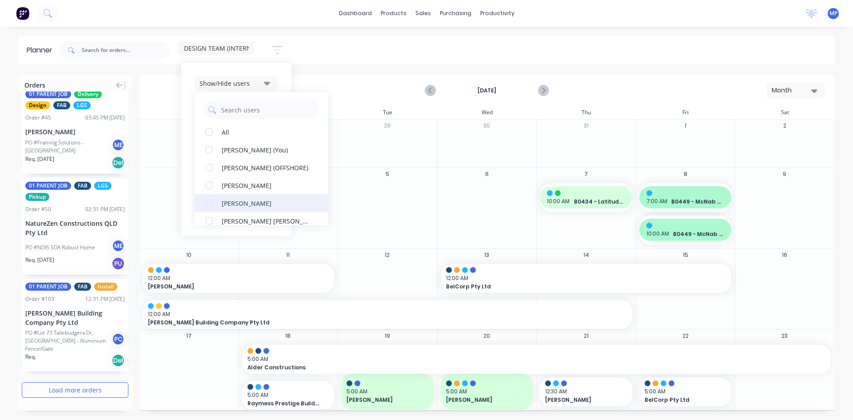
click at [280, 203] on div "[PERSON_NAME]" at bounding box center [266, 202] width 89 height 9
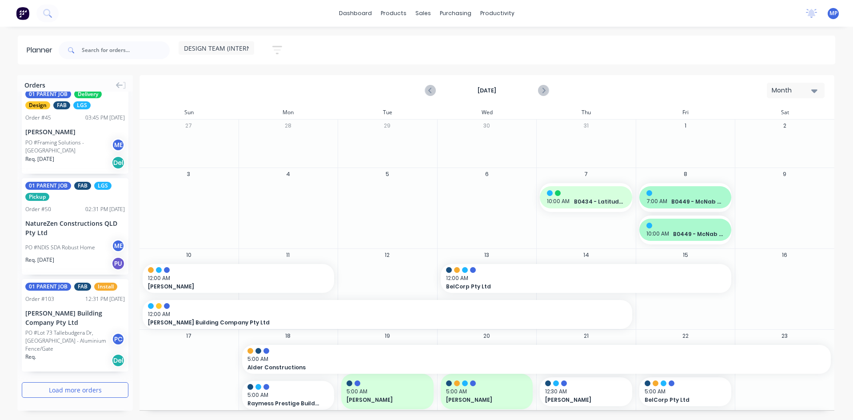
click at [359, 54] on div "DESIGN TEAM (INTERNAL) Save new view None (Default) edit DESIGN TEAM (INTERNAL)…" at bounding box center [446, 50] width 778 height 27
click at [815, 89] on icon "button" at bounding box center [814, 91] width 6 height 4
click at [752, 137] on div "Week" at bounding box center [779, 132] width 88 height 18
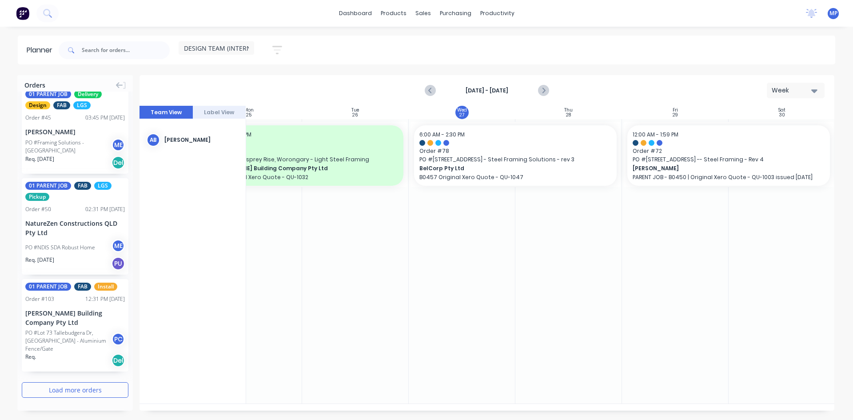
scroll to position [0, 158]
click at [544, 90] on icon "Next page" at bounding box center [543, 90] width 4 height 7
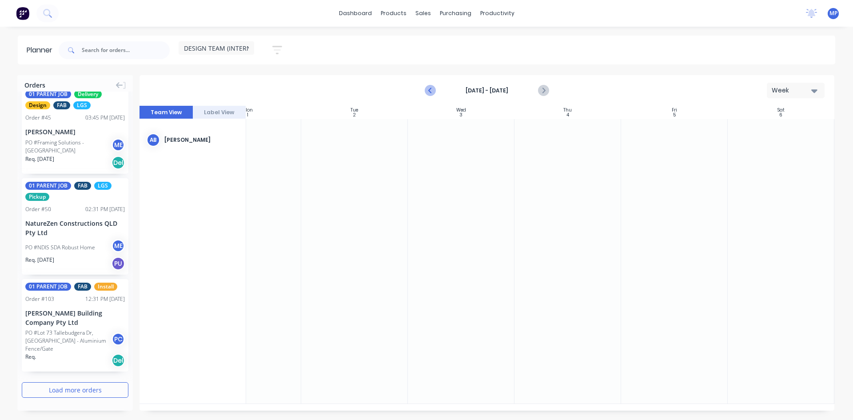
click at [430, 87] on icon "Previous page" at bounding box center [430, 90] width 11 height 11
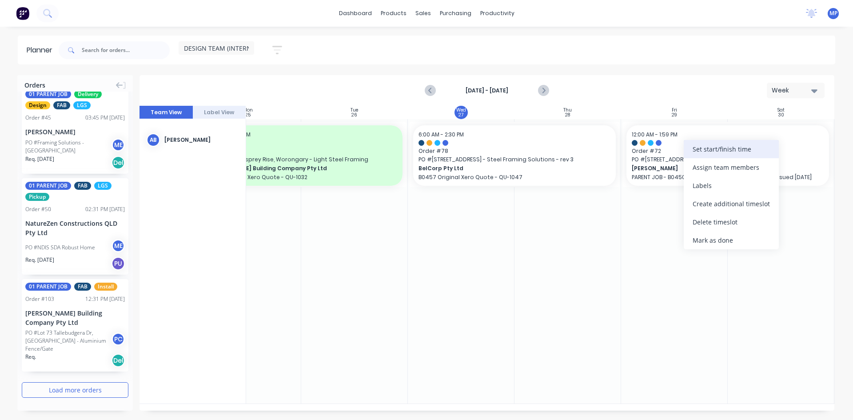
click at [716, 145] on div "Set start/finish time" at bounding box center [730, 149] width 95 height 18
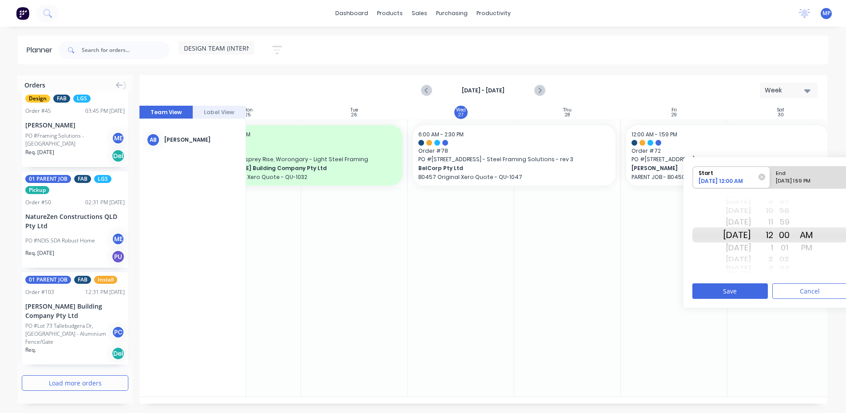
click at [809, 180] on div "[DATE] 1:59 PM" at bounding box center [805, 182] width 64 height 11
click at [771, 180] on input "End [DATE] 1:59 PM" at bounding box center [770, 178] width 0 height 22
radio input "true"
click at [751, 260] on div "[DATE]" at bounding box center [737, 260] width 28 height 12
click at [773, 259] on div "3" at bounding box center [762, 260] width 22 height 12
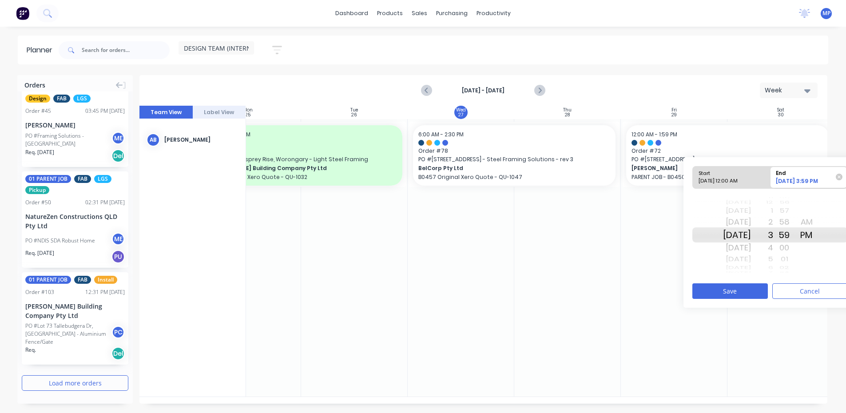
click at [795, 247] on div "00" at bounding box center [784, 248] width 22 height 14
click at [749, 291] on button "Save" at bounding box center [729, 291] width 75 height 16
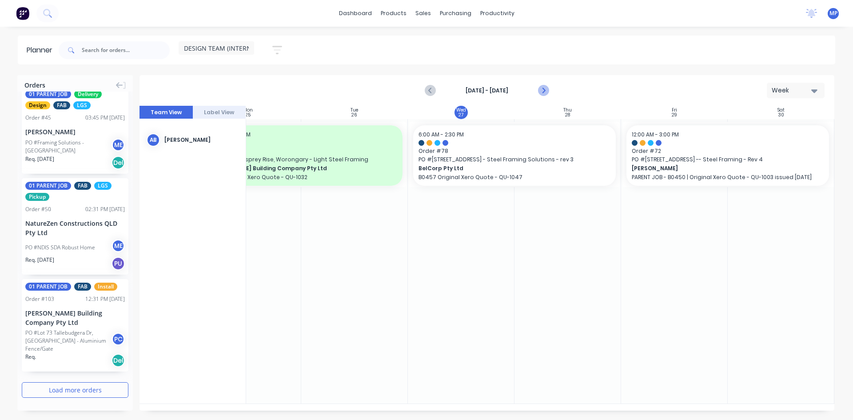
click at [542, 90] on icon "Next page" at bounding box center [542, 90] width 11 height 11
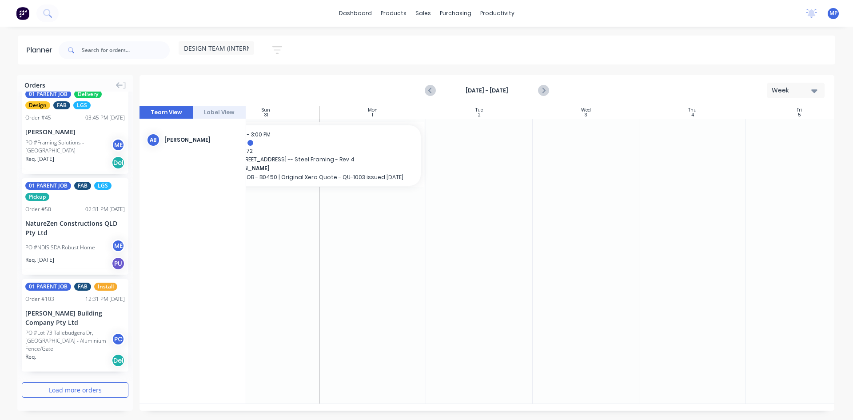
scroll to position [0, 0]
click at [432, 92] on icon "Previous page" at bounding box center [431, 90] width 4 height 7
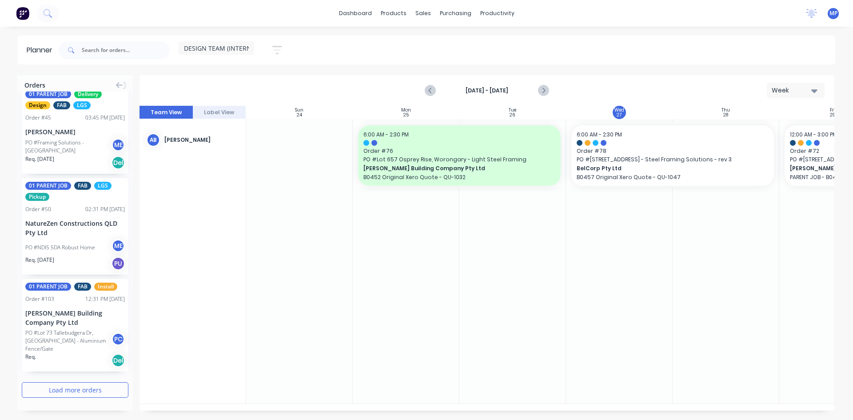
click at [244, 45] on span "DESIGN TEAM (INTERNAL)" at bounding box center [222, 48] width 76 height 9
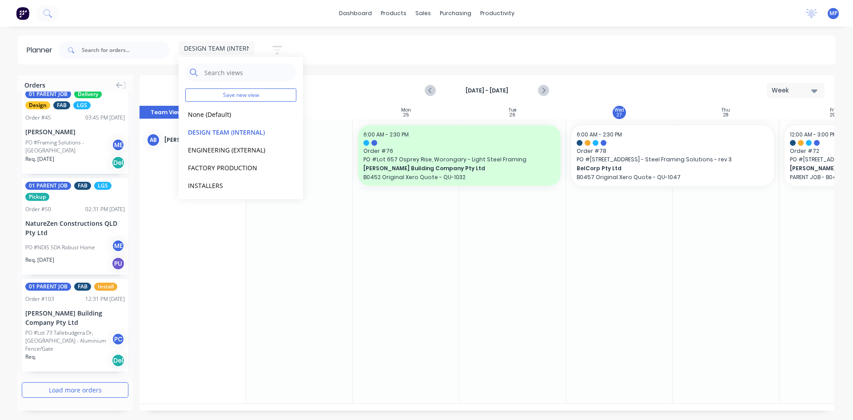
click at [272, 52] on button "button" at bounding box center [277, 49] width 28 height 17
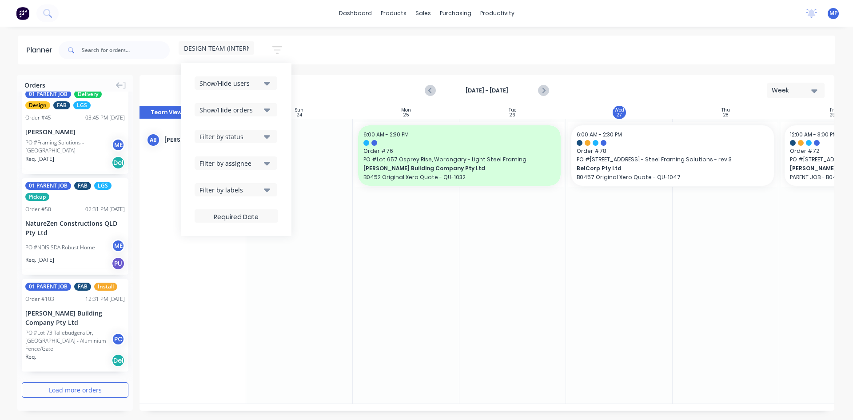
click at [249, 84] on div "Show/Hide users" at bounding box center [230, 83] width 62 height 9
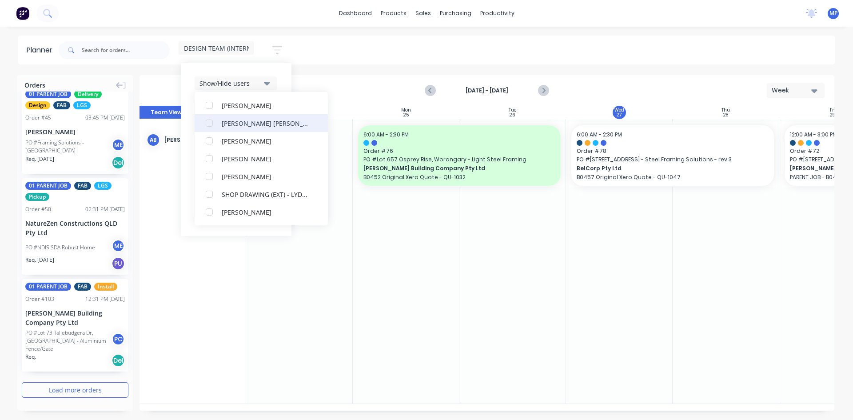
click at [241, 123] on div "[PERSON_NAME] [PERSON_NAME]" at bounding box center [266, 122] width 89 height 9
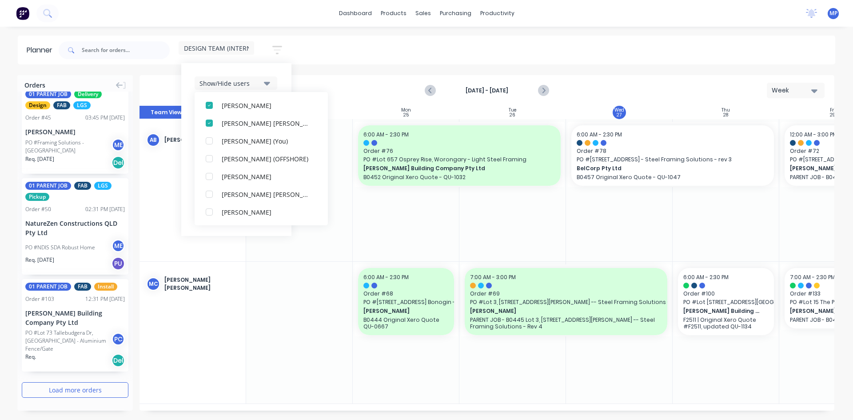
click at [416, 209] on div at bounding box center [406, 190] width 107 height 142
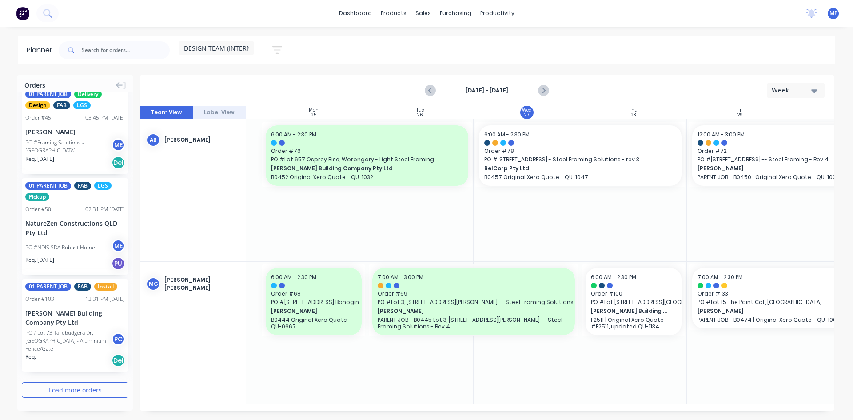
scroll to position [0, 158]
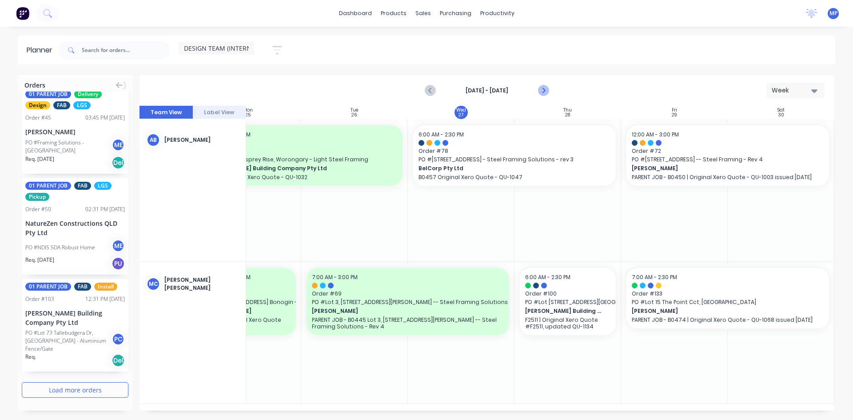
click at [544, 89] on icon "Next page" at bounding box center [542, 90] width 11 height 11
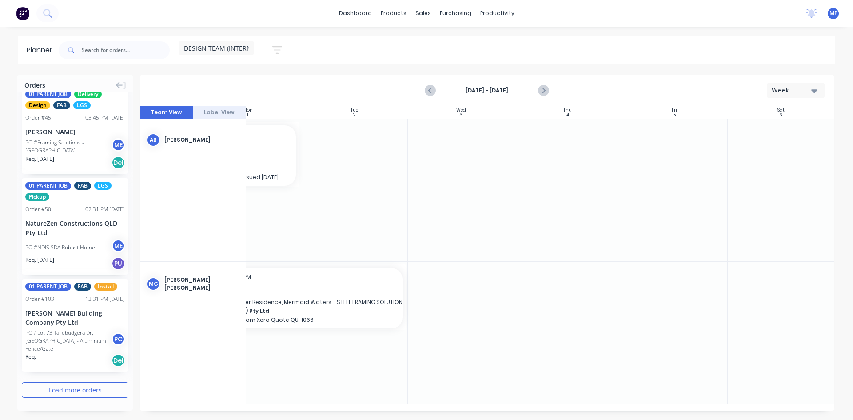
click at [282, 52] on icon "button" at bounding box center [277, 49] width 10 height 11
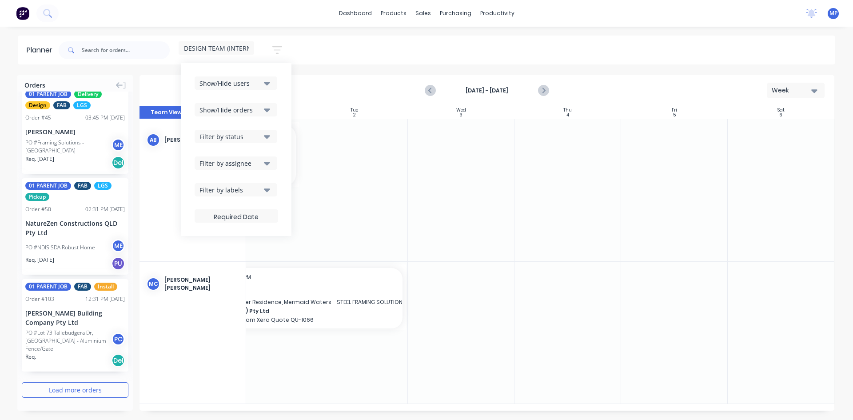
click at [330, 54] on div "DESIGN TEAM (INTERNAL) Save new view None (Default) edit DESIGN TEAM (INTERNAL)…" at bounding box center [446, 50] width 778 height 27
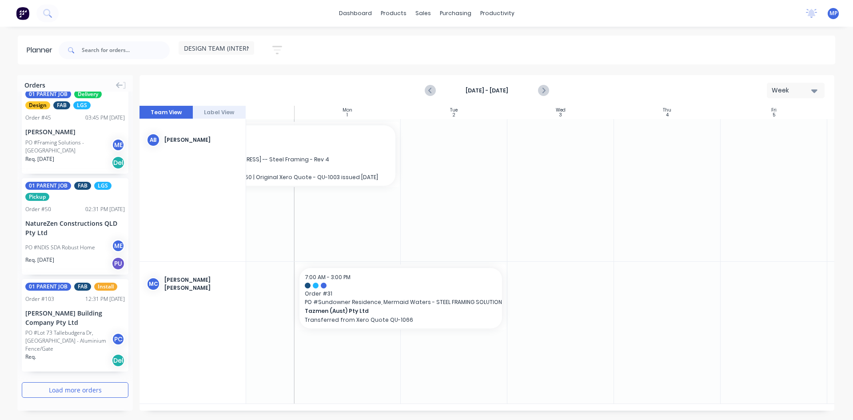
scroll to position [0, 0]
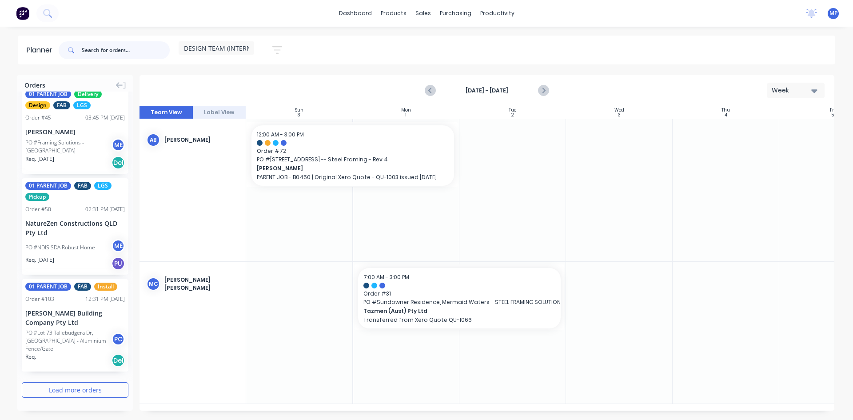
click at [86, 52] on input "text" at bounding box center [126, 50] width 88 height 18
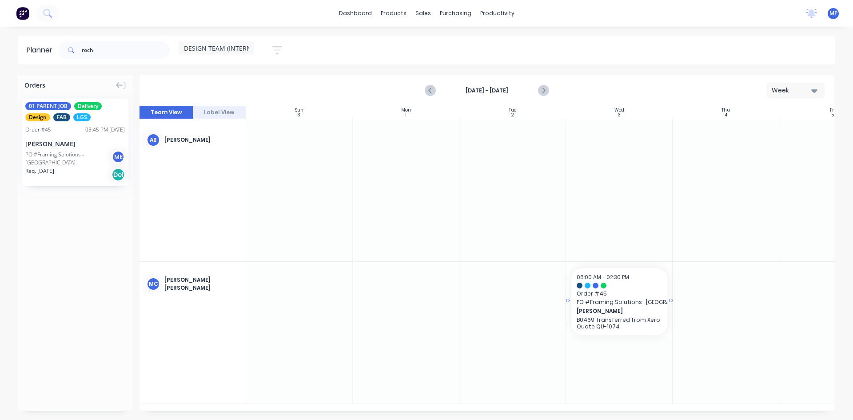
drag, startPoint x: 50, startPoint y: 143, endPoint x: 596, endPoint y: 342, distance: 580.8
click at [816, 87] on icon "button" at bounding box center [814, 91] width 6 height 10
click at [771, 131] on div "Week" at bounding box center [779, 132] width 88 height 18
click at [108, 53] on input "roch" at bounding box center [126, 50] width 88 height 18
type input "r"
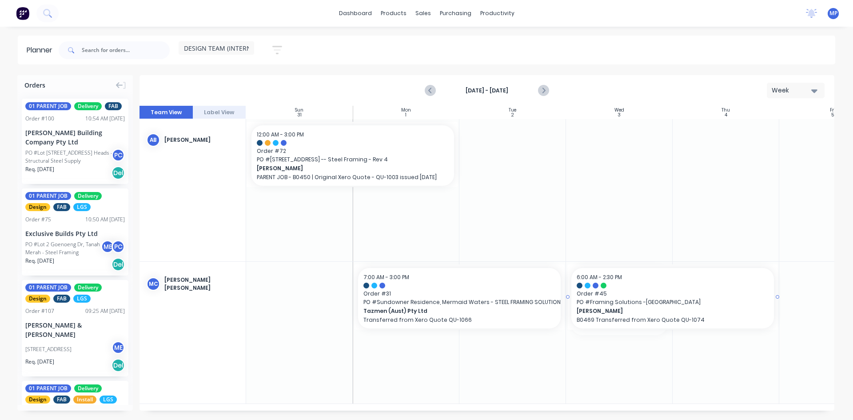
drag, startPoint x: 671, startPoint y: 301, endPoint x: 771, endPoint y: 304, distance: 100.0
drag, startPoint x: 777, startPoint y: 296, endPoint x: 821, endPoint y: 299, distance: 44.1
click at [66, 13] on div "dashboard products sales purchasing productivity dashboard products Product Cat…" at bounding box center [426, 13] width 853 height 27
click at [87, 51] on input "text" at bounding box center [126, 50] width 88 height 18
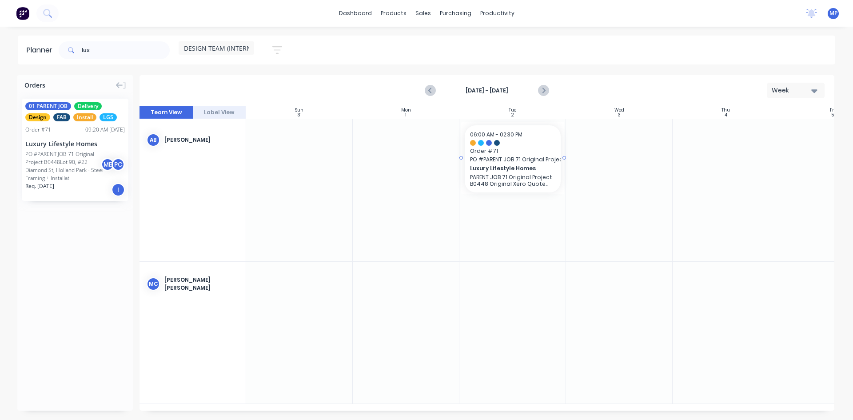
drag, startPoint x: 55, startPoint y: 160, endPoint x: 520, endPoint y: 175, distance: 464.8
click at [121, 85] on icon at bounding box center [119, 85] width 7 height 6
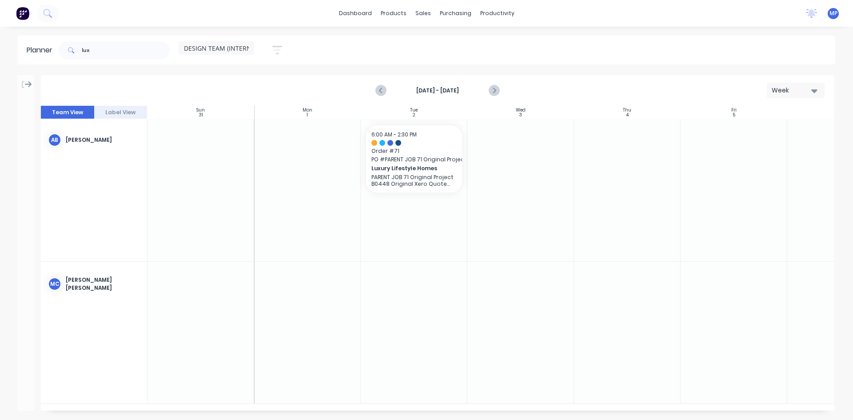
click at [28, 83] on icon at bounding box center [28, 84] width 7 height 8
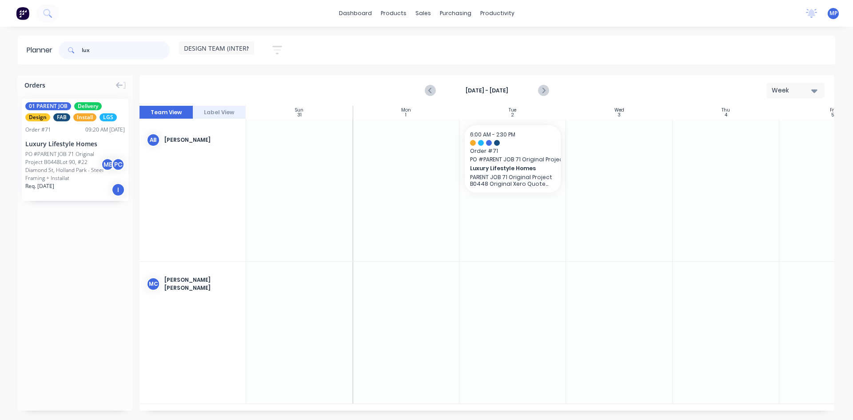
click at [106, 50] on input "lux" at bounding box center [126, 50] width 88 height 18
type input "l"
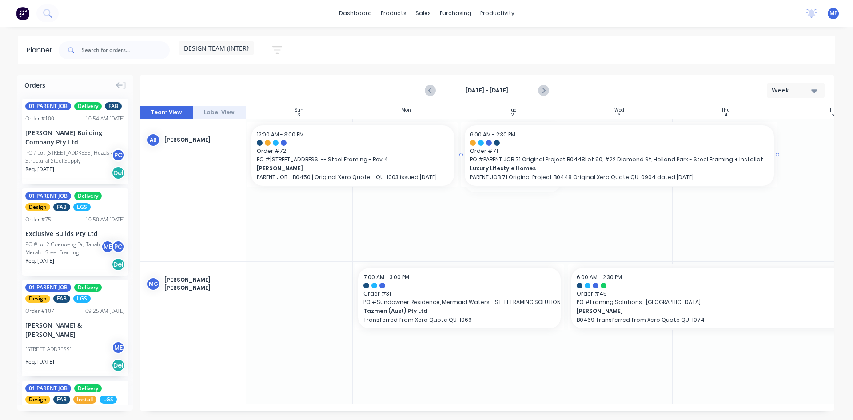
drag, startPoint x: 565, startPoint y: 158, endPoint x: 761, endPoint y: 154, distance: 196.3
drag, startPoint x: 778, startPoint y: 155, endPoint x: 815, endPoint y: 151, distance: 37.1
click at [540, 48] on div "DESIGN TEAM (INTERNAL) Save new view None (Default) edit DESIGN TEAM (INTERNAL)…" at bounding box center [446, 50] width 778 height 27
click at [279, 48] on icon "button" at bounding box center [277, 49] width 10 height 11
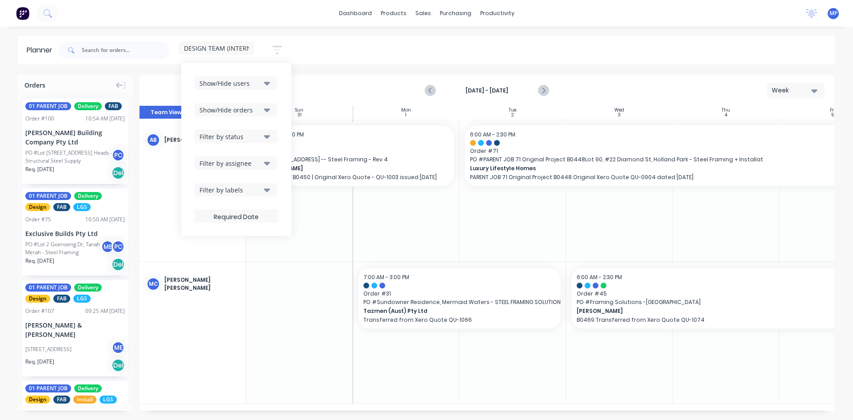
click at [247, 86] on div "Show/Hide users" at bounding box center [230, 83] width 62 height 9
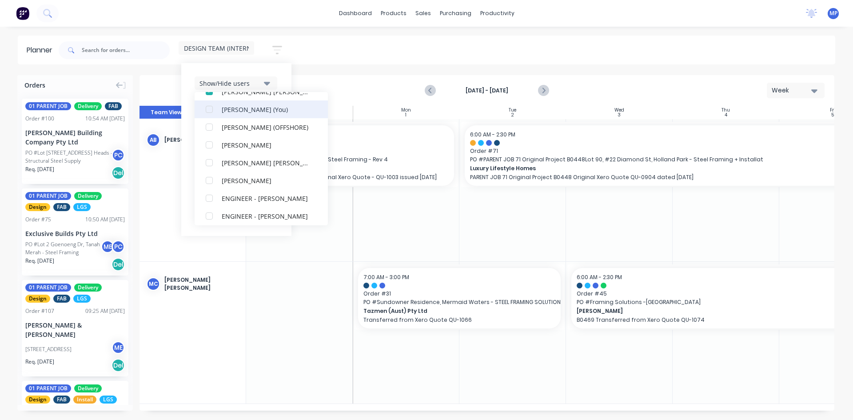
scroll to position [89, 0]
click at [212, 113] on div "button" at bounding box center [209, 114] width 18 height 18
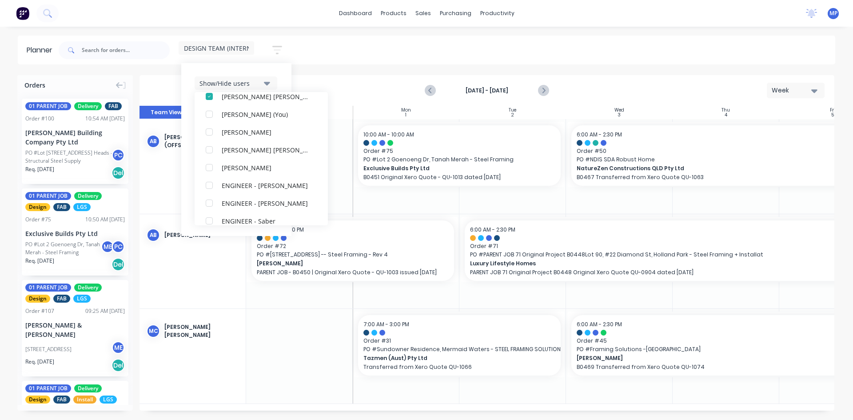
scroll to position [36, 0]
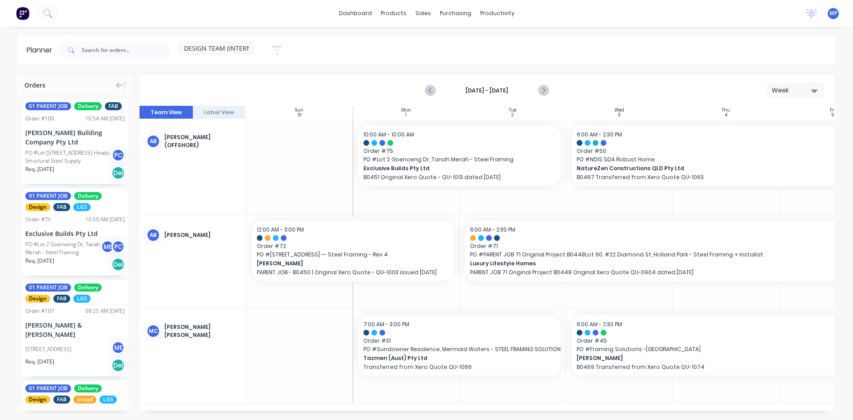
click at [417, 54] on div "DESIGN TEAM (INTERNAL) Save new view None (Default) edit DESIGN TEAM (INTERNAL)…" at bounding box center [446, 50] width 778 height 27
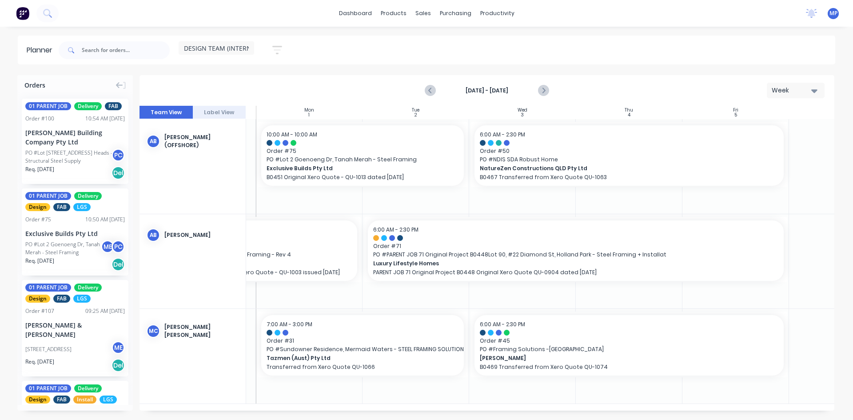
scroll to position [0, 158]
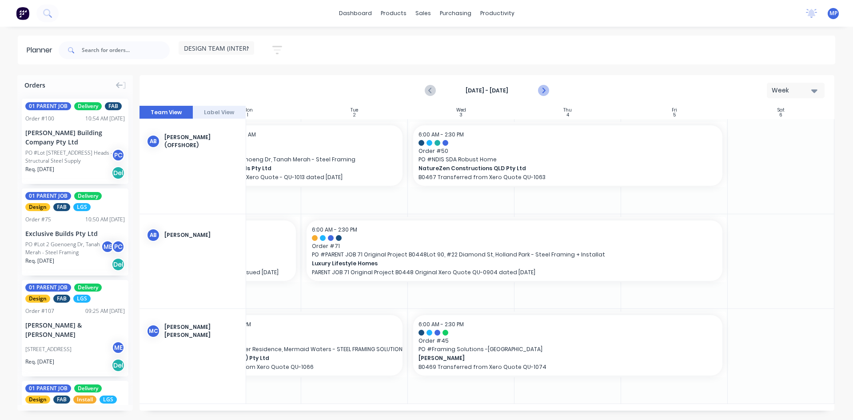
click at [540, 90] on icon "Next page" at bounding box center [542, 90] width 11 height 11
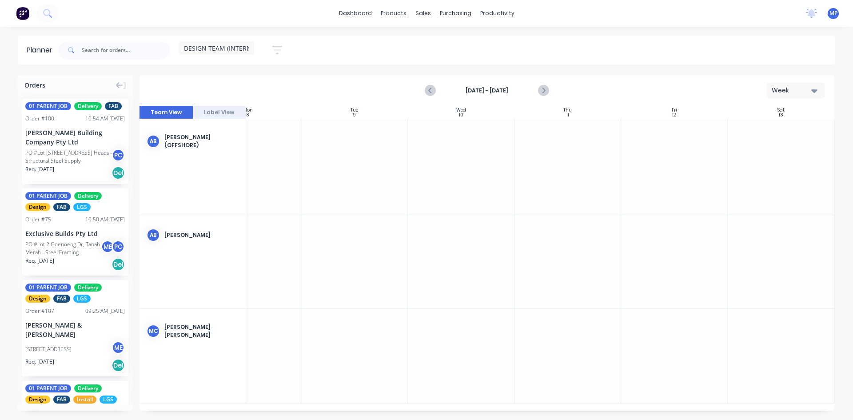
click at [66, 13] on div "dashboard products sales purchasing productivity dashboard products Product Cat…" at bounding box center [426, 13] width 853 height 27
click at [123, 48] on input "text" at bounding box center [126, 50] width 88 height 18
type input "black"
type textarea "k"
drag, startPoint x: 110, startPoint y: 52, endPoint x: 61, endPoint y: 50, distance: 48.9
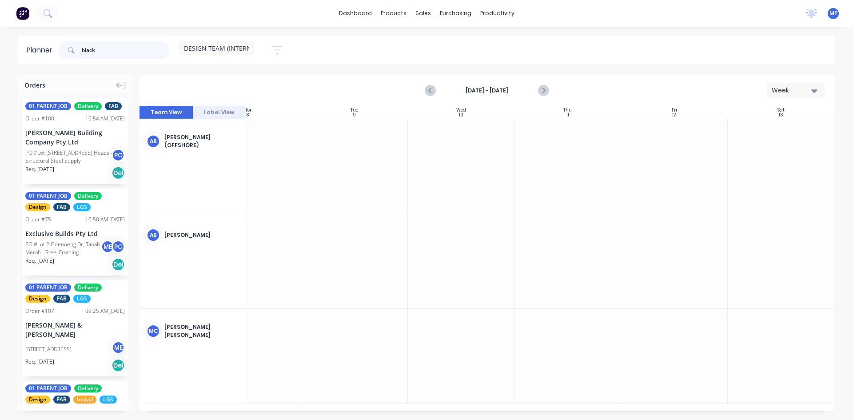
click at [61, 50] on div "black" at bounding box center [114, 50] width 111 height 18
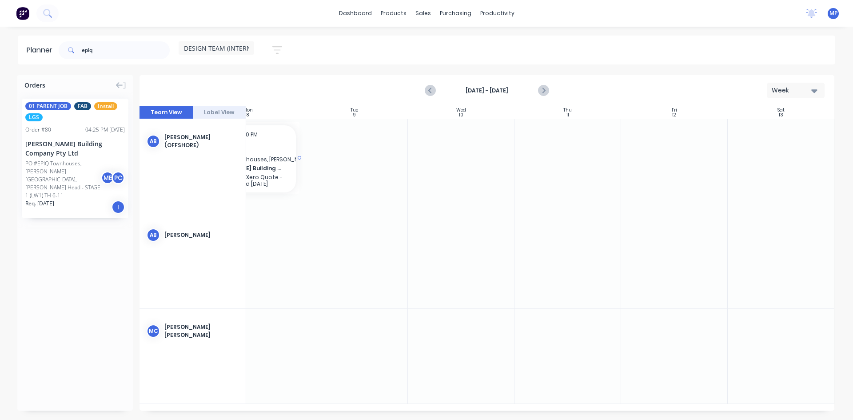
scroll to position [0, 134]
drag, startPoint x: 59, startPoint y: 160, endPoint x: 298, endPoint y: 161, distance: 238.9
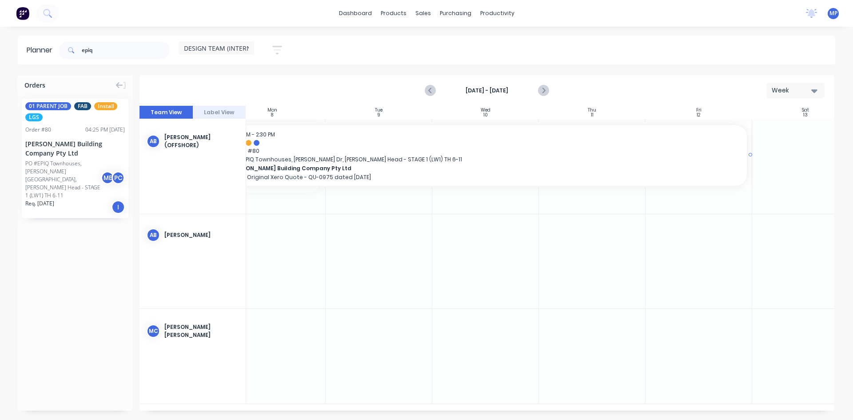
drag, startPoint x: 323, startPoint y: 158, endPoint x: 670, endPoint y: 167, distance: 347.0
drag, startPoint x: 109, startPoint y: 53, endPoint x: 55, endPoint y: 53, distance: 54.2
click at [55, 53] on header "Planner epiq DESIGN TEAM (INTERNAL) Save new view None (Default) edit DESIGN TE…" at bounding box center [426, 50] width 817 height 29
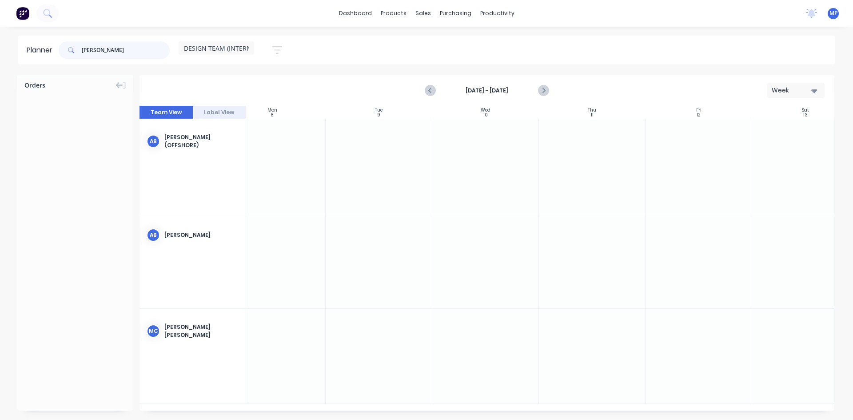
drag, startPoint x: 103, startPoint y: 54, endPoint x: 28, endPoint y: 48, distance: 74.9
click at [28, 48] on header "Planner [PERSON_NAME] DESIGN TEAM (INTERNAL) Save new view None (Default) edit …" at bounding box center [426, 50] width 817 height 29
click at [96, 131] on div at bounding box center [74, 124] width 115 height 67
click at [431, 92] on icon "Previous page" at bounding box center [431, 90] width 4 height 7
click at [115, 49] on input "palara" at bounding box center [126, 50] width 88 height 18
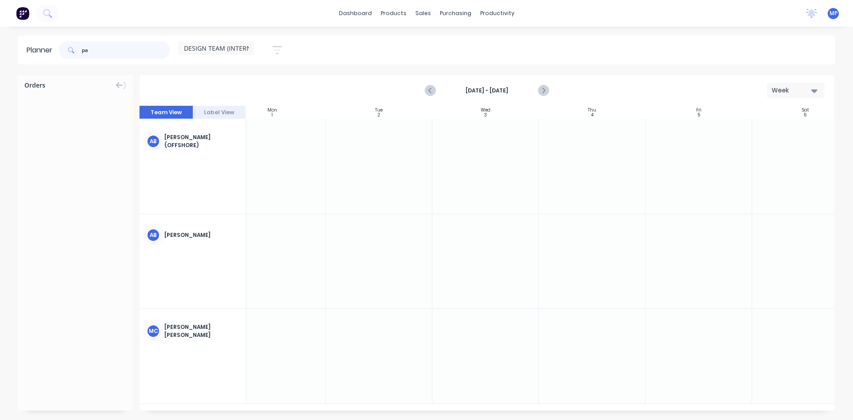
type input "p"
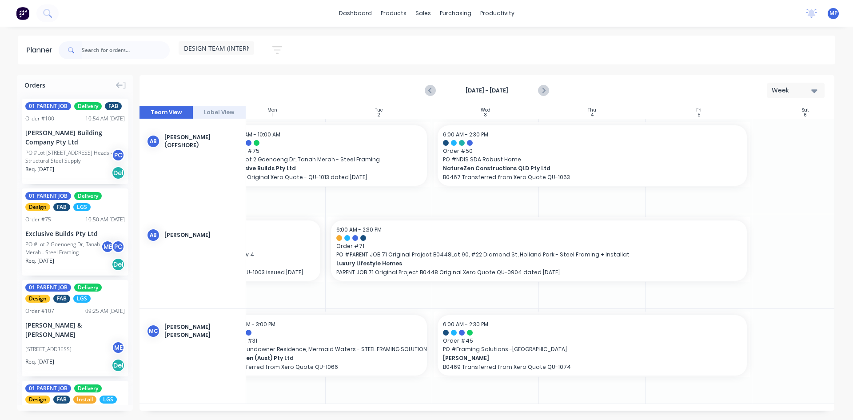
click at [813, 89] on icon "button" at bounding box center [814, 91] width 6 height 4
click at [766, 132] on div "Week" at bounding box center [779, 132] width 88 height 18
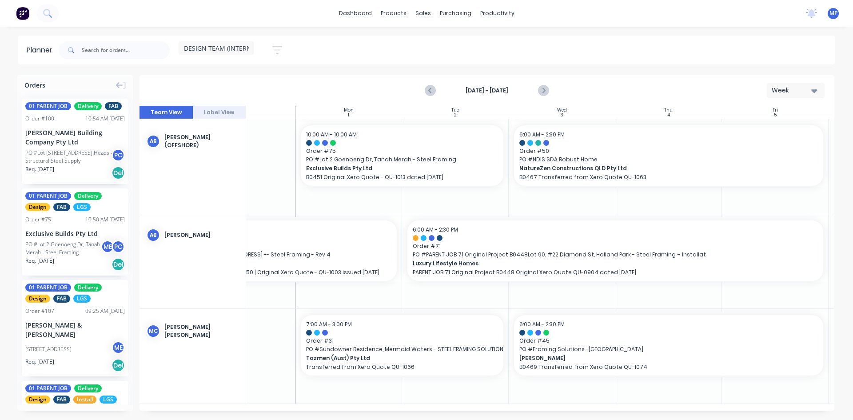
scroll to position [0, 0]
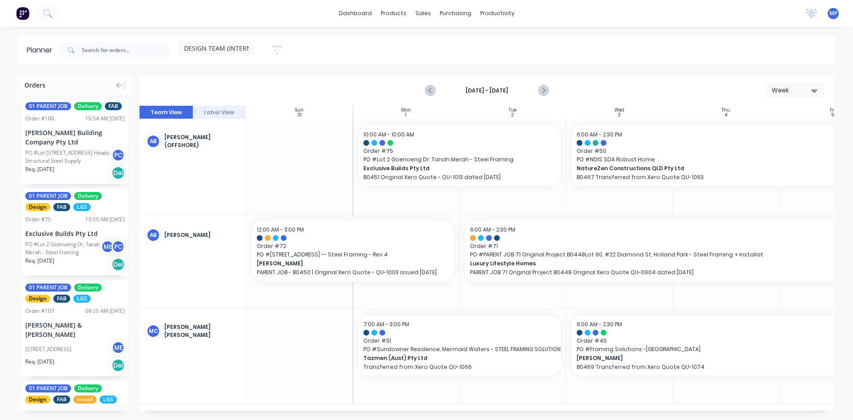
click at [238, 51] on span "DESIGN TEAM (INTERNAL)" at bounding box center [222, 48] width 76 height 9
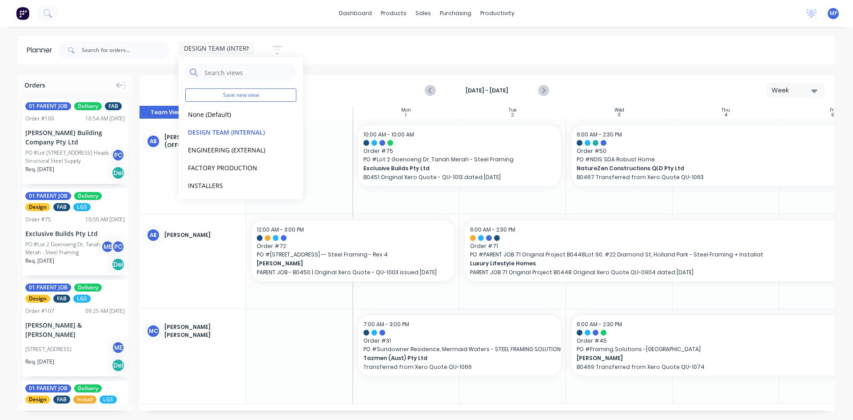
drag, startPoint x: 238, startPoint y: 51, endPoint x: 258, endPoint y: 49, distance: 20.1
click at [238, 51] on span "DESIGN TEAM (INTERNAL)" at bounding box center [222, 48] width 76 height 9
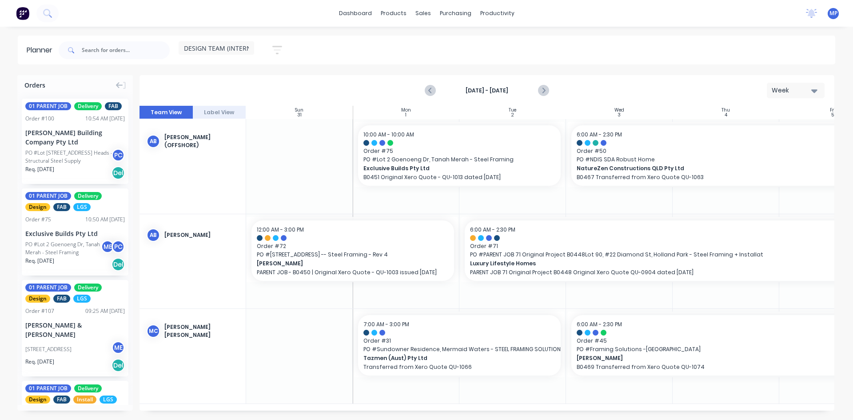
click at [277, 51] on icon "button" at bounding box center [277, 49] width 7 height 1
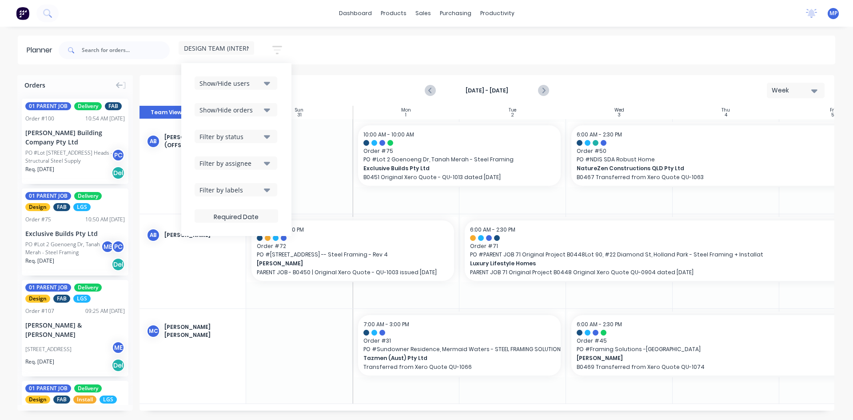
click at [266, 83] on icon "button" at bounding box center [267, 84] width 6 height 4
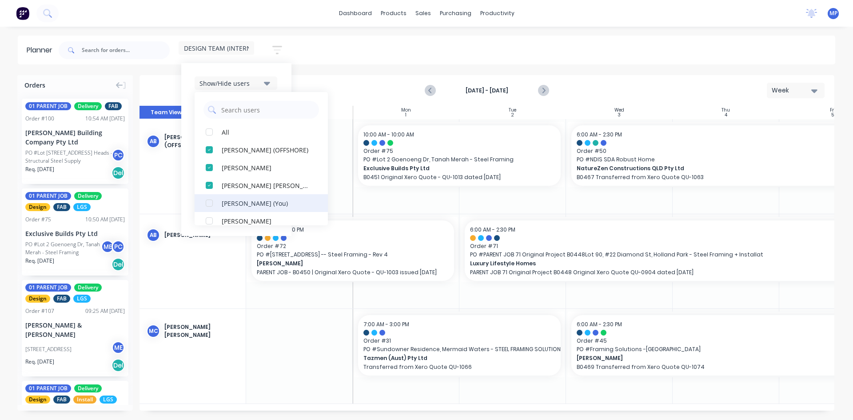
click at [253, 205] on div "[PERSON_NAME] (You)" at bounding box center [266, 202] width 89 height 9
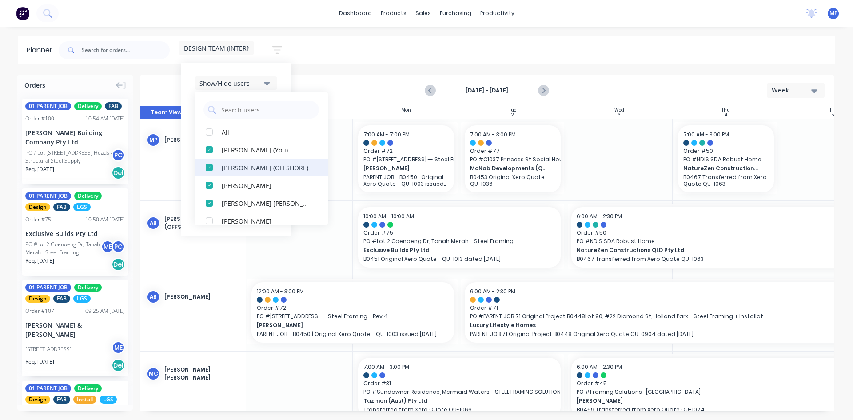
click at [224, 171] on div "[PERSON_NAME] (OFFSHORE)" at bounding box center [266, 167] width 89 height 9
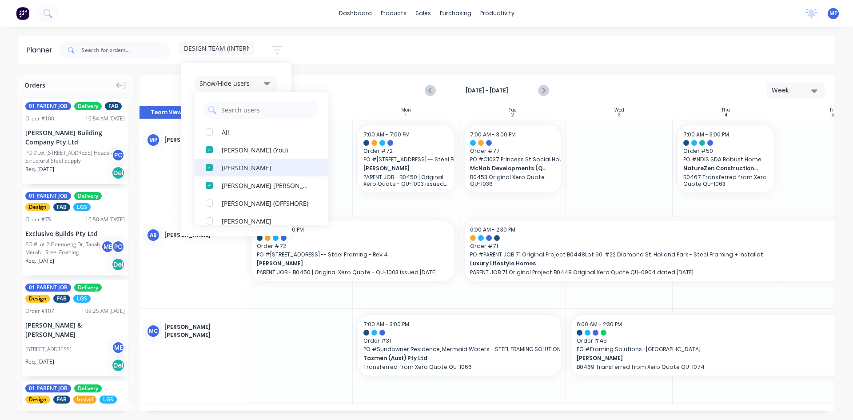
click at [226, 169] on div "[PERSON_NAME]" at bounding box center [266, 167] width 89 height 9
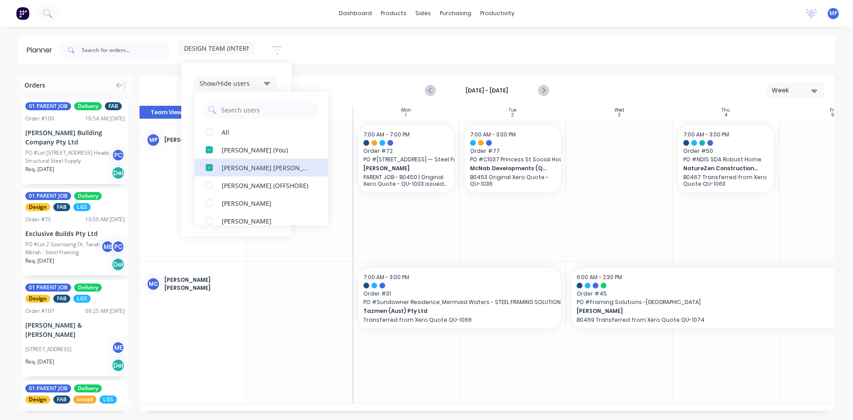
click at [226, 169] on div "[PERSON_NAME] [PERSON_NAME]" at bounding box center [266, 167] width 89 height 9
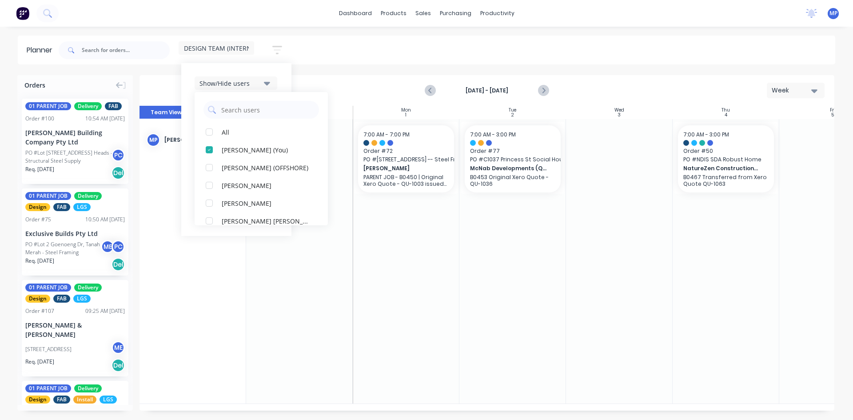
click at [556, 51] on div "DESIGN TEAM (INTERNAL) Save new view None (Default) edit DESIGN TEAM (INTERNAL)…" at bounding box center [446, 50] width 778 height 27
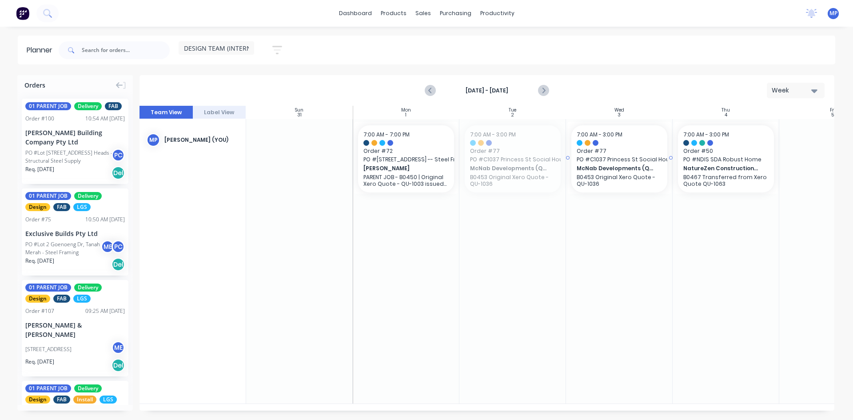
drag, startPoint x: 509, startPoint y: 161, endPoint x: 608, endPoint y: 161, distance: 99.0
drag, startPoint x: 457, startPoint y: 158, endPoint x: 534, endPoint y: 158, distance: 76.4
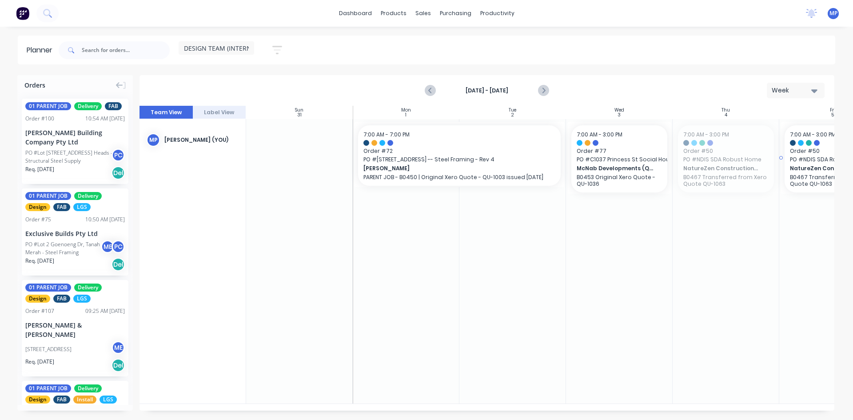
drag, startPoint x: 716, startPoint y: 156, endPoint x: 802, endPoint y: 159, distance: 86.6
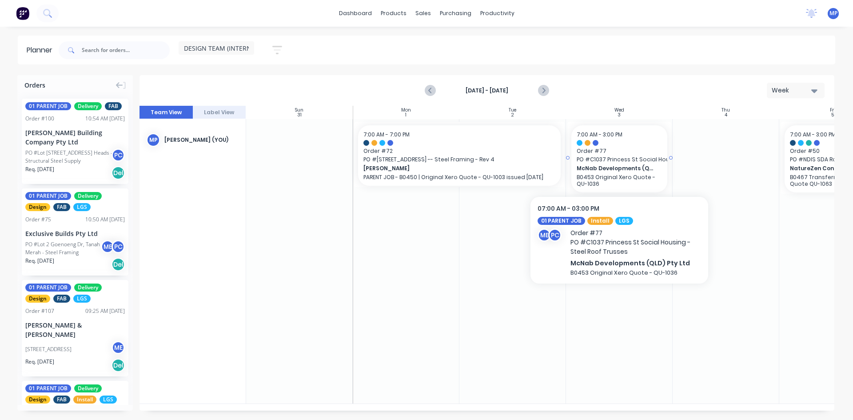
click at [654, 157] on span "PO # C1037 Princess St Social Housing - Steel Roof Trusses" at bounding box center [618, 159] width 85 height 8
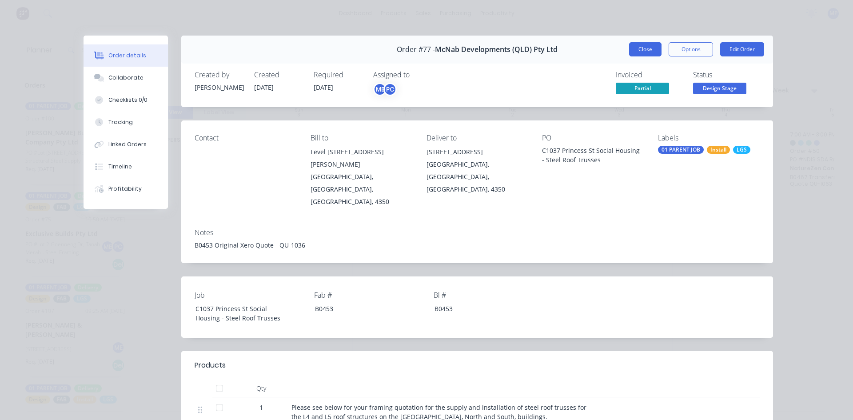
click at [635, 54] on button "Close" at bounding box center [645, 49] width 32 height 14
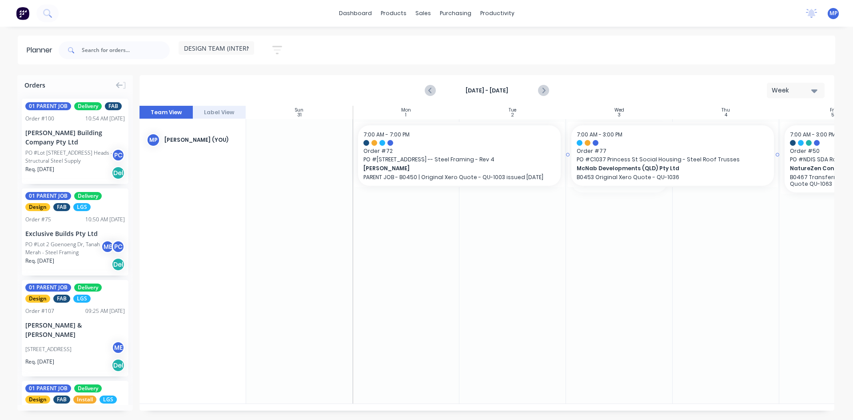
drag, startPoint x: 672, startPoint y: 156, endPoint x: 742, endPoint y: 158, distance: 69.7
click at [250, 50] on div "DESIGN TEAM (INTERNAL)" at bounding box center [216, 47] width 75 height 13
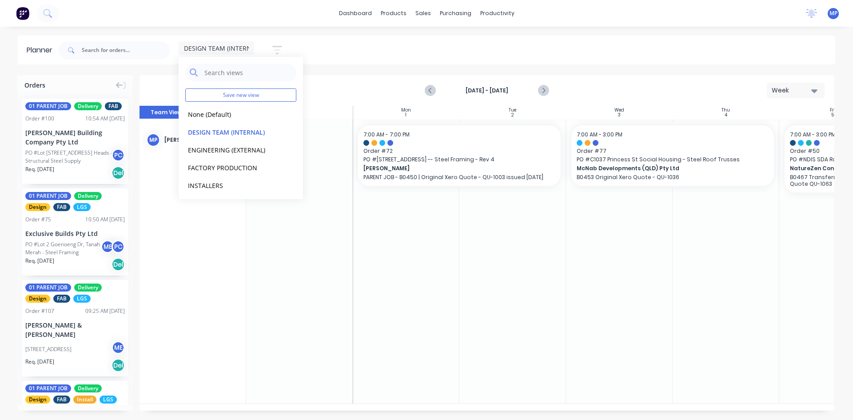
click at [279, 52] on icon "button" at bounding box center [277, 49] width 10 height 11
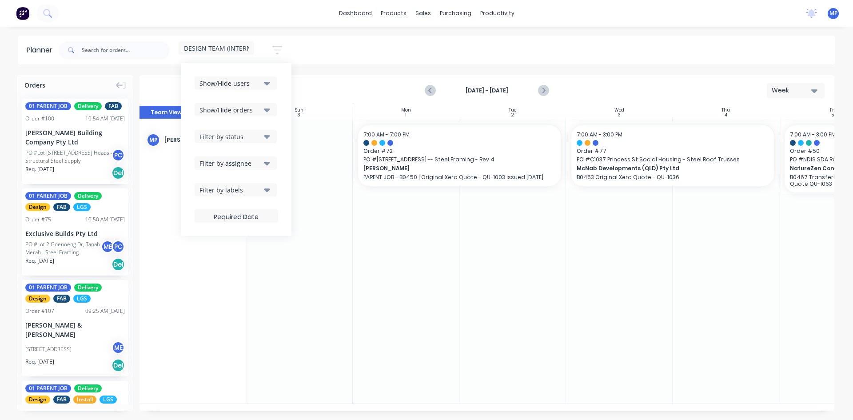
click at [264, 85] on button "Show/Hide users" at bounding box center [236, 82] width 83 height 13
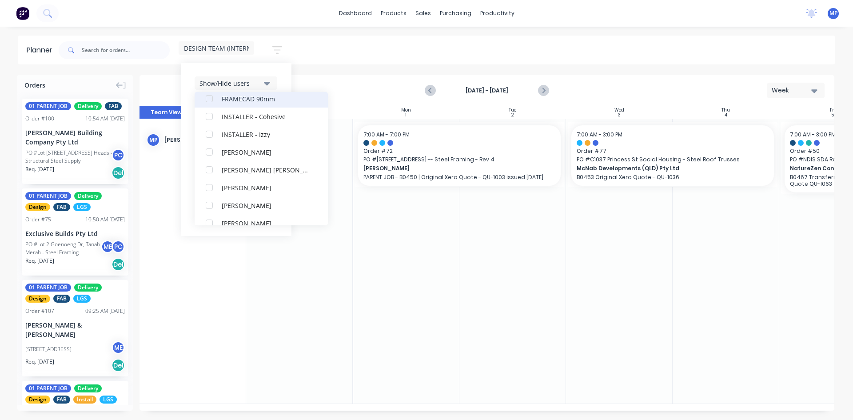
scroll to position [266, 0]
click at [286, 171] on div "[PERSON_NAME] [PERSON_NAME]" at bounding box center [266, 167] width 89 height 9
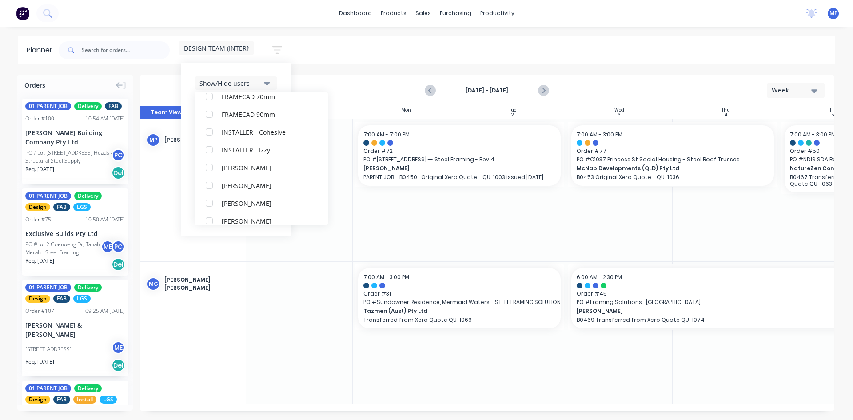
scroll to position [0, 0]
click at [492, 234] on div at bounding box center [512, 190] width 107 height 142
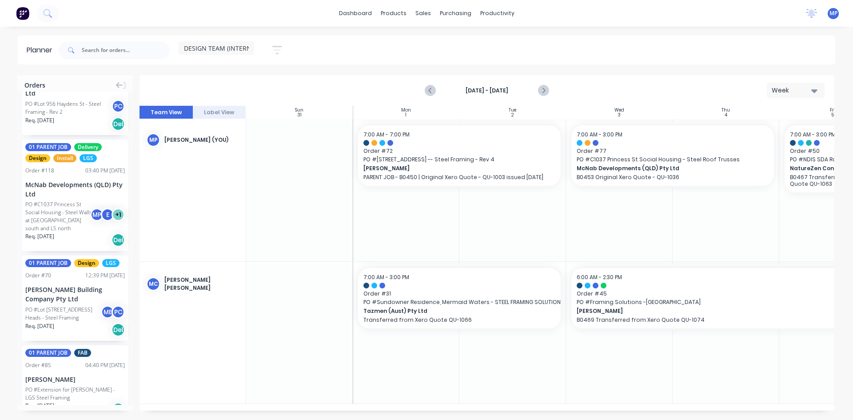
scroll to position [1243, 0]
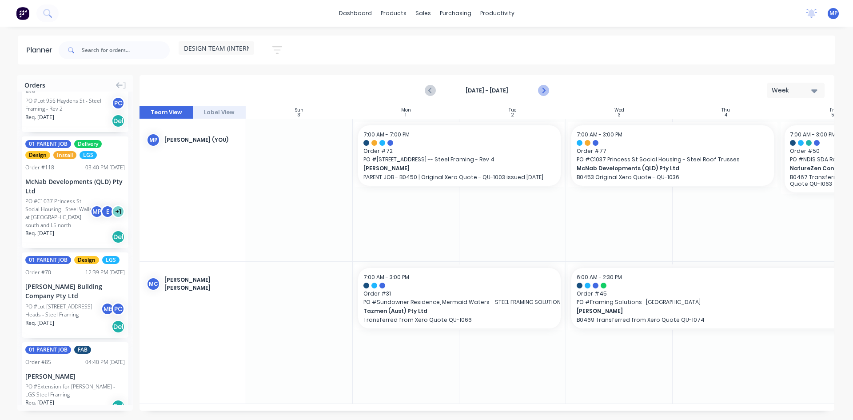
click at [544, 90] on icon "Next page" at bounding box center [543, 90] width 4 height 7
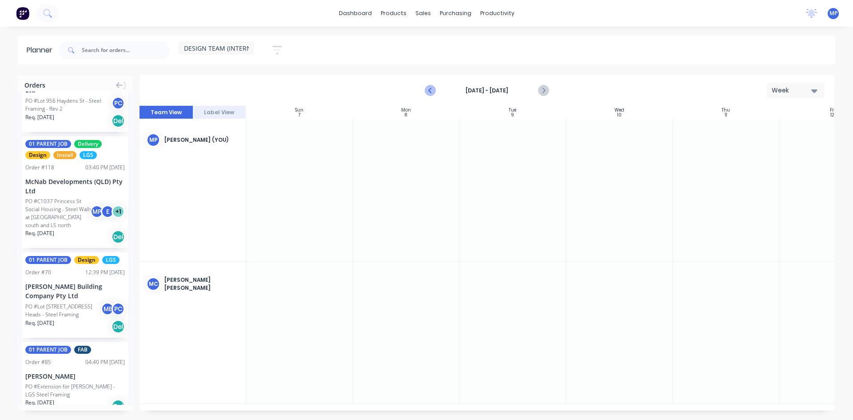
click at [430, 87] on icon "Previous page" at bounding box center [430, 90] width 11 height 11
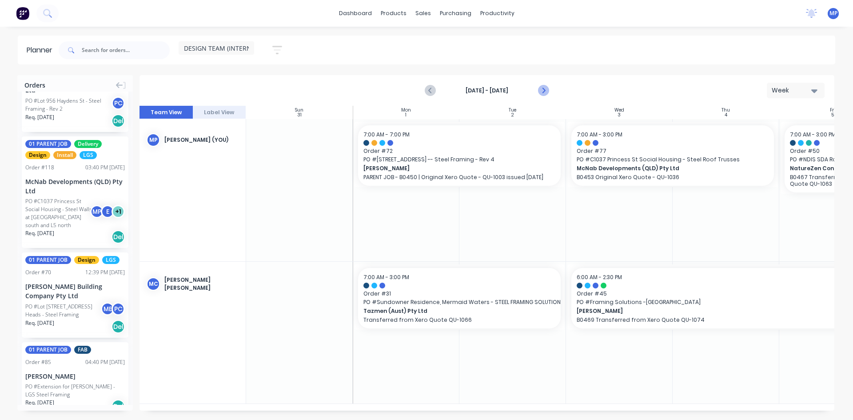
click at [544, 87] on icon "Next page" at bounding box center [542, 90] width 11 height 11
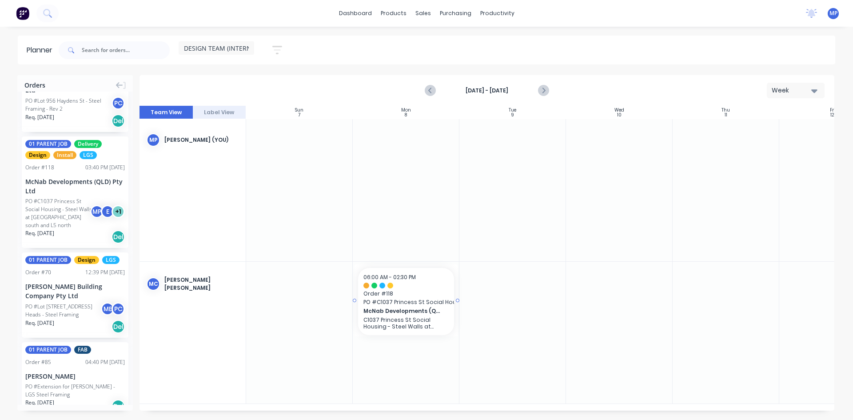
drag, startPoint x: 60, startPoint y: 232, endPoint x: 385, endPoint y: 311, distance: 334.6
drag, startPoint x: 457, startPoint y: 300, endPoint x: 808, endPoint y: 307, distance: 350.9
click at [618, 194] on div at bounding box center [619, 190] width 107 height 142
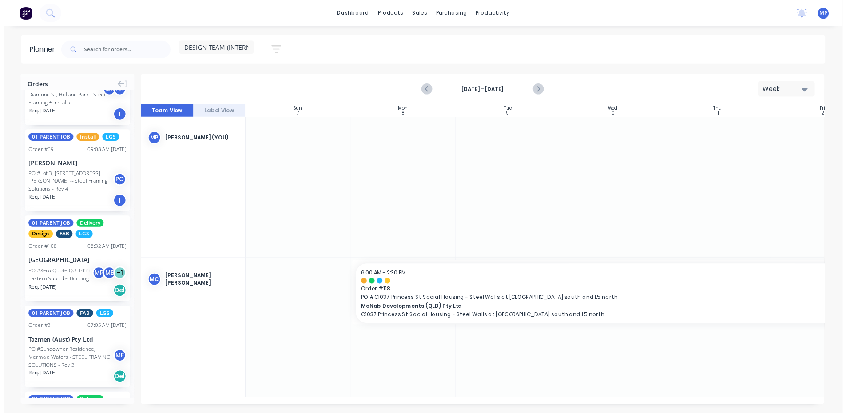
scroll to position [355, 0]
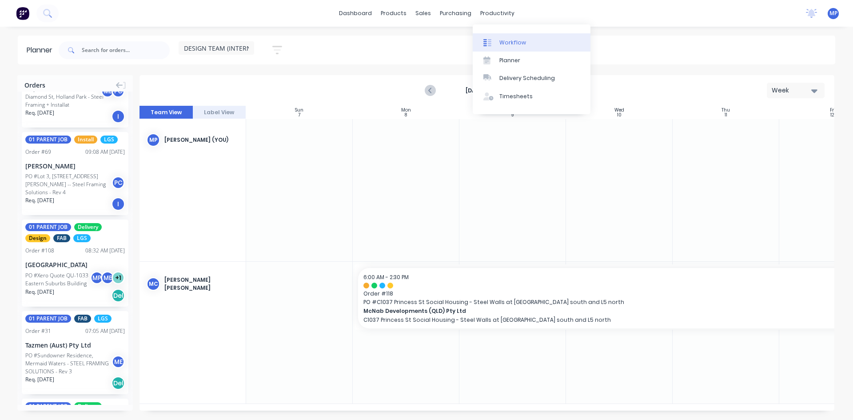
click at [516, 45] on div "Workflow" at bounding box center [512, 43] width 27 height 8
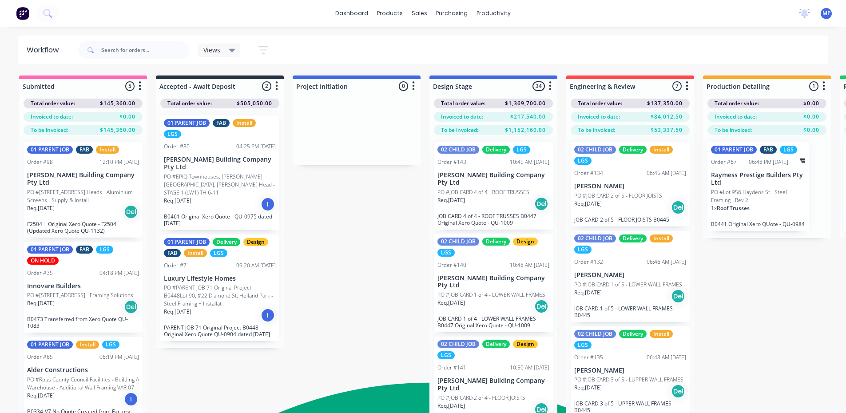
click at [83, 299] on p "PO #[STREET_ADDRESS] - Framing Solutions" at bounding box center [80, 295] width 106 height 8
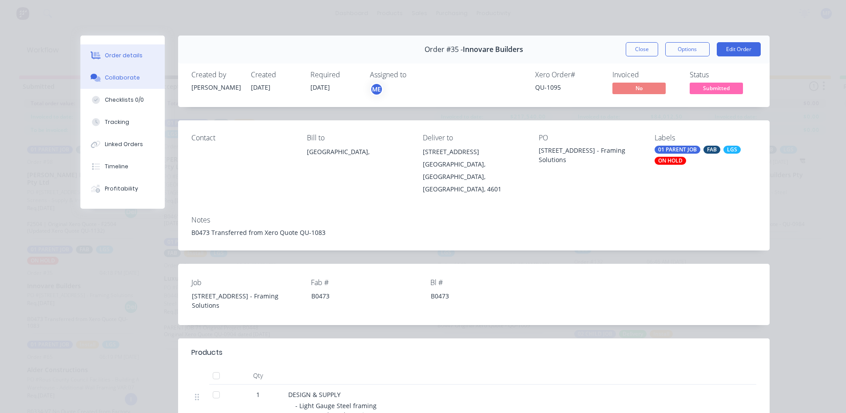
click at [133, 80] on div "Collaborate" at bounding box center [122, 78] width 35 height 8
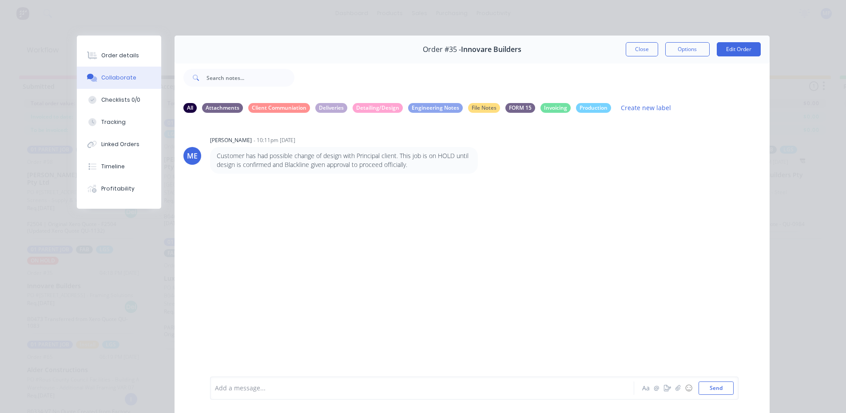
click at [308, 157] on p "Customer has had possible change of design with Principal client. This job is o…" at bounding box center [344, 160] width 254 height 18
drag, startPoint x: 314, startPoint y: 155, endPoint x: 473, endPoint y: 166, distance: 159.3
click at [473, 166] on div "Customer has had possible change of design with Principal client. This job is o…" at bounding box center [344, 160] width 268 height 27
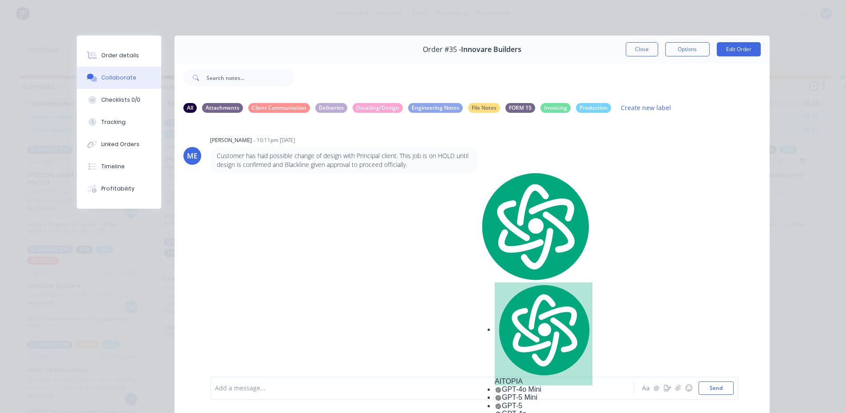
click at [432, 165] on p "Customer has had possible change of design with Principal client. This job is o…" at bounding box center [344, 160] width 254 height 18
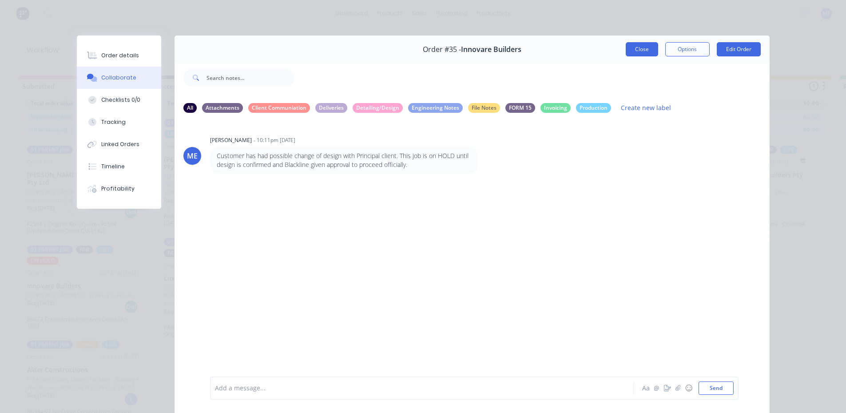
click at [633, 50] on button "Close" at bounding box center [642, 49] width 32 height 14
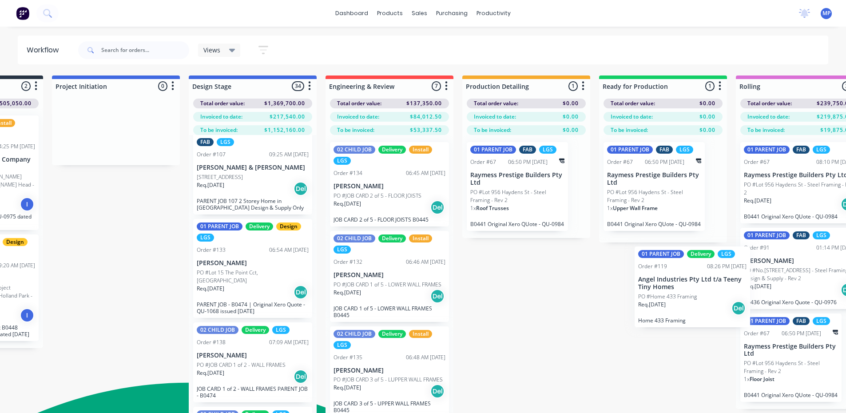
scroll to position [0, 243]
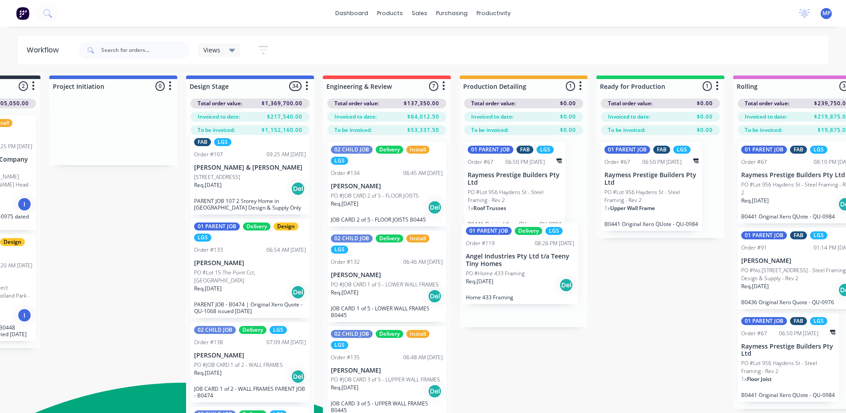
drag, startPoint x: 483, startPoint y: 266, endPoint x: 515, endPoint y: 262, distance: 32.6
click at [515, 262] on div "Submitted 5 Summaries Total order value Invoiced to date To be invoiced Total o…" at bounding box center [812, 258] width 2125 height 366
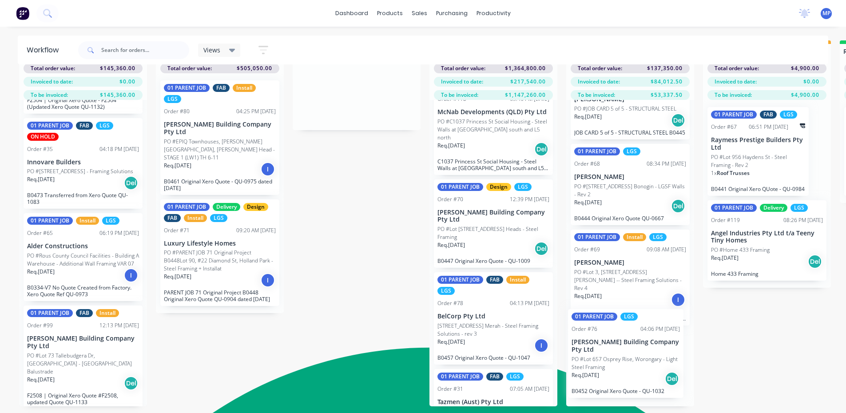
scroll to position [439, 0]
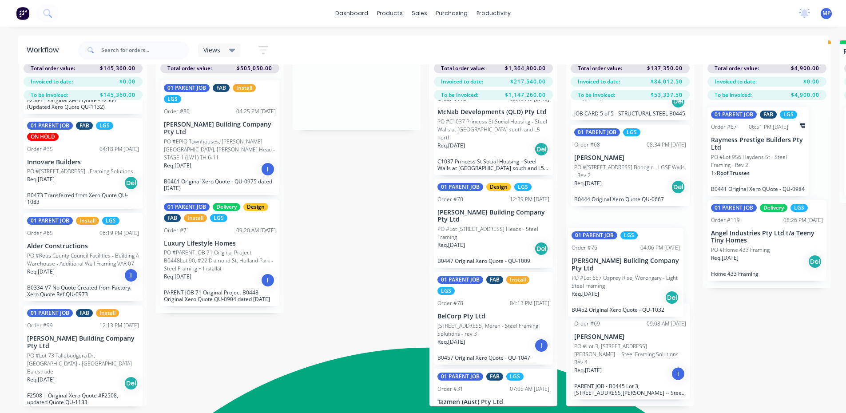
drag, startPoint x: 476, startPoint y: 322, endPoint x: 612, endPoint y: 286, distance: 141.4
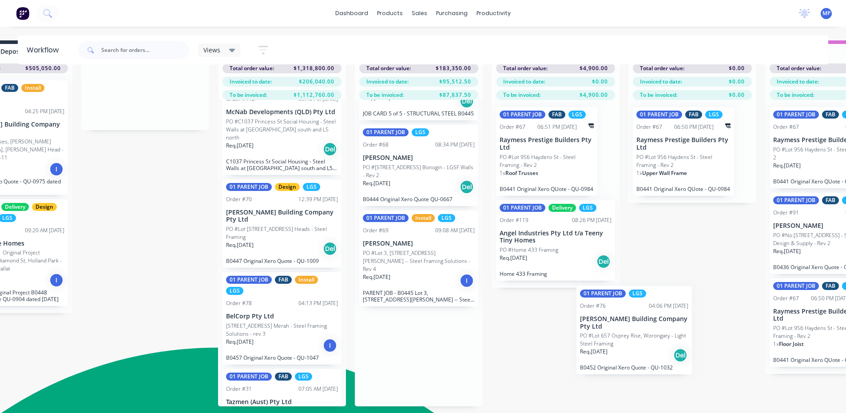
scroll to position [35, 212]
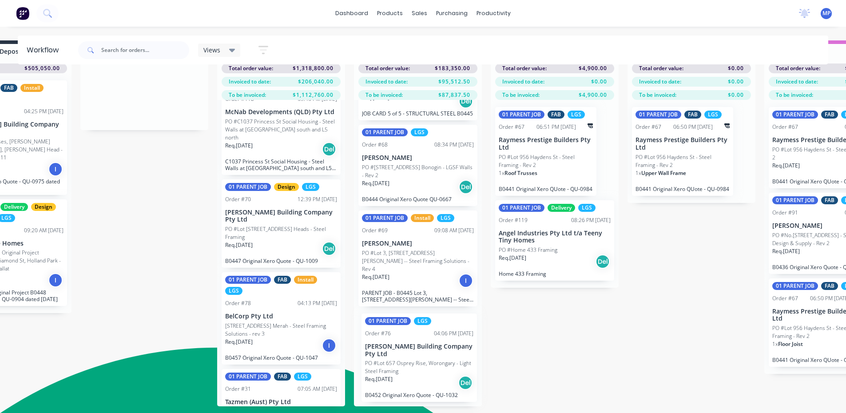
drag, startPoint x: 606, startPoint y: 266, endPoint x: 400, endPoint y: 357, distance: 225.5
click at [400, 357] on div "02 CHILD JOB Delivery Install LGS Order #134 06:45 AM [DATE] [PERSON_NAME] PO #…" at bounding box center [418, 253] width 128 height 306
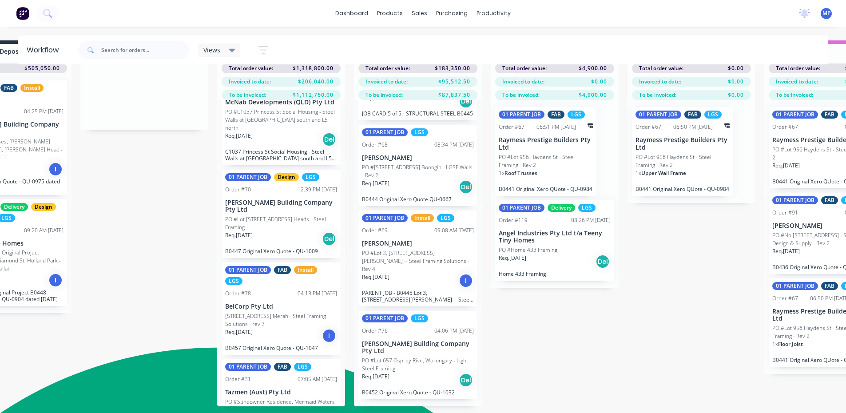
scroll to position [1562, 0]
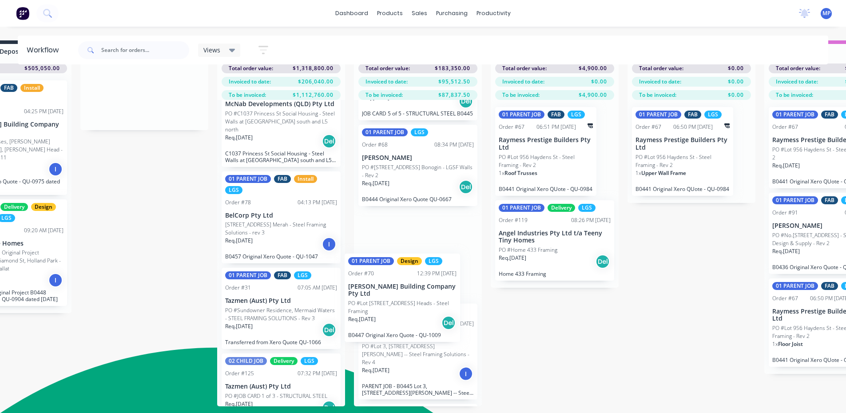
drag, startPoint x: 251, startPoint y: 218, endPoint x: 384, endPoint y: 296, distance: 153.9
click at [383, 296] on div "Submitted 5 Summaries Total order value Invoiced to date To be invoiced Total o…" at bounding box center [843, 223] width 2125 height 366
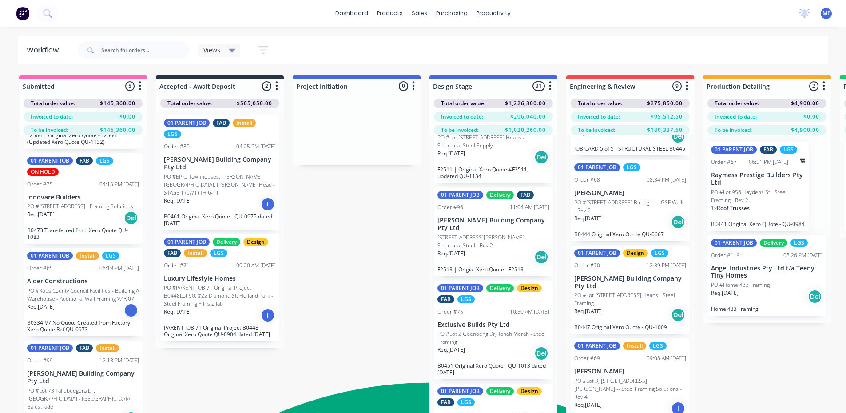
scroll to position [444, 0]
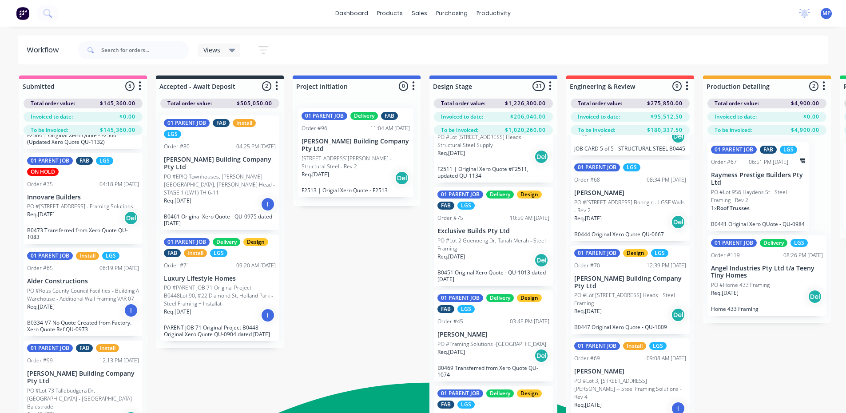
drag, startPoint x: 482, startPoint y: 248, endPoint x: 344, endPoint y: 169, distance: 158.9
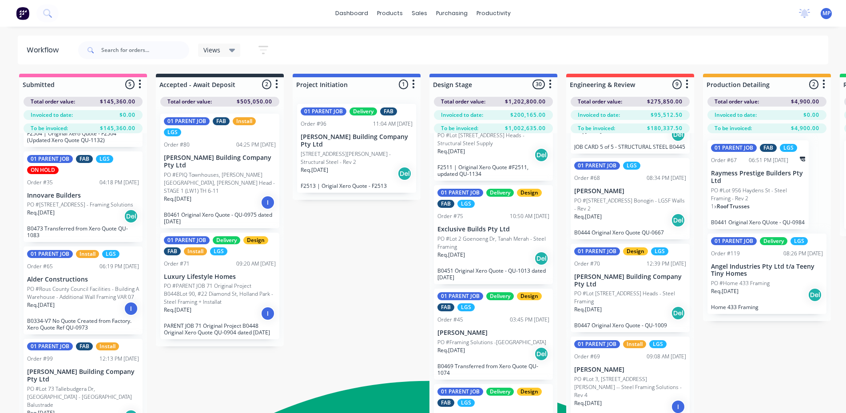
scroll to position [6, 0]
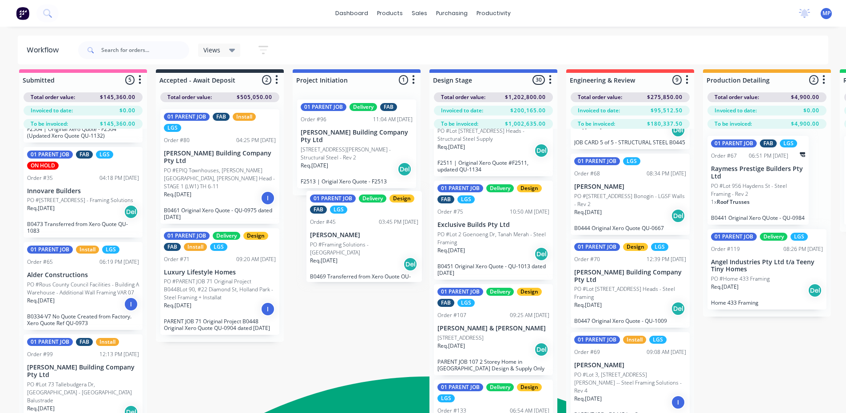
drag, startPoint x: 485, startPoint y: 346, endPoint x: 351, endPoint y: 247, distance: 166.4
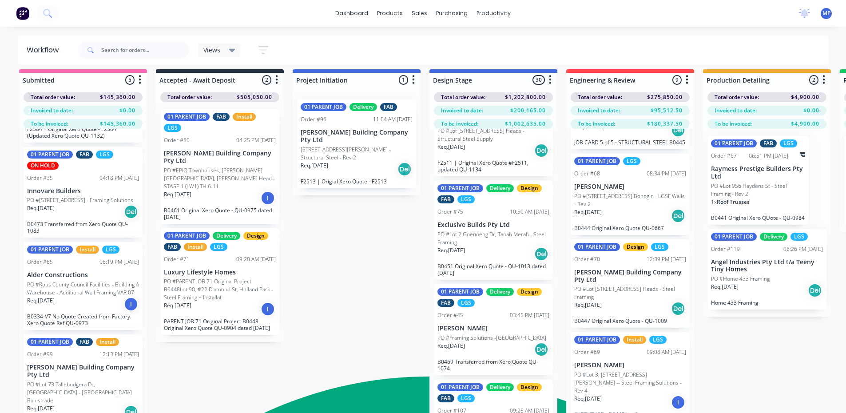
scroll to position [11, 0]
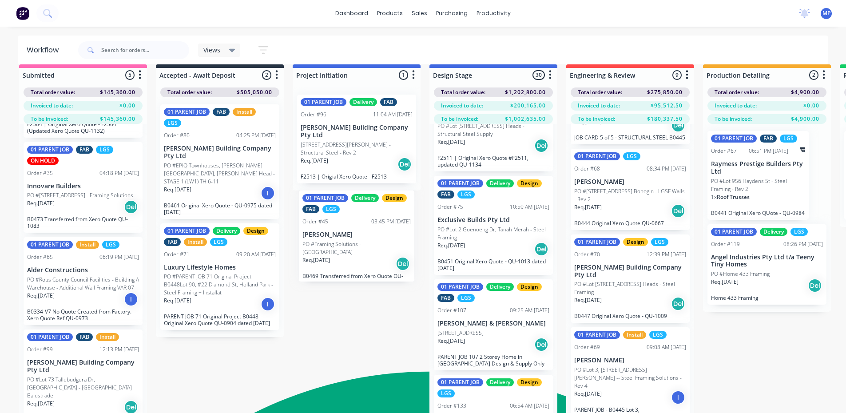
drag, startPoint x: 483, startPoint y: 336, endPoint x: 329, endPoint y: 222, distance: 191.8
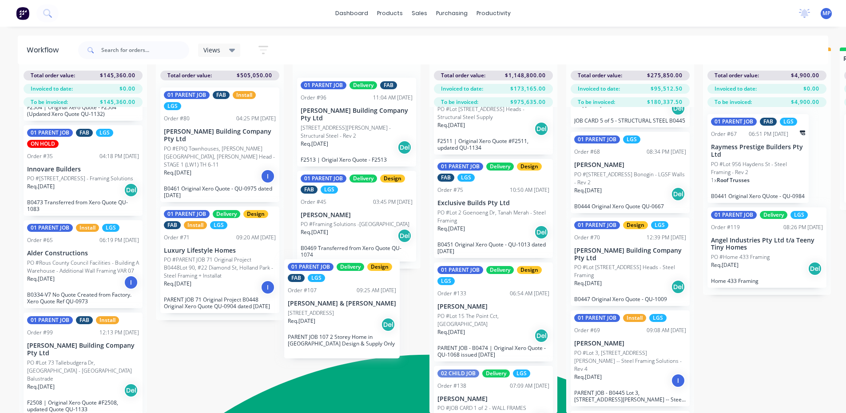
scroll to position [33, 0]
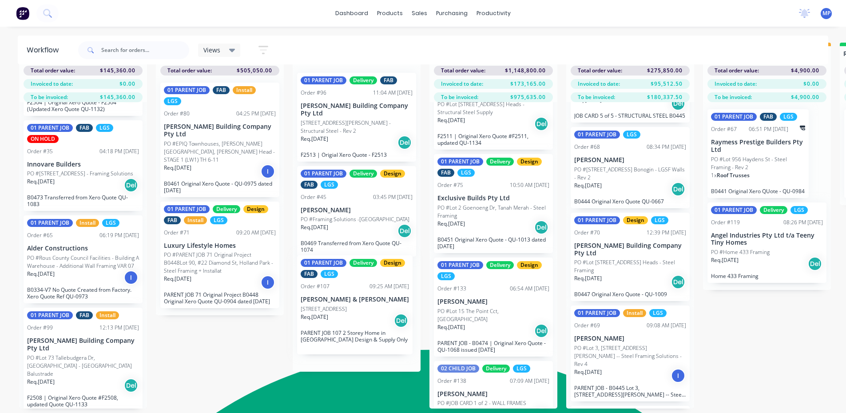
drag, startPoint x: 495, startPoint y: 330, endPoint x: 362, endPoint y: 306, distance: 135.5
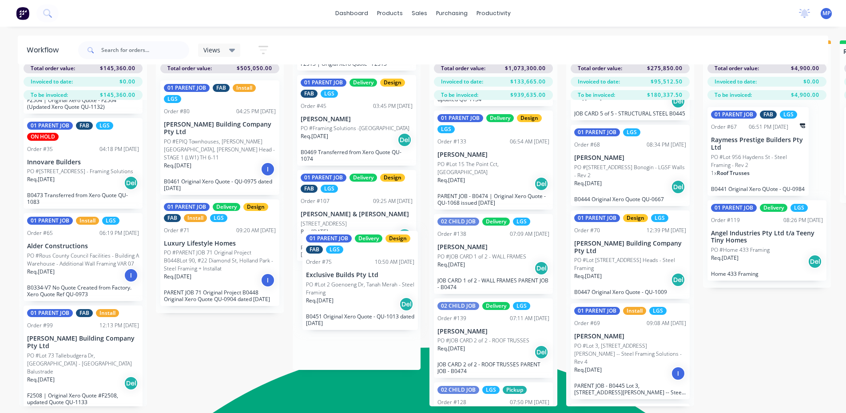
scroll to position [96, 0]
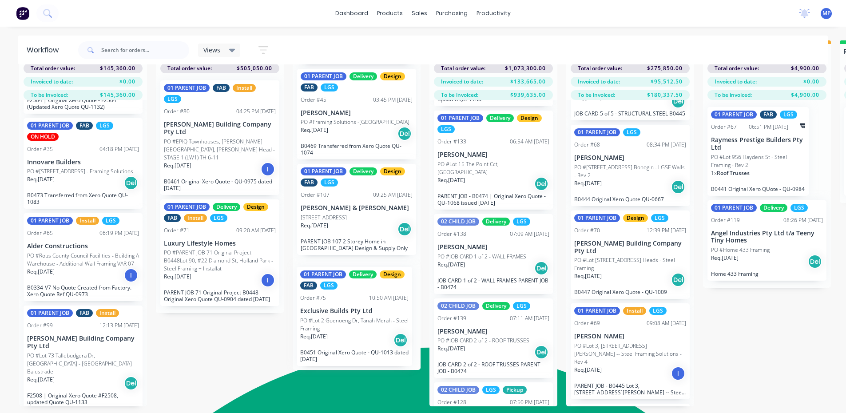
drag, startPoint x: 489, startPoint y: 199, endPoint x: 344, endPoint y: 315, distance: 185.7
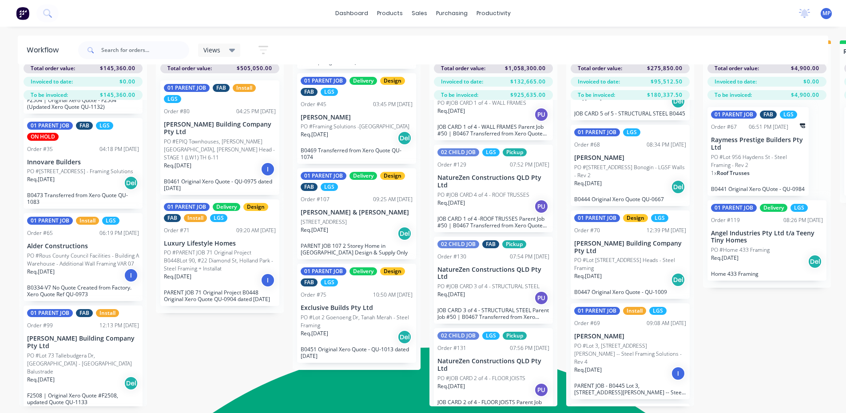
scroll to position [841, 0]
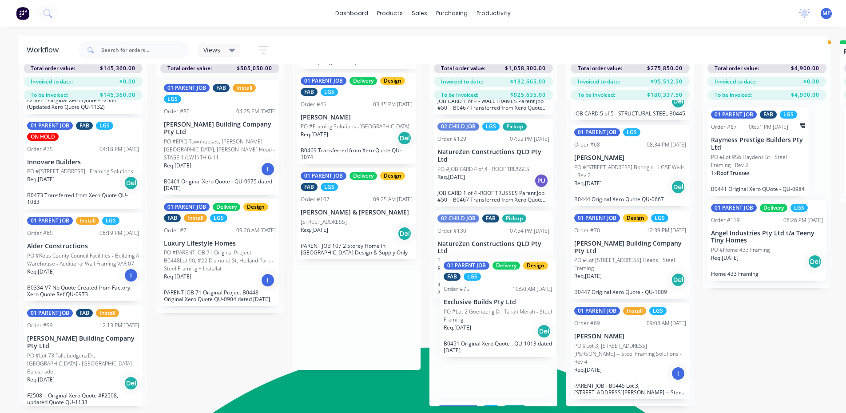
drag, startPoint x: 325, startPoint y: 322, endPoint x: 471, endPoint y: 308, distance: 146.8
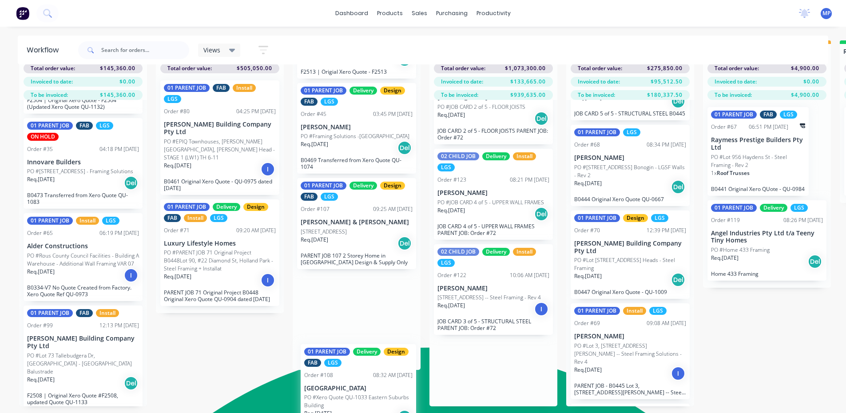
scroll to position [90, 0]
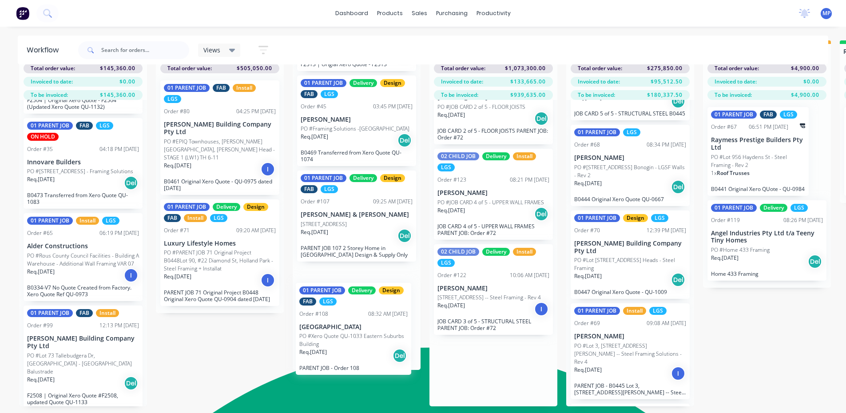
drag, startPoint x: 497, startPoint y: 290, endPoint x: 357, endPoint y: 340, distance: 148.3
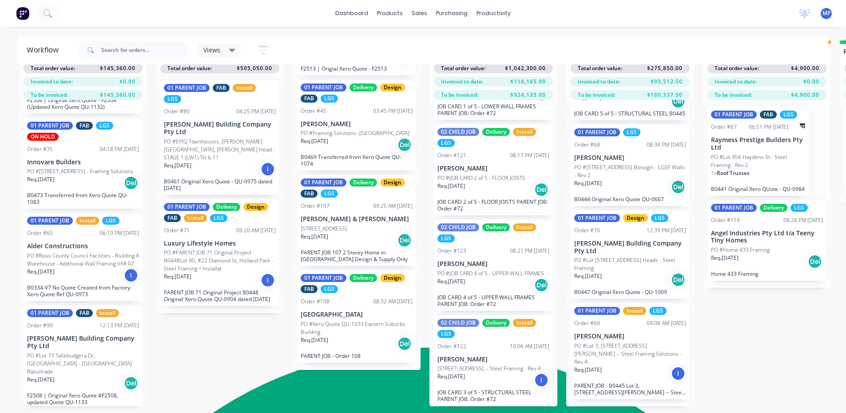
scroll to position [2235, 0]
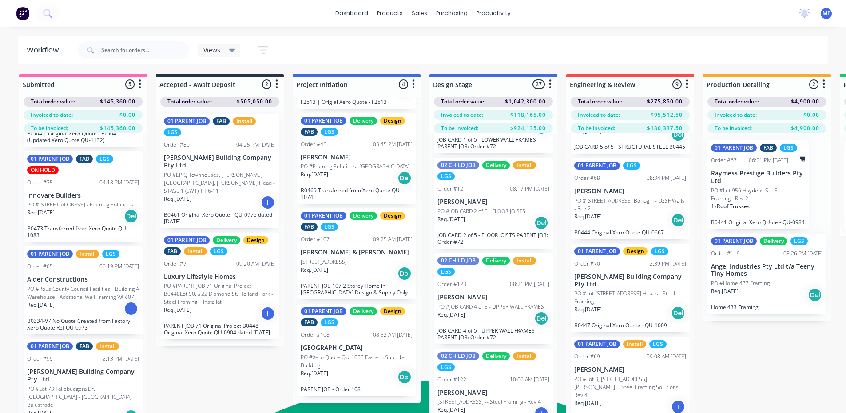
scroll to position [0, 0]
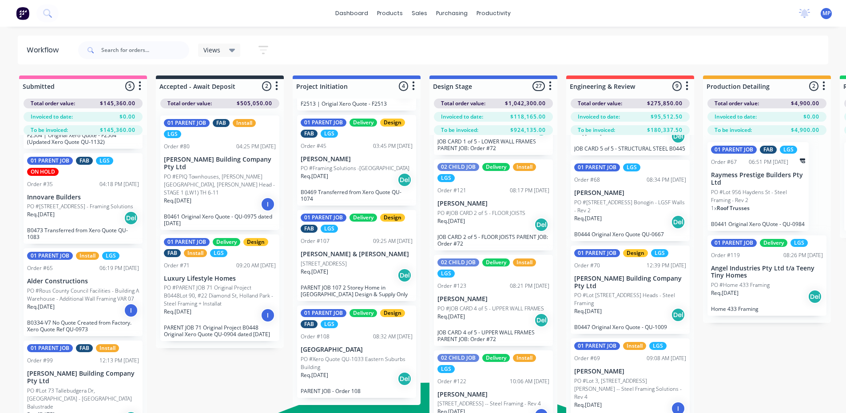
click at [630, 45] on div "Views Save new view None (Default) edit [PERSON_NAME]'s View edit [PERSON_NAME]…" at bounding box center [452, 50] width 752 height 27
click at [654, 47] on div "Views Save new view None (Default) edit [PERSON_NAME]'s View edit [PERSON_NAME]…" at bounding box center [452, 50] width 752 height 27
click at [612, 46] on div "Views Save new view None (Default) edit [PERSON_NAME]'s View edit [PERSON_NAME]…" at bounding box center [452, 50] width 752 height 27
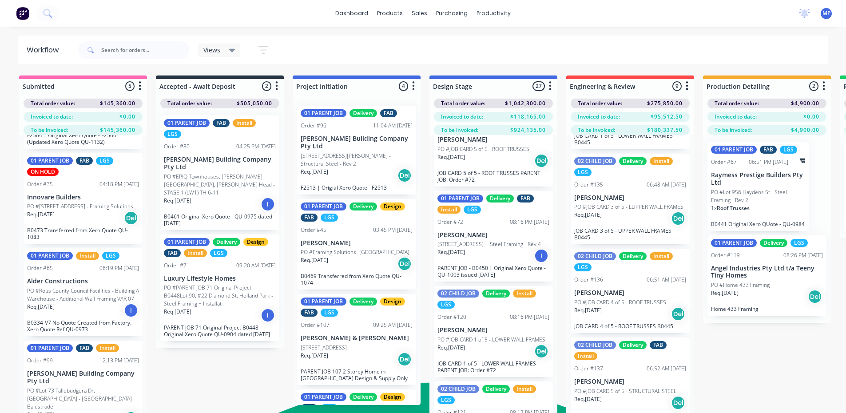
click at [566, 42] on div "Views Save new view None (Default) edit [PERSON_NAME]'s View edit [PERSON_NAME]…" at bounding box center [452, 50] width 752 height 27
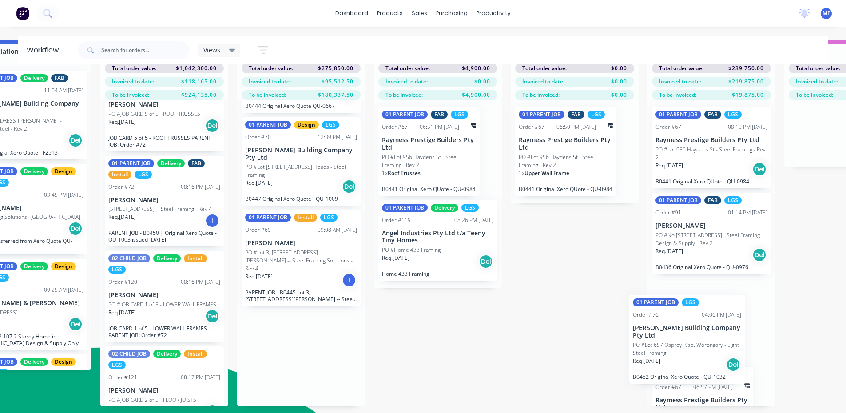
scroll to position [35, 333]
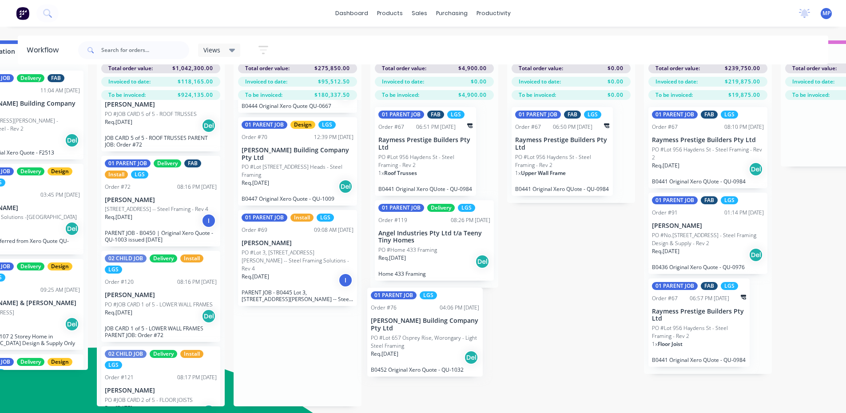
drag, startPoint x: 612, startPoint y: 354, endPoint x: 410, endPoint y: 323, distance: 203.4
click at [410, 323] on div "Submitted 5 Summaries Total order value Invoiced to date To be invoiced Total o…" at bounding box center [723, 223] width 2125 height 366
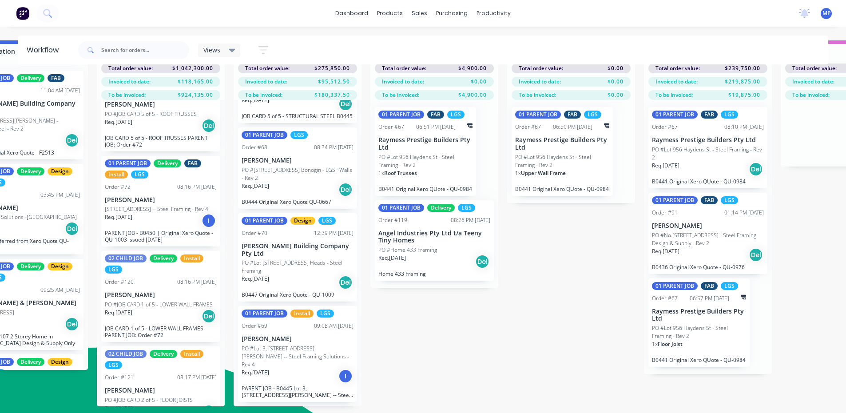
scroll to position [532, 0]
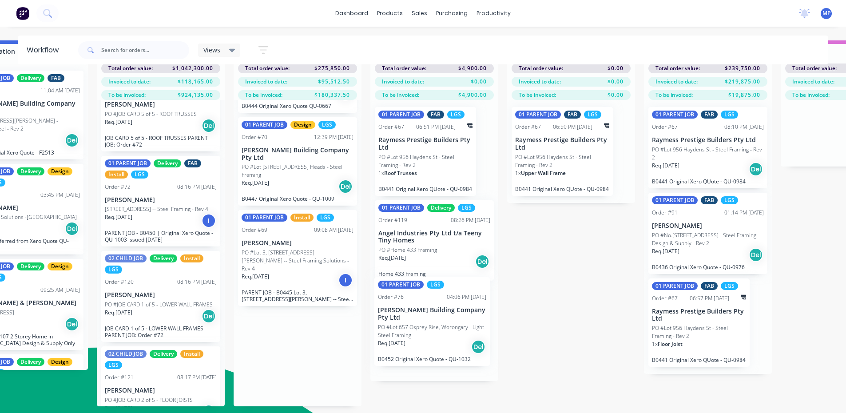
drag, startPoint x: 284, startPoint y: 354, endPoint x: 423, endPoint y: 314, distance: 145.1
click at [423, 314] on div "Submitted 5 Summaries Total order value Invoiced to date To be invoiced Total o…" at bounding box center [723, 223] width 2125 height 366
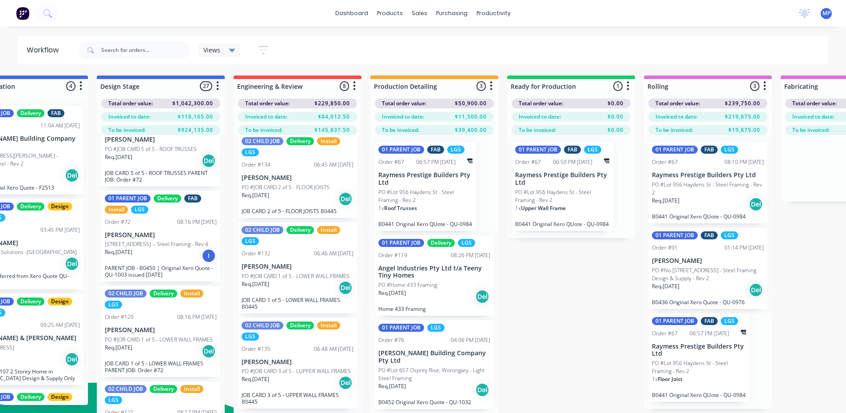
scroll to position [0, 0]
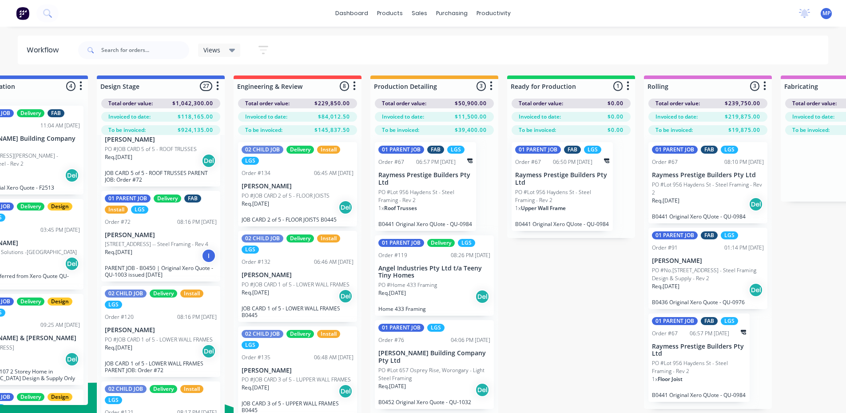
click at [346, 46] on div "Views Save new view None (Default) edit [PERSON_NAME]'s View edit [PERSON_NAME]…" at bounding box center [452, 50] width 752 height 27
click at [555, 314] on div "Submitted 5 Summaries Total order value Invoiced to date To be invoiced Total o…" at bounding box center [723, 258] width 2125 height 366
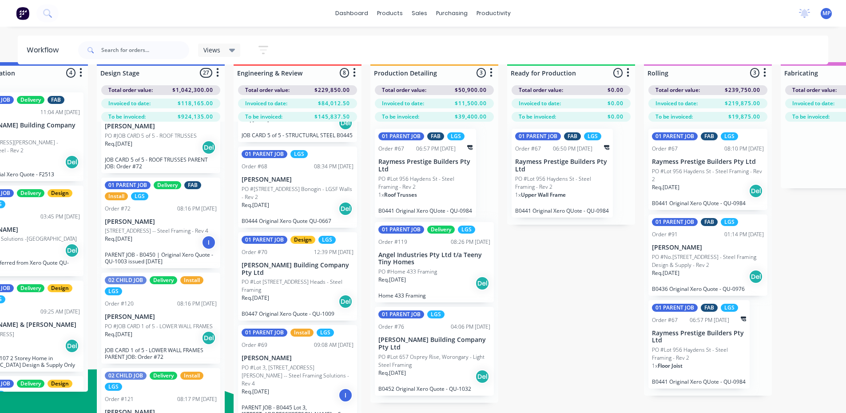
scroll to position [35, 333]
